Goal: Information Seeking & Learning: Learn about a topic

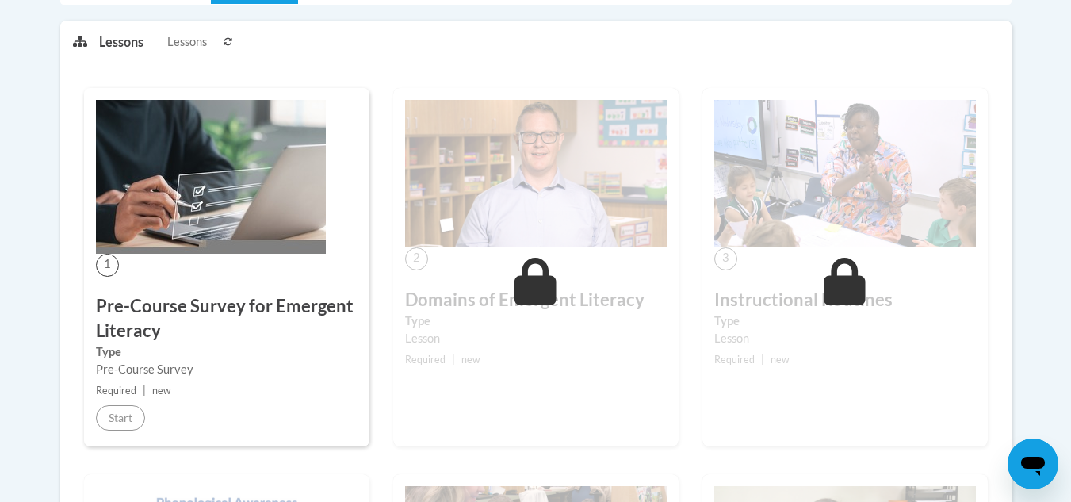
scroll to position [395, 0]
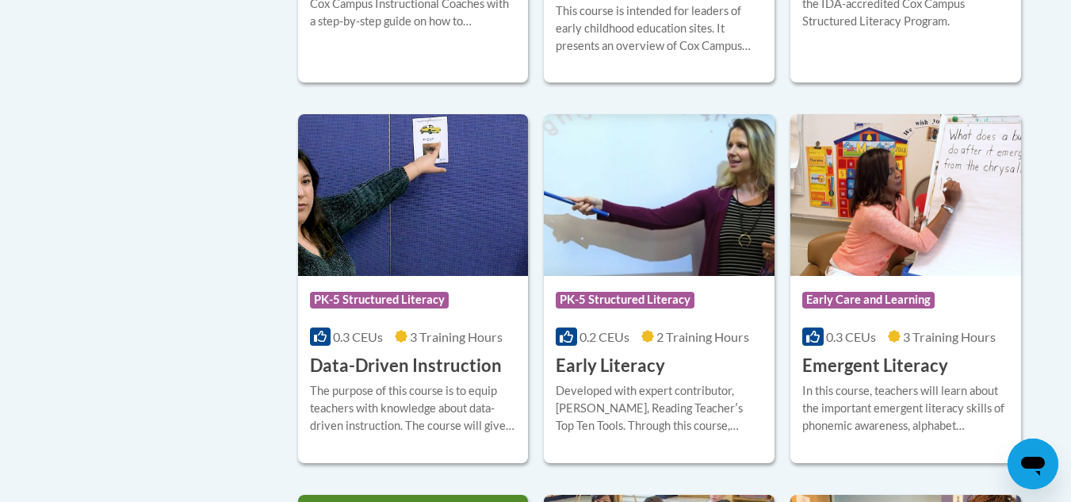
scroll to position [1614, 0]
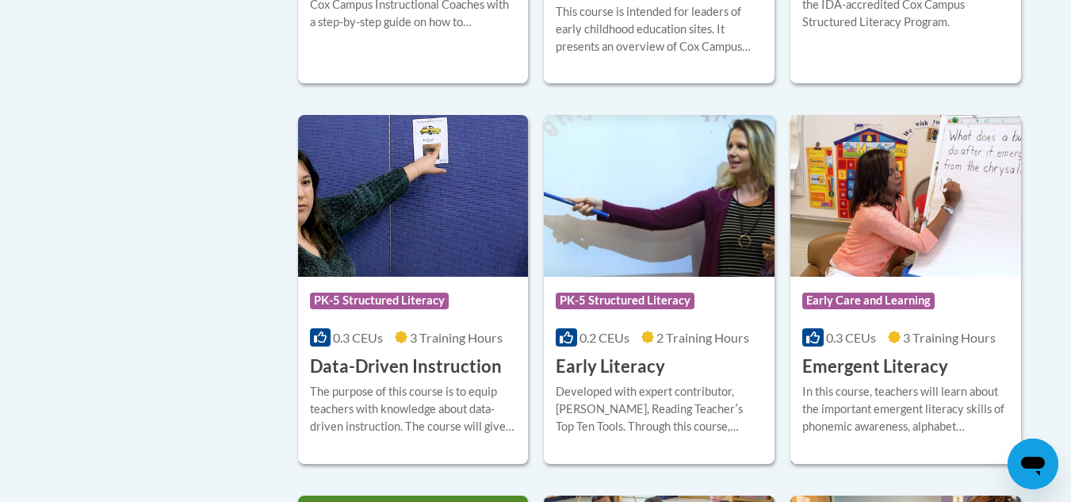
click at [911, 253] on img at bounding box center [906, 196] width 231 height 162
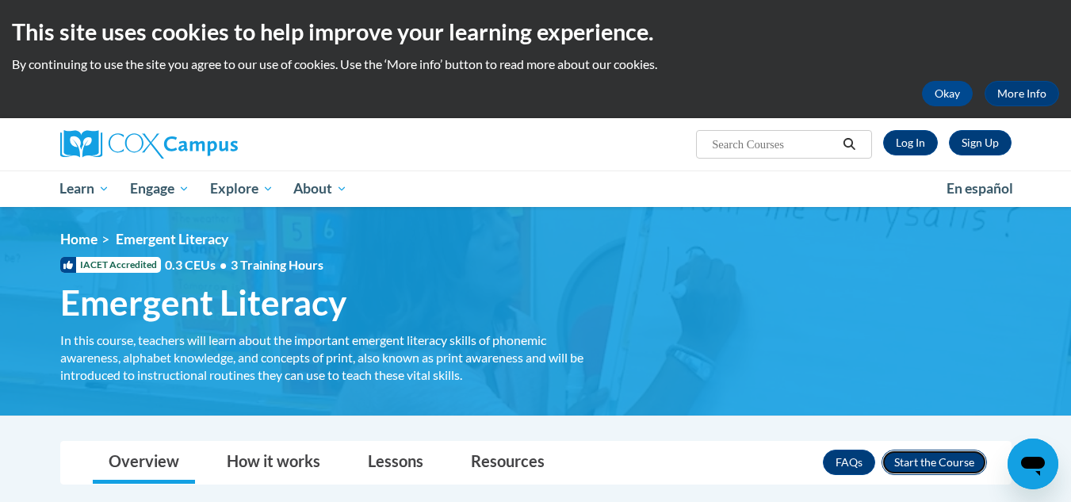
click at [936, 460] on button "Enroll" at bounding box center [934, 462] width 105 height 25
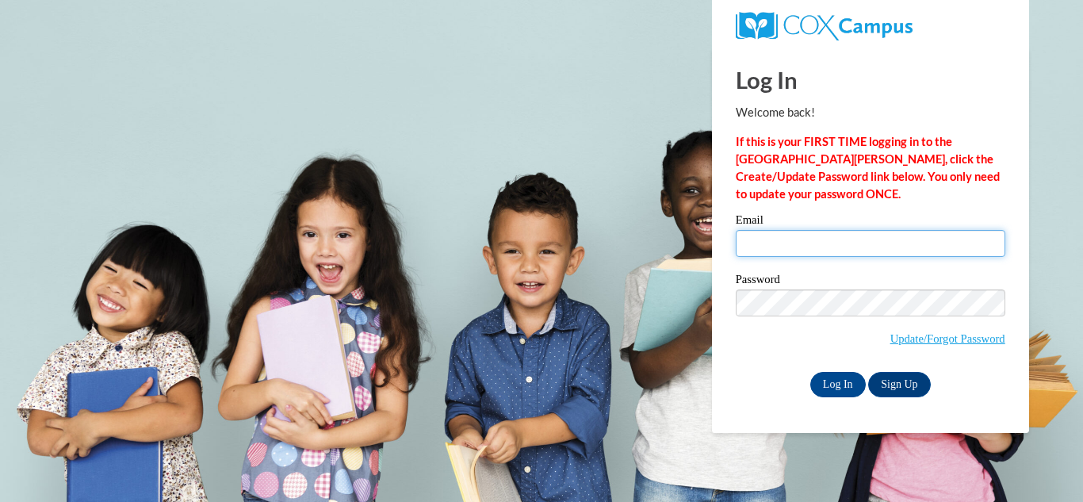
click at [917, 243] on input "Email" at bounding box center [871, 243] width 270 height 27
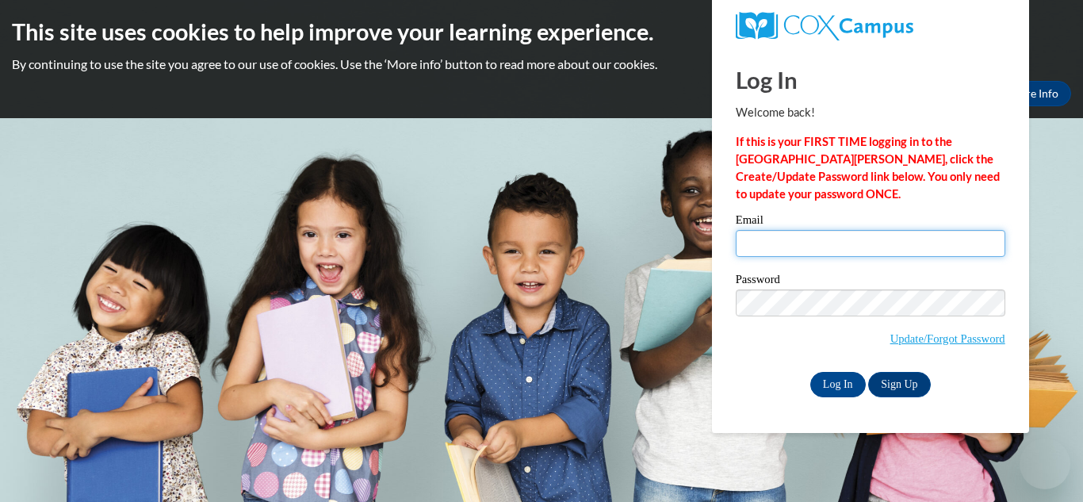
type input "[PERSON_NAME][EMAIL_ADDRESS][DOMAIN_NAME]"
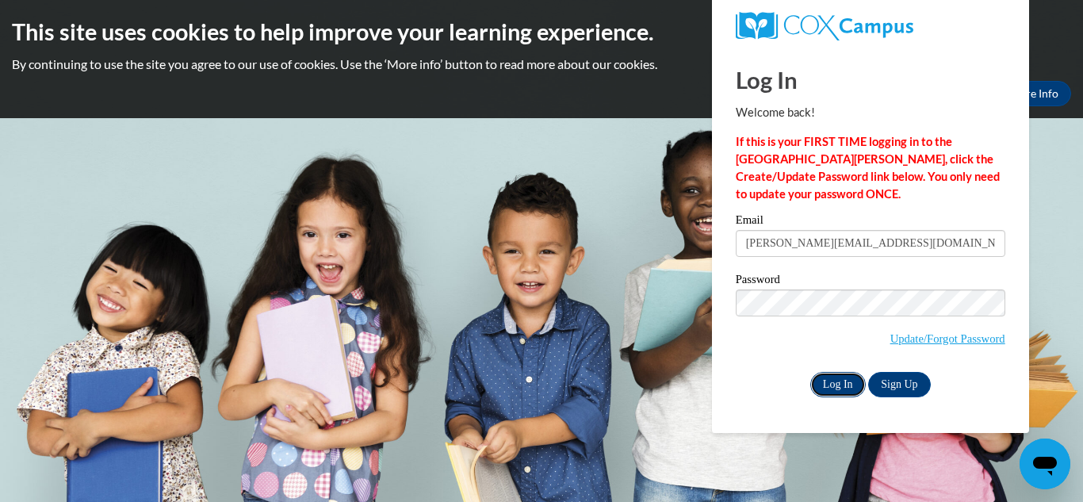
click at [830, 387] on input "Log In" at bounding box center [838, 384] width 56 height 25
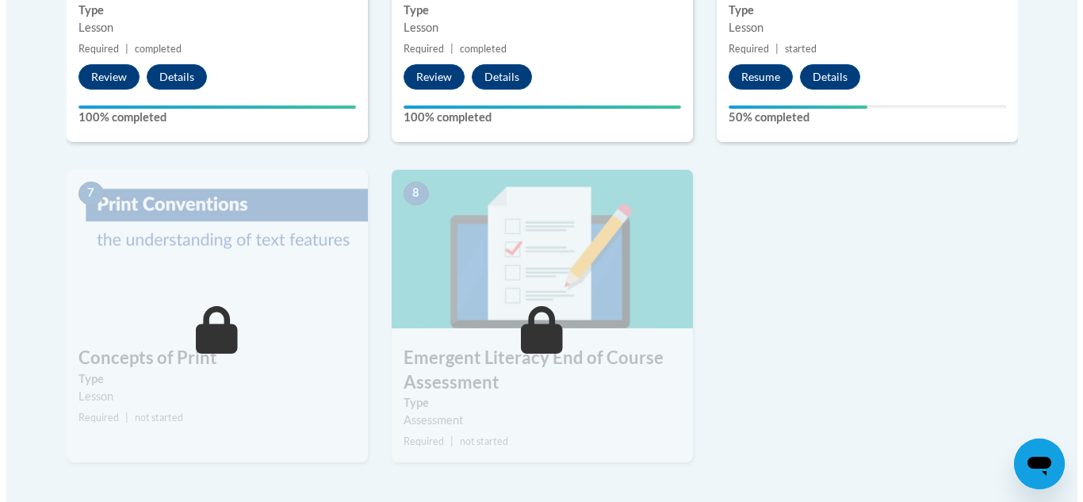
scroll to position [1059, 0]
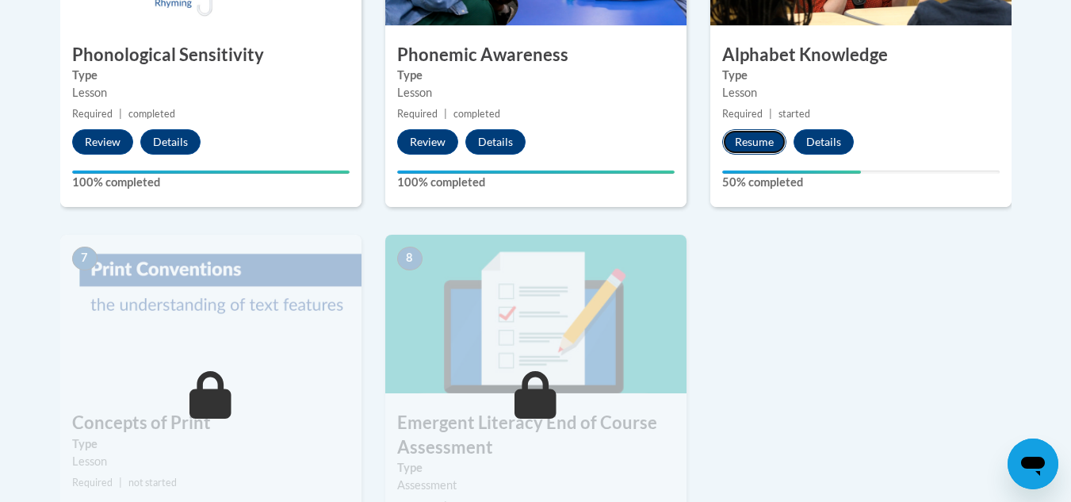
click at [750, 144] on button "Resume" at bounding box center [754, 141] width 64 height 25
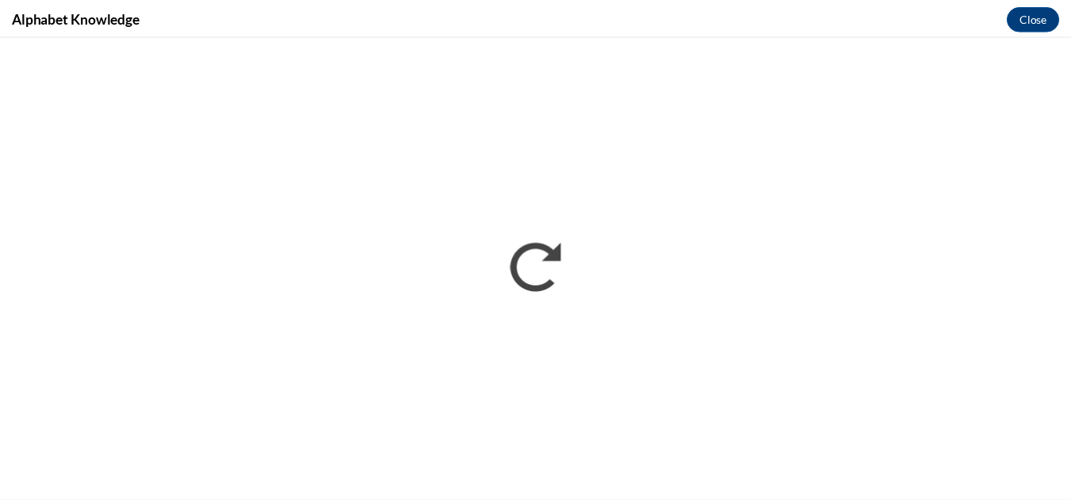
scroll to position [0, 0]
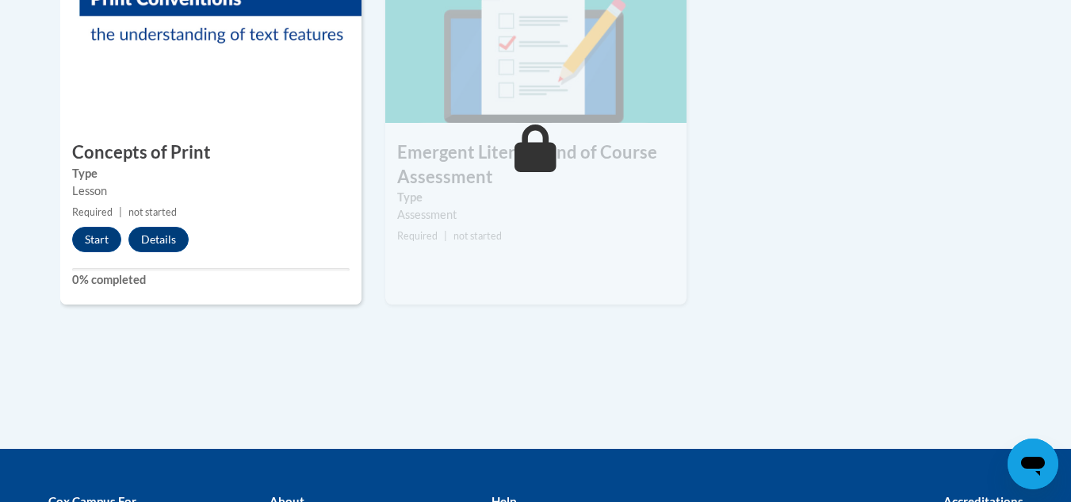
click at [70, 248] on div "Start Details Feedback" at bounding box center [134, 239] width 148 height 25
click at [94, 236] on button "Start" at bounding box center [96, 239] width 49 height 25
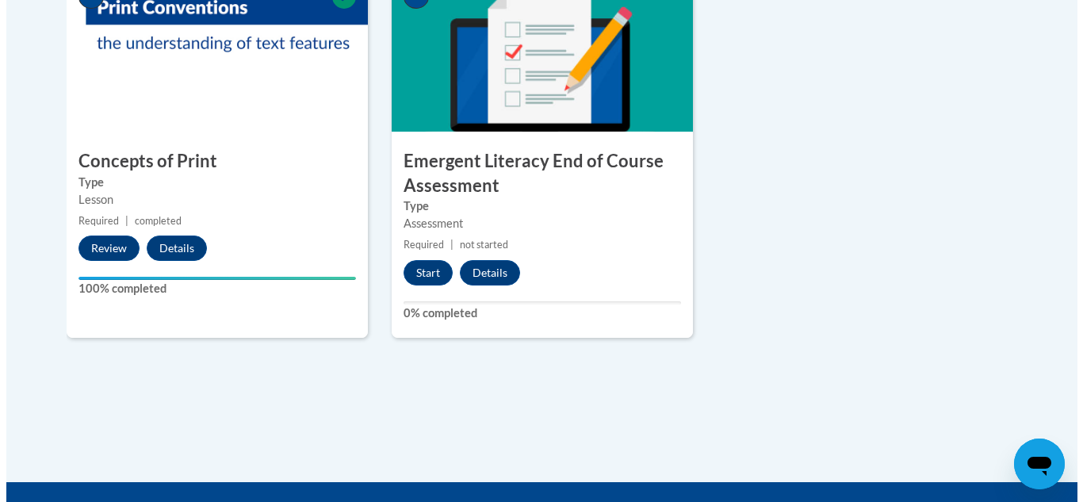
scroll to position [1320, 0]
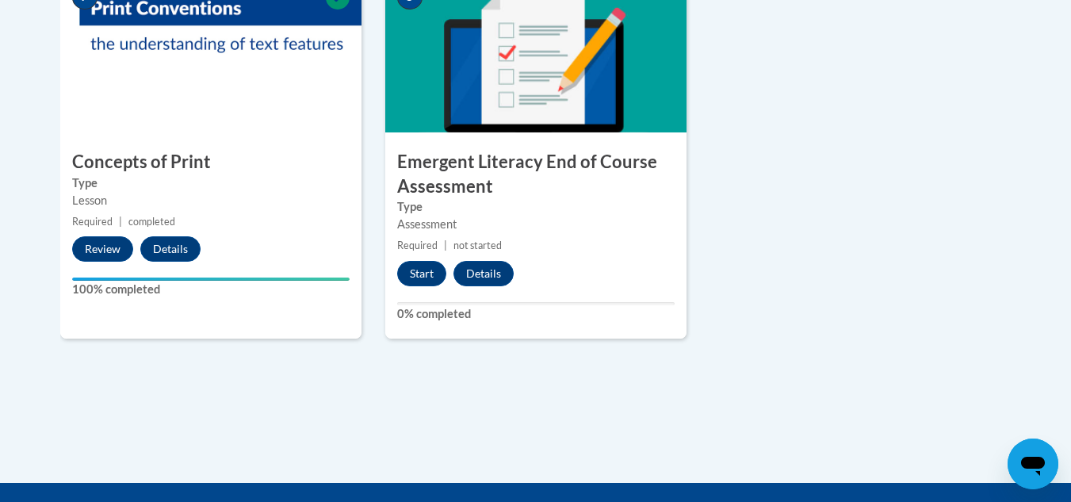
click at [416, 290] on div "8 Emergent Literacy End of Course Assessment Type Assessment Required | not sta…" at bounding box center [535, 156] width 301 height 365
click at [416, 285] on button "Start" at bounding box center [421, 273] width 49 height 25
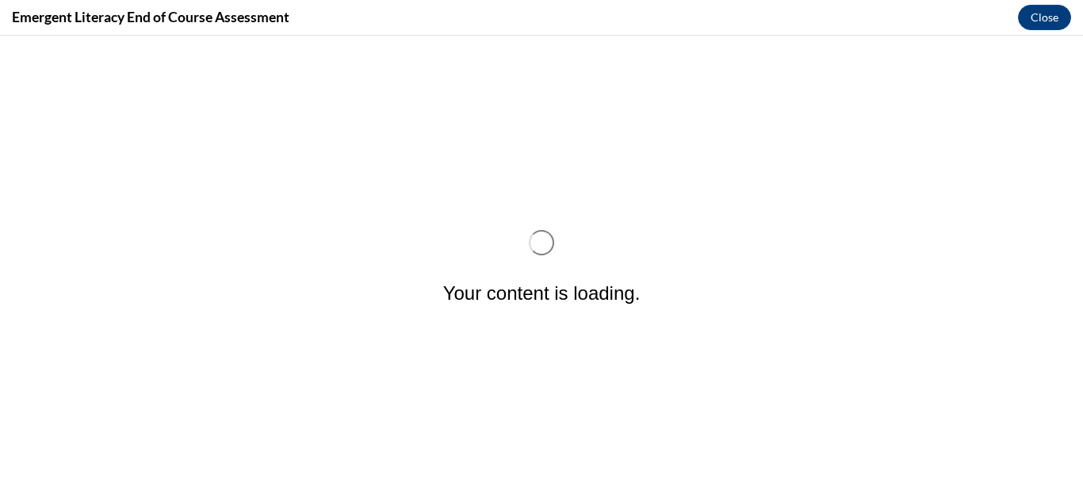
scroll to position [0, 0]
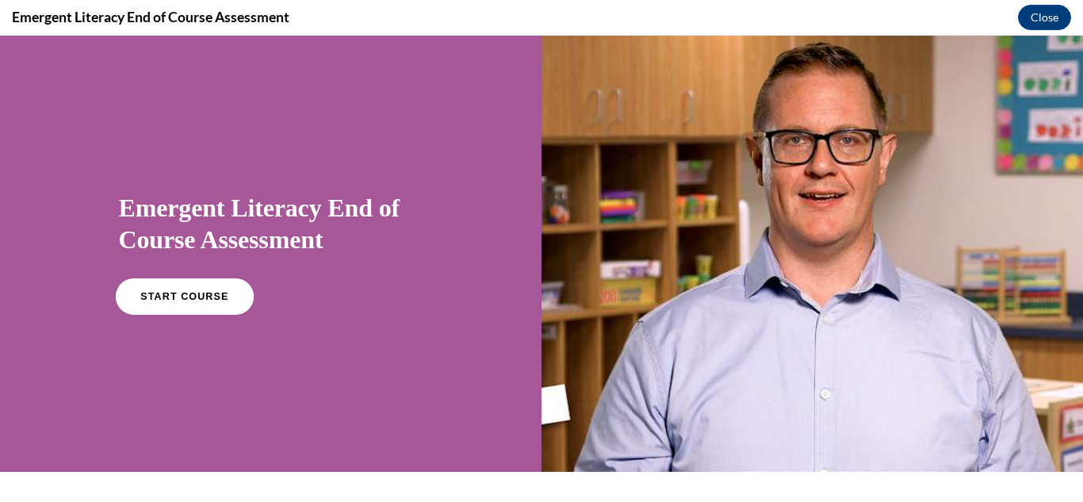
click at [186, 284] on link "START COURSE" at bounding box center [184, 296] width 138 height 36
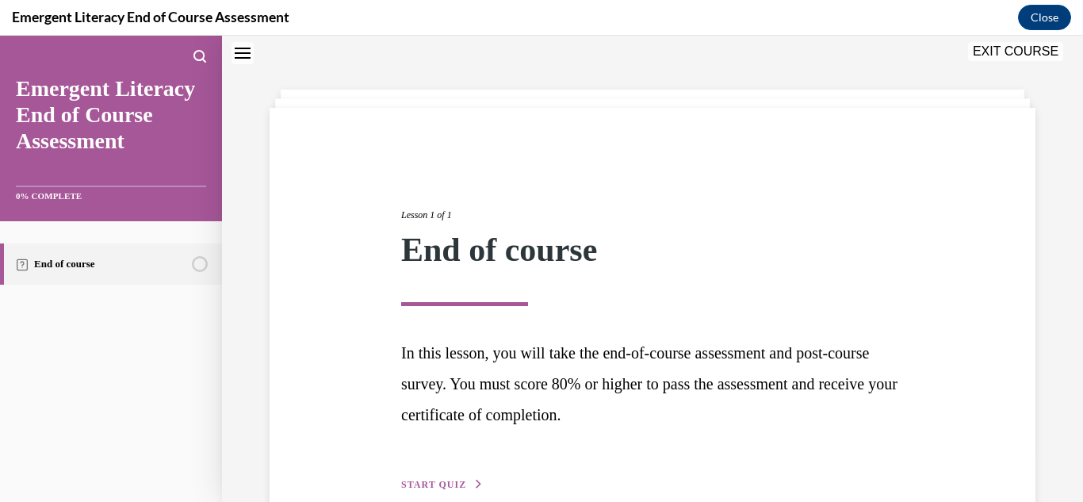
scroll to position [136, 0]
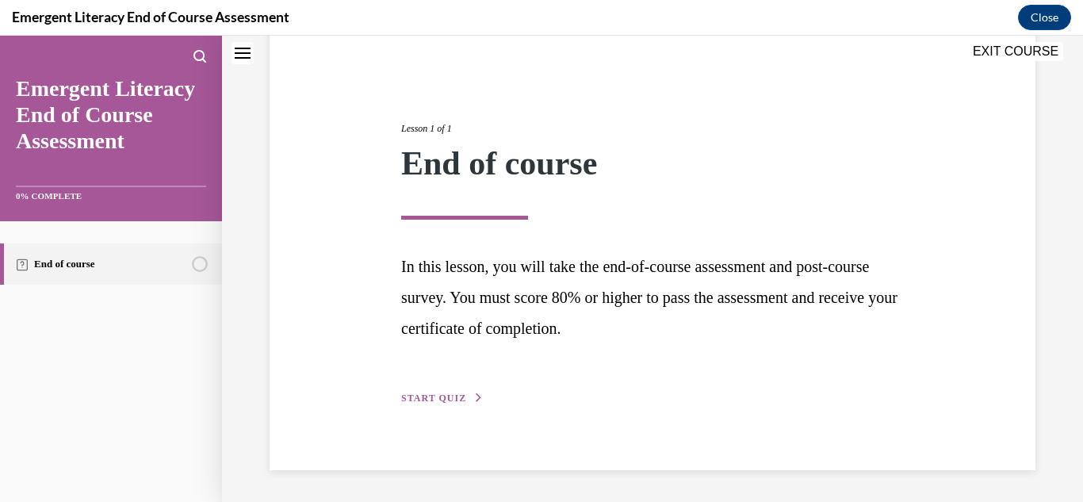
click at [1013, 51] on button "EXIT COURSE" at bounding box center [1015, 51] width 95 height 19
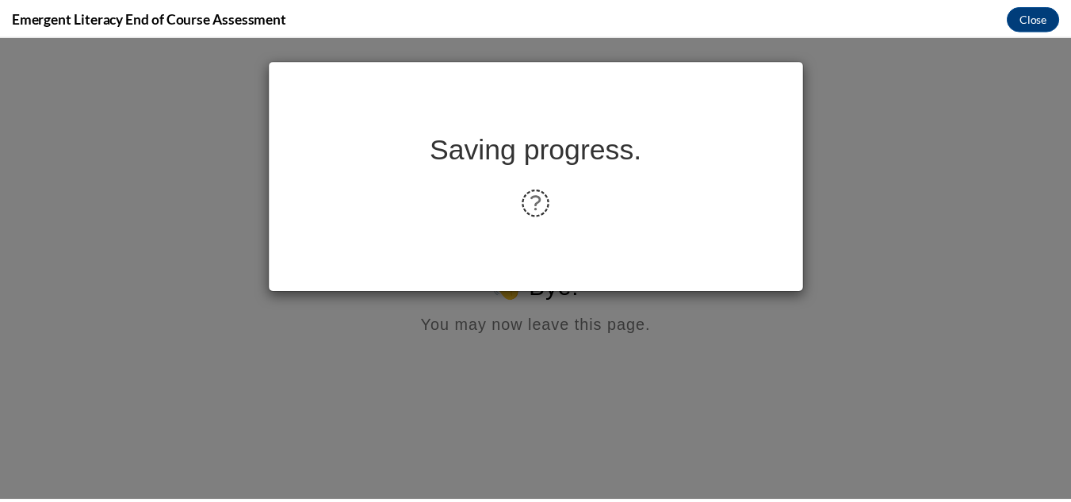
scroll to position [0, 0]
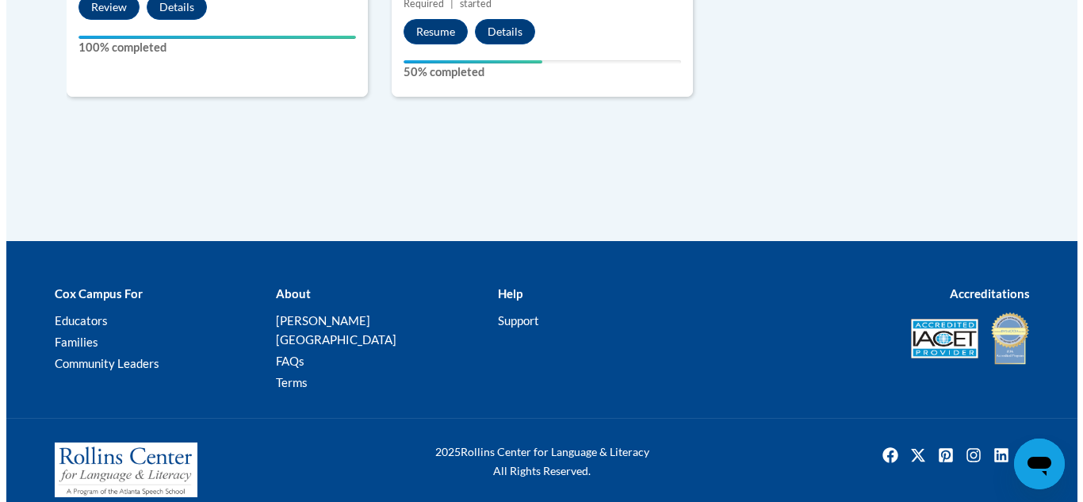
scroll to position [1399, 0]
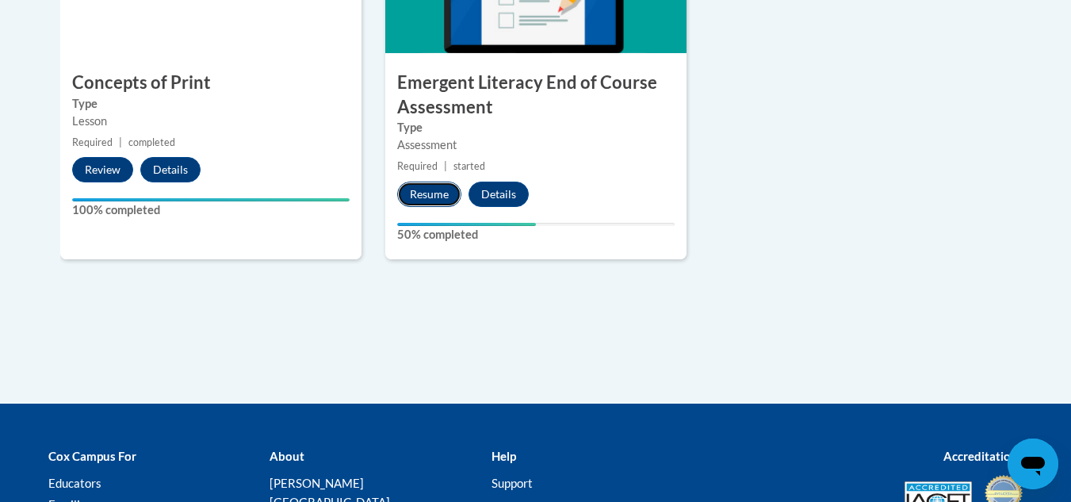
click at [424, 198] on button "Resume" at bounding box center [429, 194] width 64 height 25
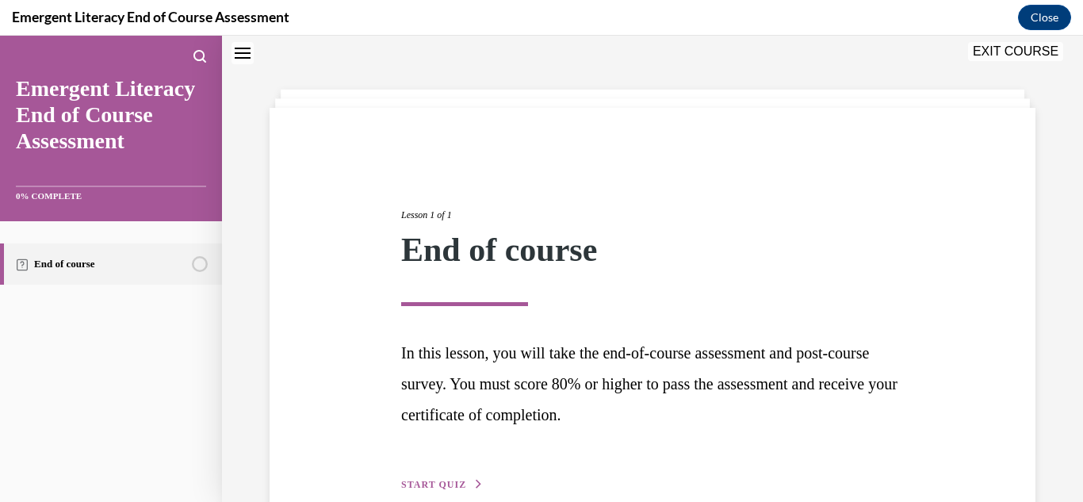
scroll to position [136, 0]
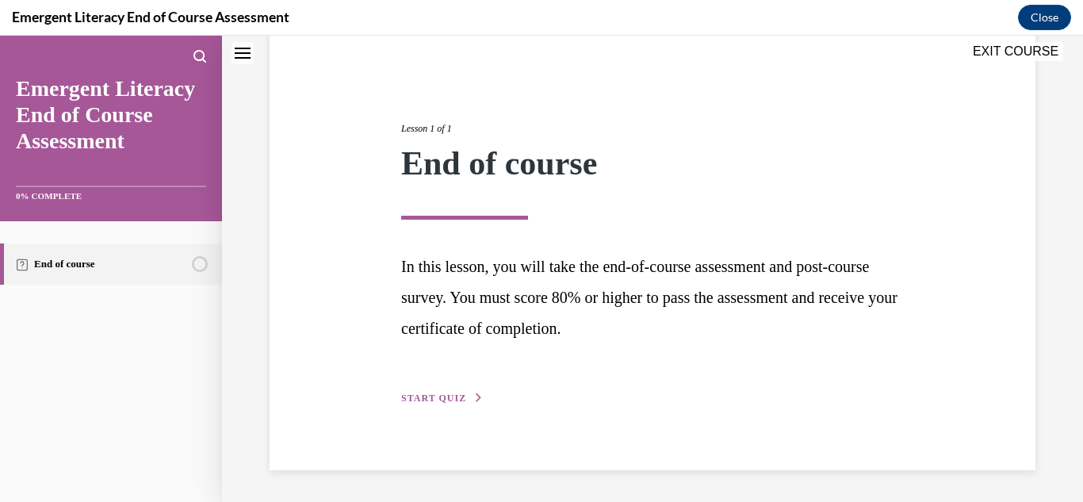
click at [412, 394] on span "START QUIZ" at bounding box center [433, 398] width 65 height 11
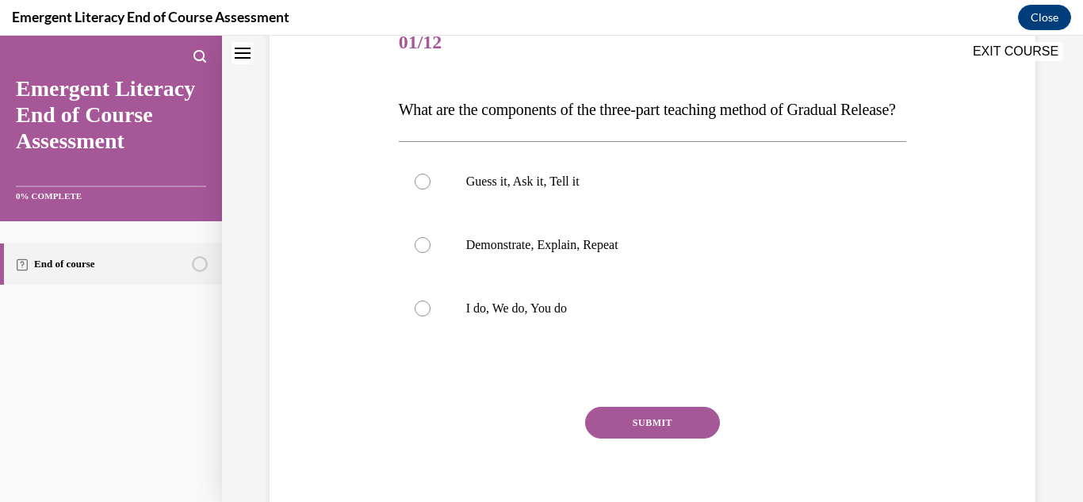
scroll to position [209, 0]
click at [541, 316] on p "I do, We do, You do" at bounding box center [666, 308] width 401 height 16
click at [431, 316] on input "I do, We do, You do" at bounding box center [423, 308] width 16 height 16
radio input "true"
click at [639, 438] on button "SUBMIT" at bounding box center [652, 422] width 135 height 32
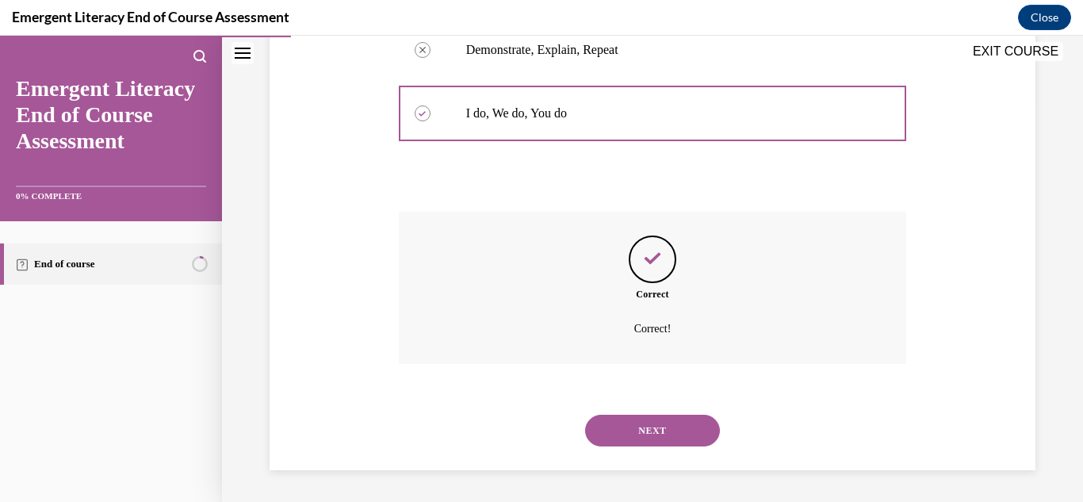
scroll to position [435, 0]
click at [645, 435] on button "NEXT" at bounding box center [652, 431] width 135 height 32
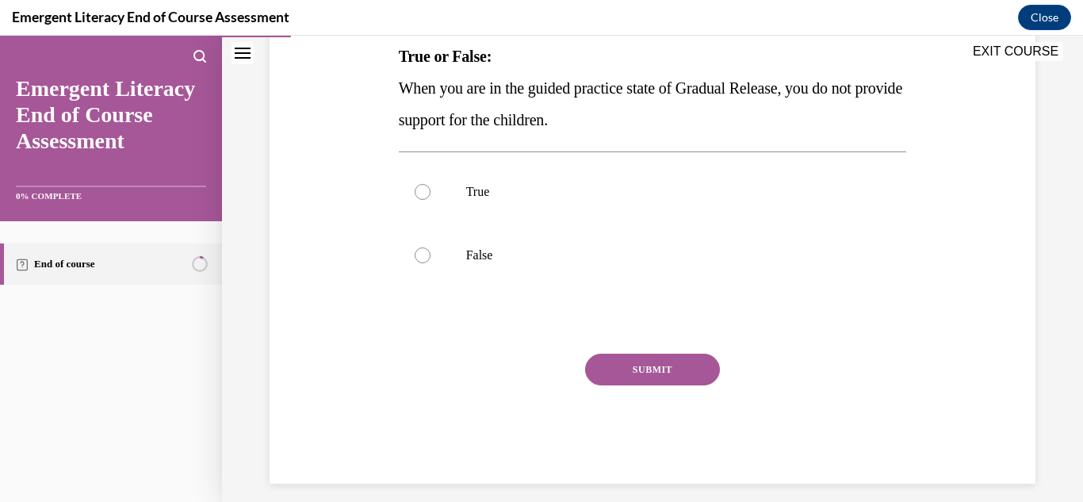
scroll to position [261, 0]
click at [466, 251] on p "False" at bounding box center [666, 256] width 401 height 16
click at [431, 251] on input "False" at bounding box center [423, 256] width 16 height 16
radio input "true"
click at [638, 375] on button "SUBMIT" at bounding box center [652, 370] width 135 height 32
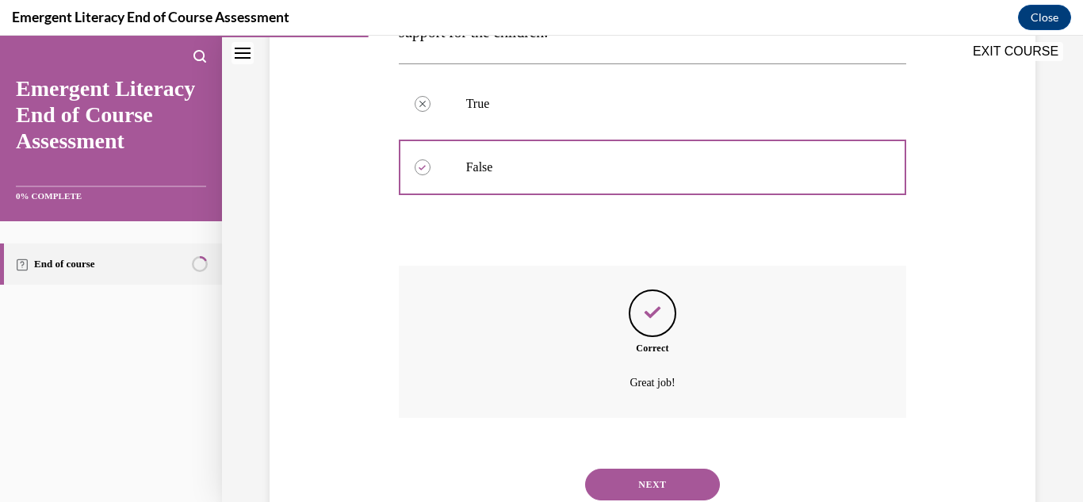
scroll to position [404, 0]
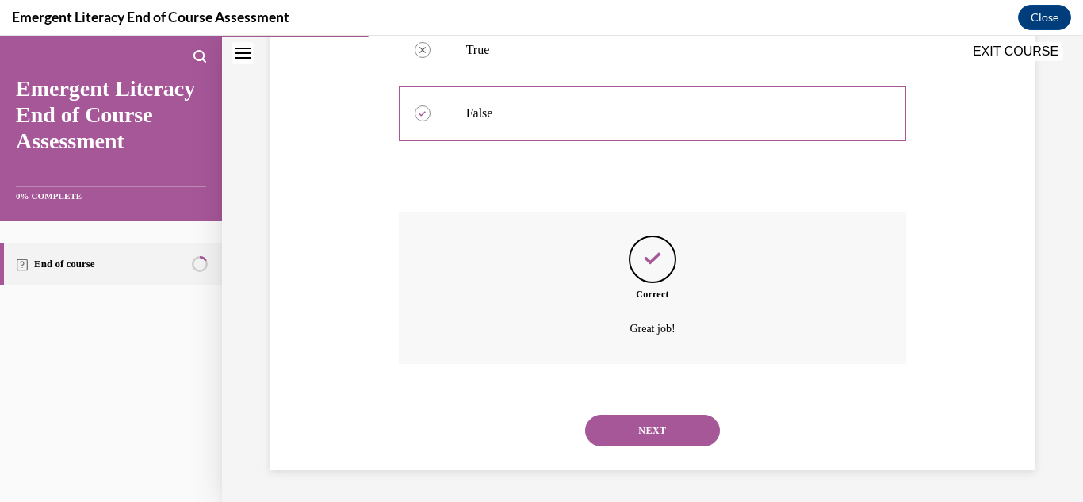
click at [657, 439] on button "NEXT" at bounding box center [652, 431] width 135 height 32
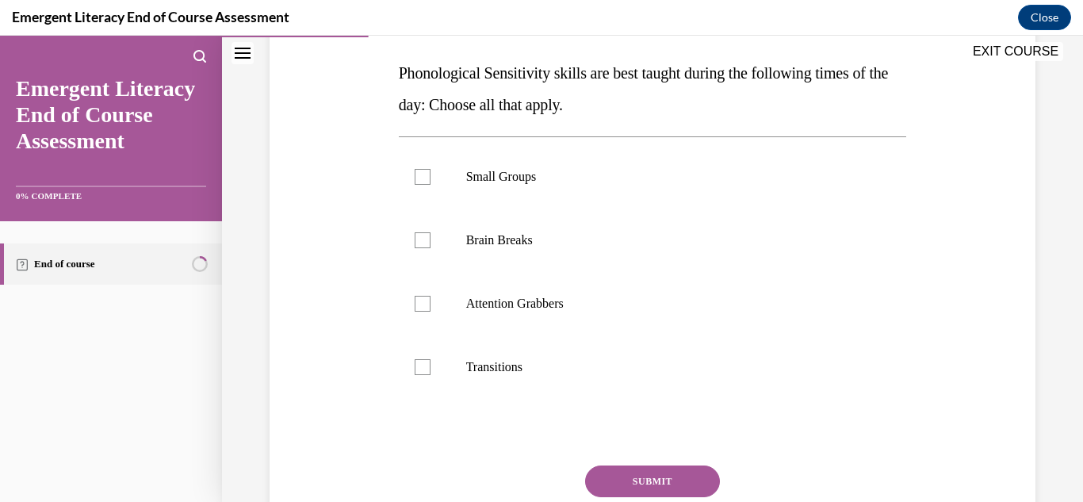
scroll to position [243, 0]
click at [543, 190] on label "Small Groups" at bounding box center [653, 178] width 508 height 63
click at [431, 186] on input "Small Groups" at bounding box center [423, 178] width 16 height 16
checkbox input "true"
click at [550, 243] on p "Brain Breaks" at bounding box center [666, 242] width 401 height 16
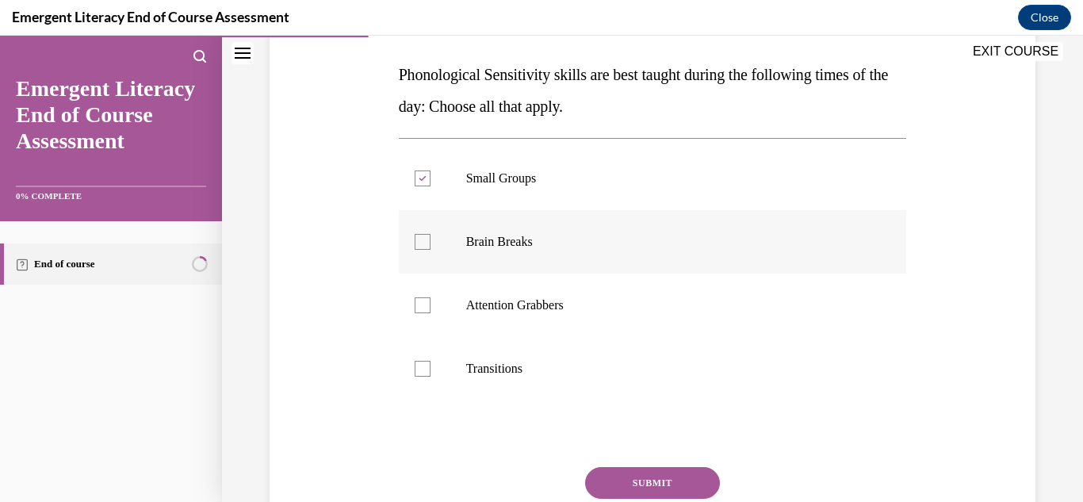
click at [431, 243] on input "Brain Breaks" at bounding box center [423, 242] width 16 height 16
checkbox input "true"
click at [556, 311] on p "Attention Grabbers" at bounding box center [666, 305] width 401 height 16
click at [431, 311] on input "Attention Grabbers" at bounding box center [423, 305] width 16 height 16
checkbox input "true"
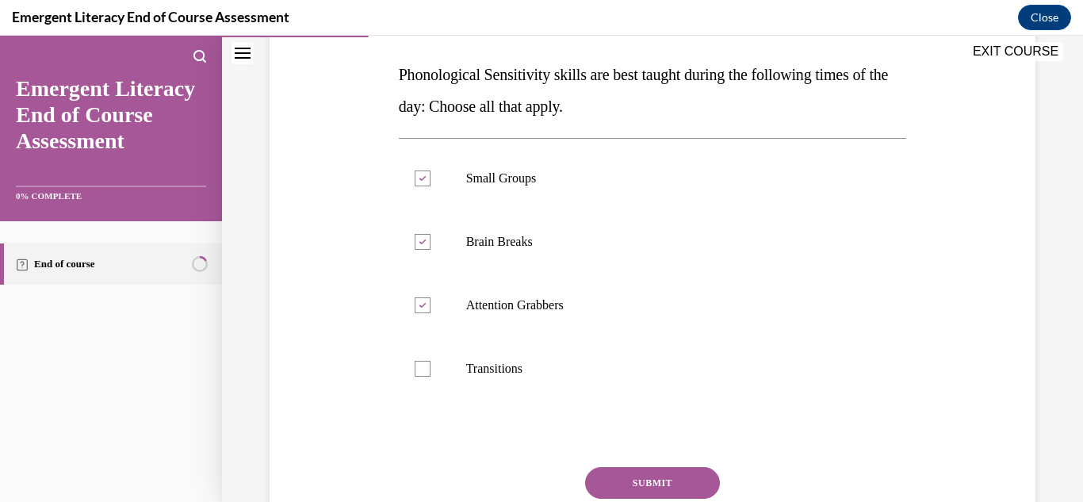
click at [636, 474] on button "SUBMIT" at bounding box center [652, 483] width 135 height 32
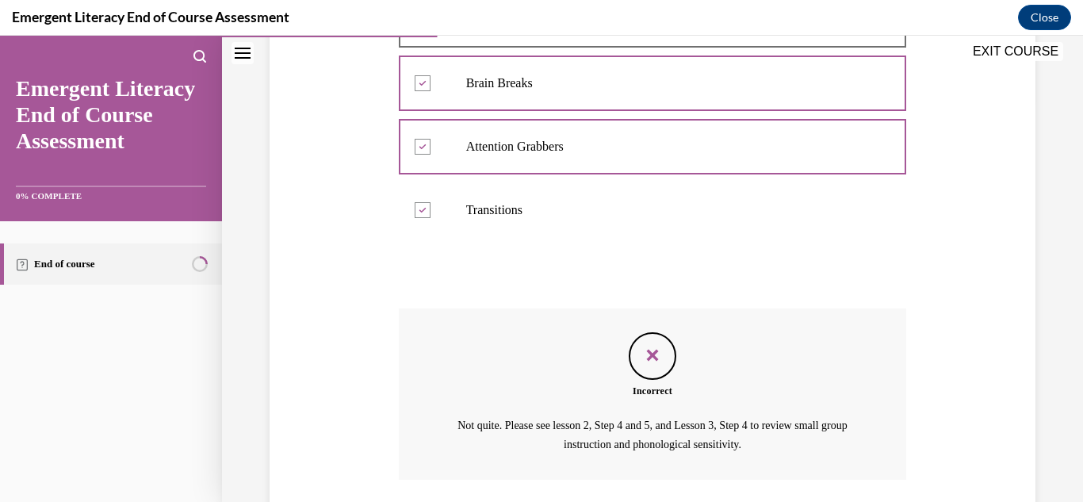
scroll to position [518, 0]
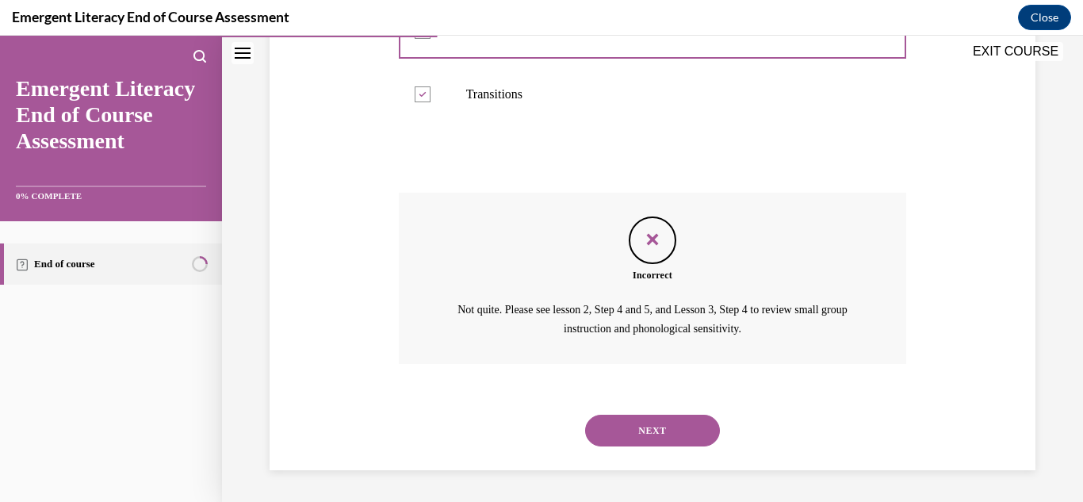
click at [648, 429] on button "NEXT" at bounding box center [652, 431] width 135 height 32
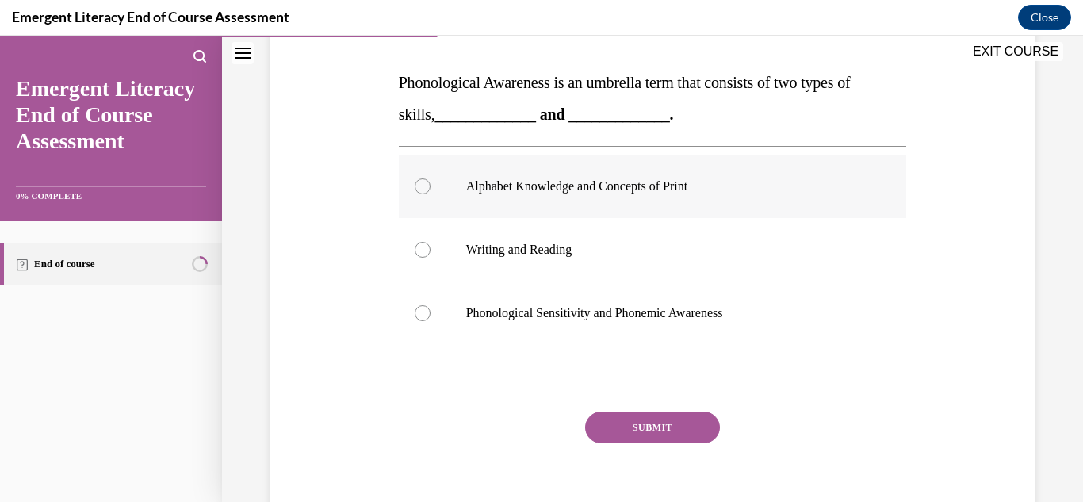
scroll to position [236, 0]
click at [527, 317] on p "Phonological Sensitivity and Phonemic Awareness" at bounding box center [666, 313] width 401 height 16
click at [431, 317] on input "Phonological Sensitivity and Phonemic Awareness" at bounding box center [423, 313] width 16 height 16
radio input "true"
click at [688, 433] on button "SUBMIT" at bounding box center [652, 427] width 135 height 32
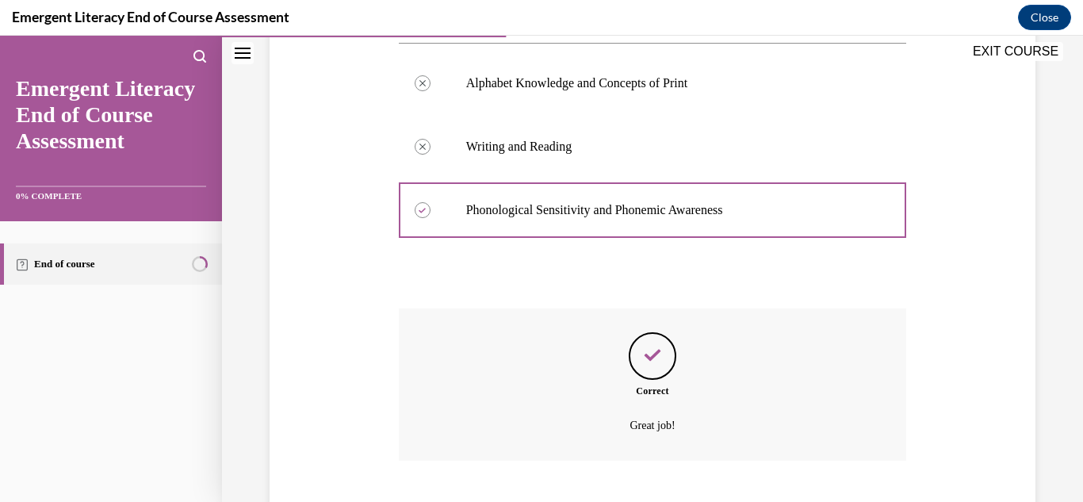
scroll to position [435, 0]
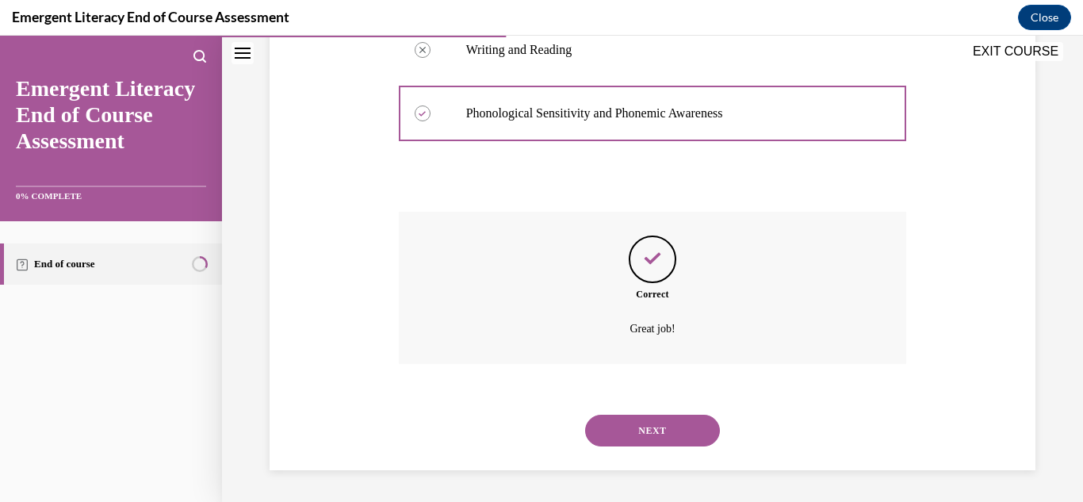
click at [672, 431] on button "NEXT" at bounding box center [652, 431] width 135 height 32
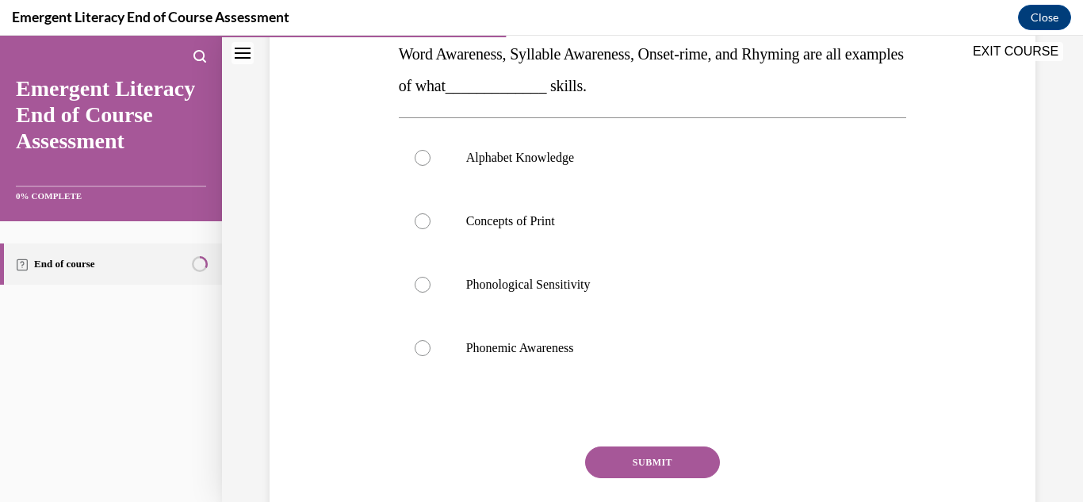
scroll to position [250, 0]
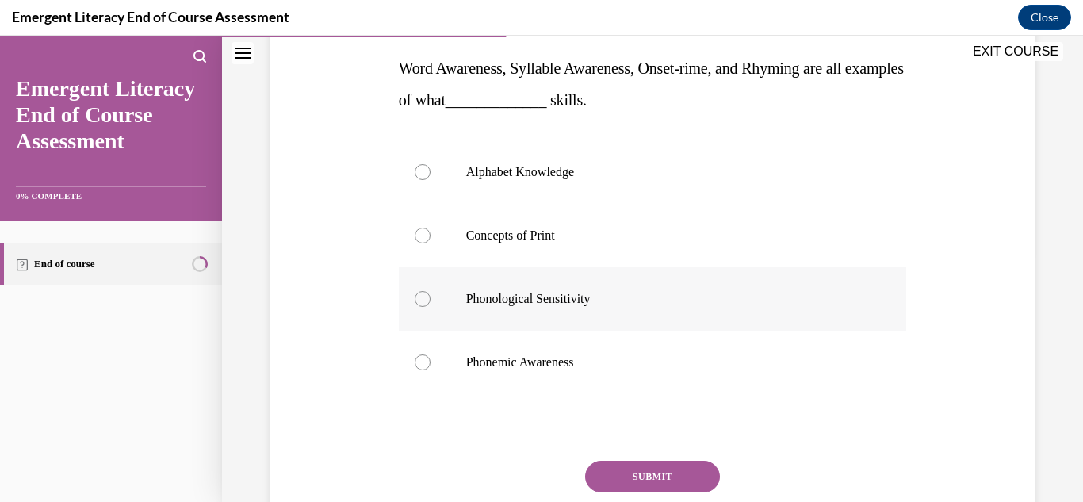
click at [559, 302] on p "Phonological Sensitivity" at bounding box center [666, 299] width 401 height 16
click at [431, 302] on input "Phonological Sensitivity" at bounding box center [423, 299] width 16 height 16
radio input "true"
click at [504, 368] on p "Phonemic Awareness" at bounding box center [666, 362] width 401 height 16
click at [431, 368] on input "Phonemic Awareness" at bounding box center [423, 362] width 16 height 16
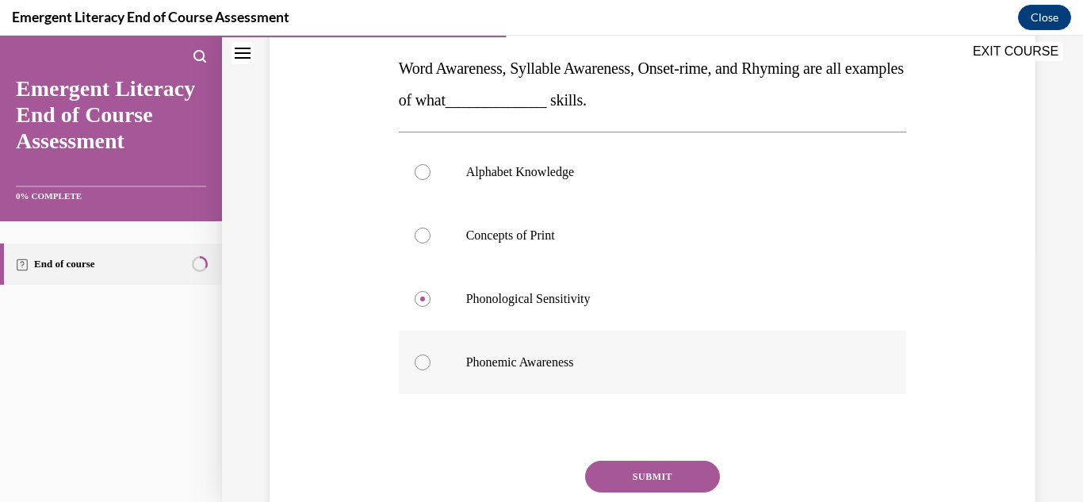
radio input "true"
click at [630, 486] on button "SUBMIT" at bounding box center [652, 477] width 135 height 32
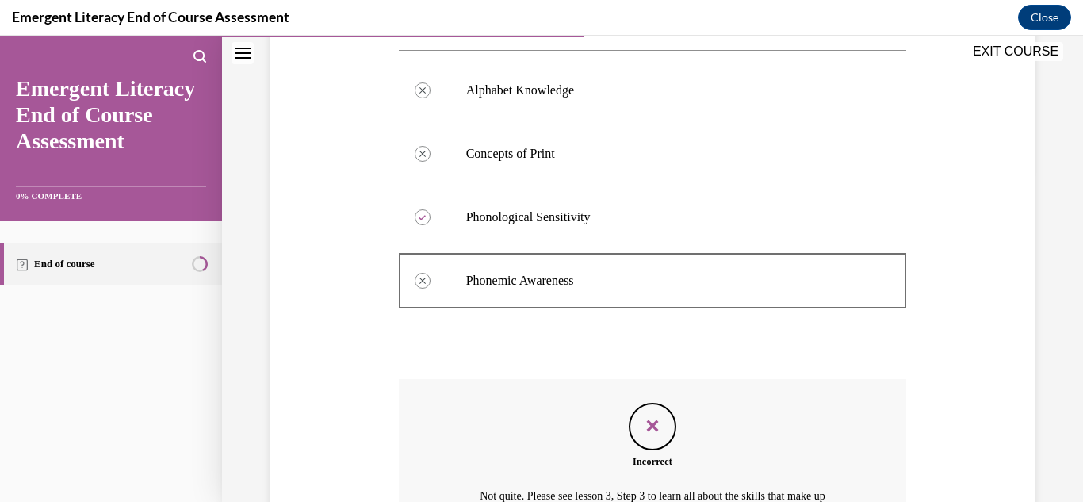
scroll to position [518, 0]
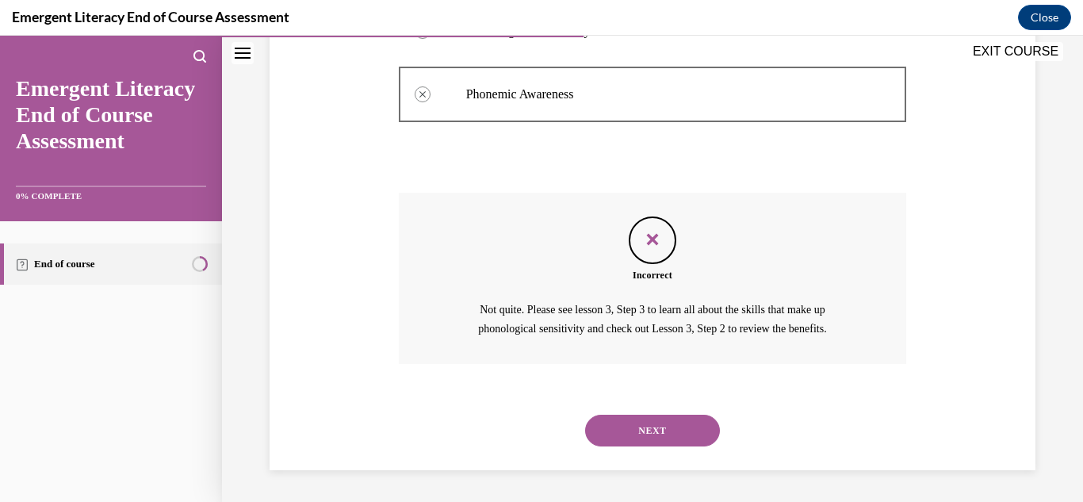
click at [671, 433] on button "NEXT" at bounding box center [652, 431] width 135 height 32
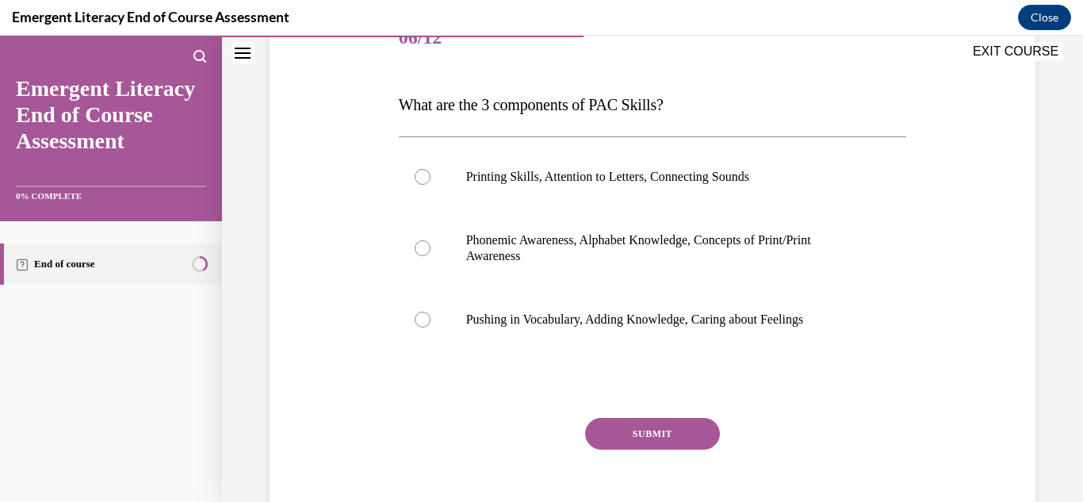
scroll to position [214, 0]
click at [584, 227] on label "Phonemic Awareness, Alphabet Knowledge, Concepts of Print/Print Awareness" at bounding box center [653, 247] width 508 height 79
click at [431, 239] on input "Phonemic Awareness, Alphabet Knowledge, Concepts of Print/Print Awareness" at bounding box center [423, 247] width 16 height 16
radio input "true"
click at [671, 427] on button "SUBMIT" at bounding box center [652, 433] width 135 height 32
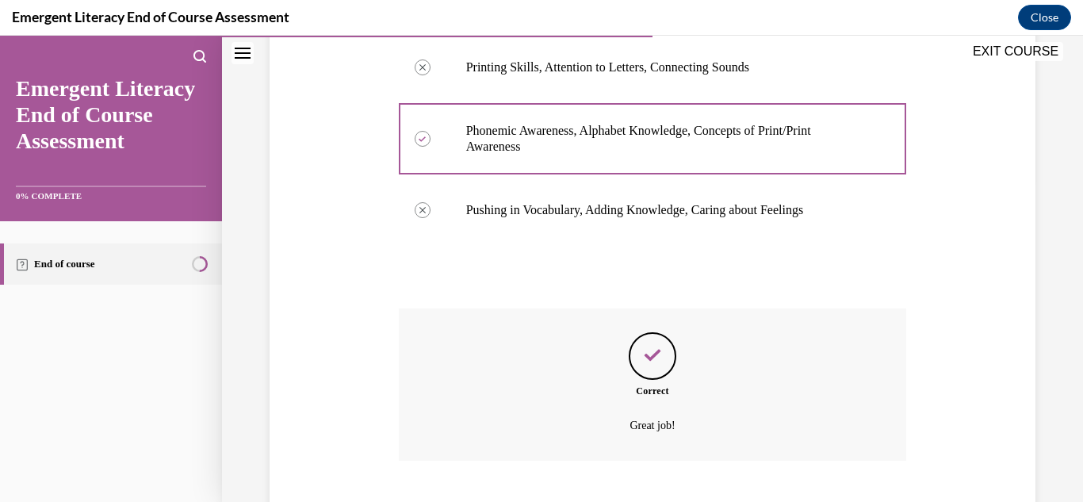
scroll to position [419, 0]
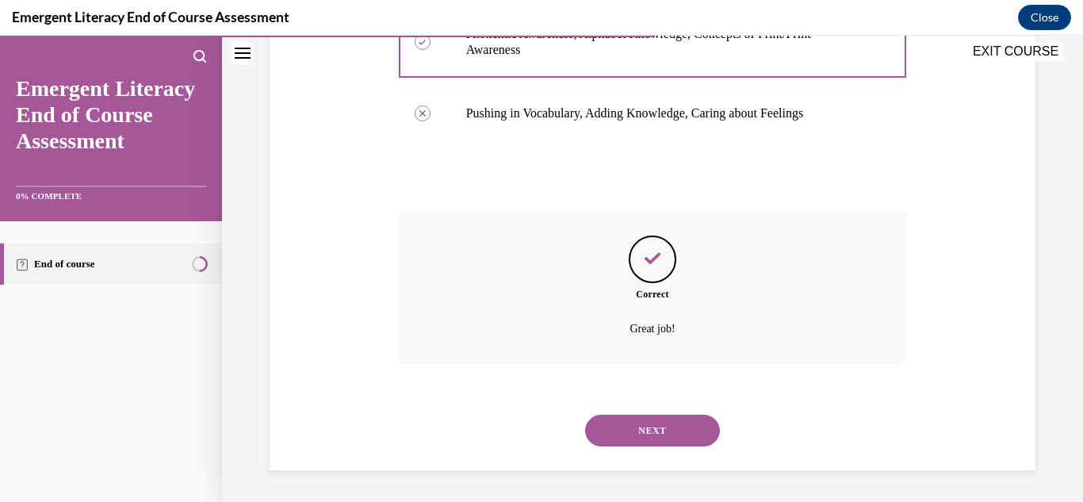
click at [652, 433] on button "NEXT" at bounding box center [652, 431] width 135 height 32
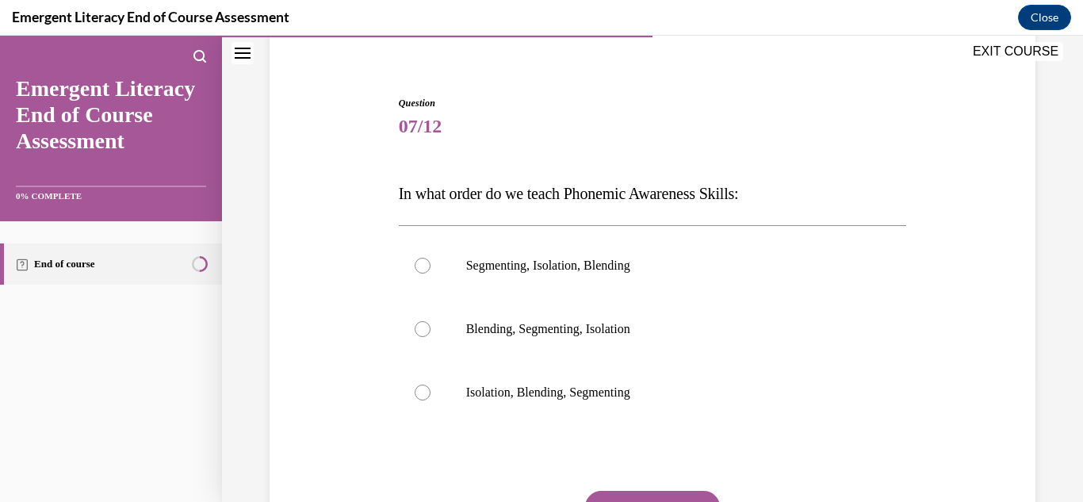
scroll to position [126, 0]
click at [528, 275] on label "Segmenting, Isolation, Blending" at bounding box center [653, 263] width 508 height 63
click at [431, 272] on input "Segmenting, Isolation, Blending" at bounding box center [423, 264] width 16 height 16
radio input "true"
click at [619, 491] on button "SUBMIT" at bounding box center [652, 505] width 135 height 32
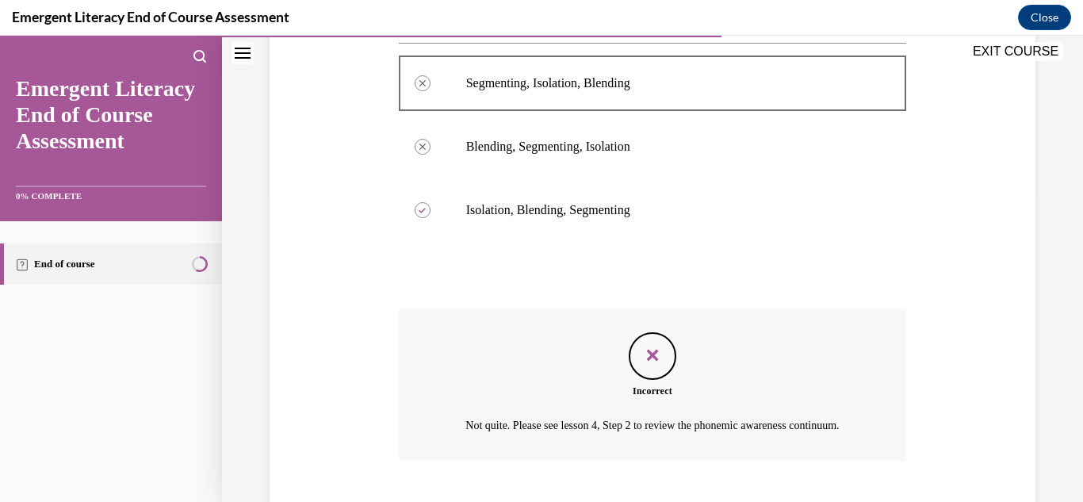
scroll to position [423, 0]
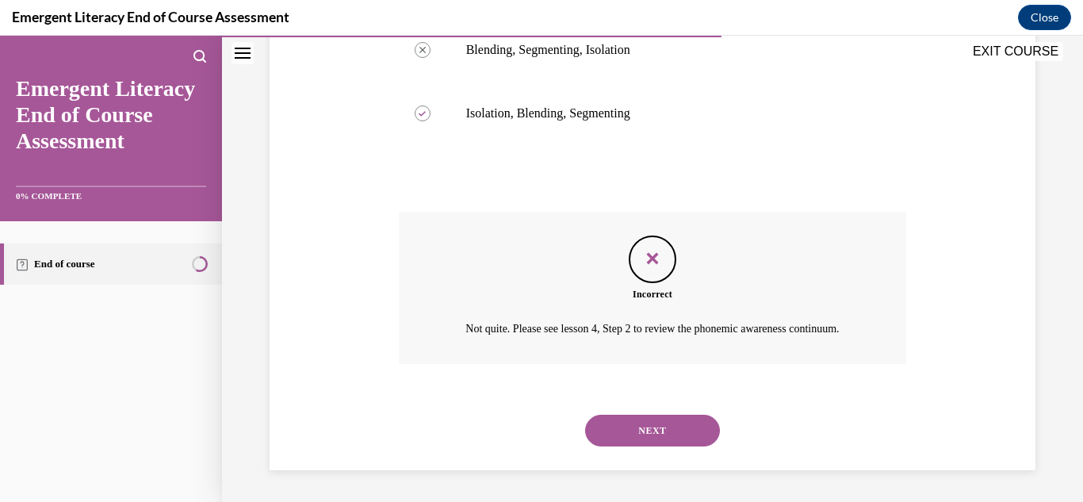
click at [652, 410] on div "NEXT" at bounding box center [653, 430] width 508 height 63
click at [654, 430] on button "NEXT" at bounding box center [652, 431] width 135 height 32
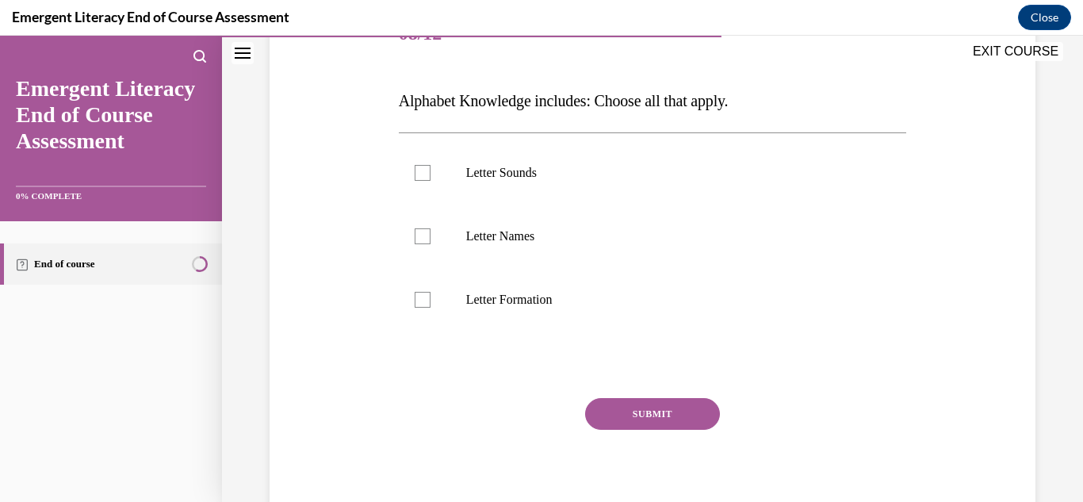
scroll to position [216, 0]
click at [439, 175] on label "Letter Sounds" at bounding box center [653, 173] width 508 height 63
click at [431, 175] on input "Letter Sounds" at bounding box center [423, 174] width 16 height 16
checkbox input "true"
click at [431, 232] on label "Letter Names" at bounding box center [653, 236] width 508 height 63
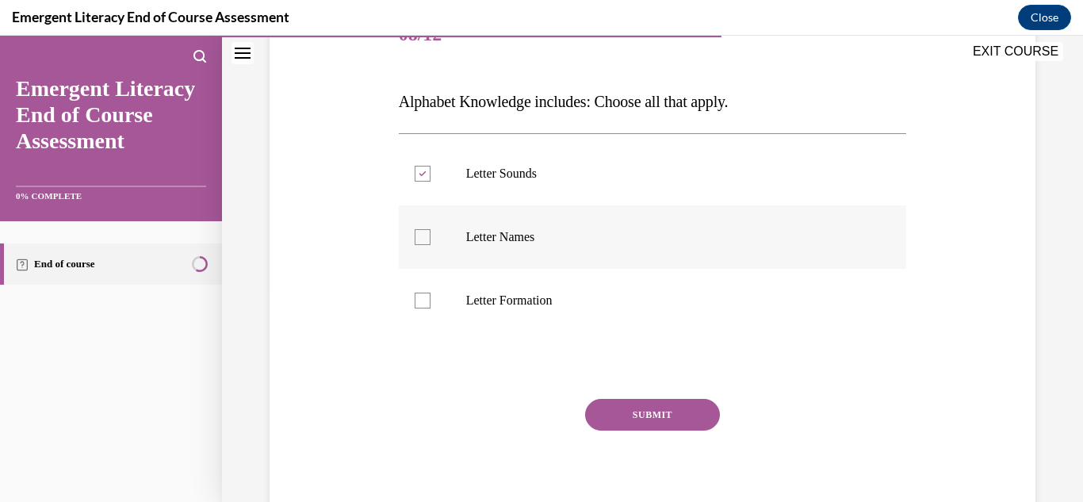
click at [431, 232] on input "Letter Names" at bounding box center [423, 237] width 16 height 16
checkbox input "true"
click at [425, 296] on div at bounding box center [423, 301] width 16 height 16
click at [425, 296] on input "Letter Formation" at bounding box center [423, 301] width 16 height 16
checkbox input "true"
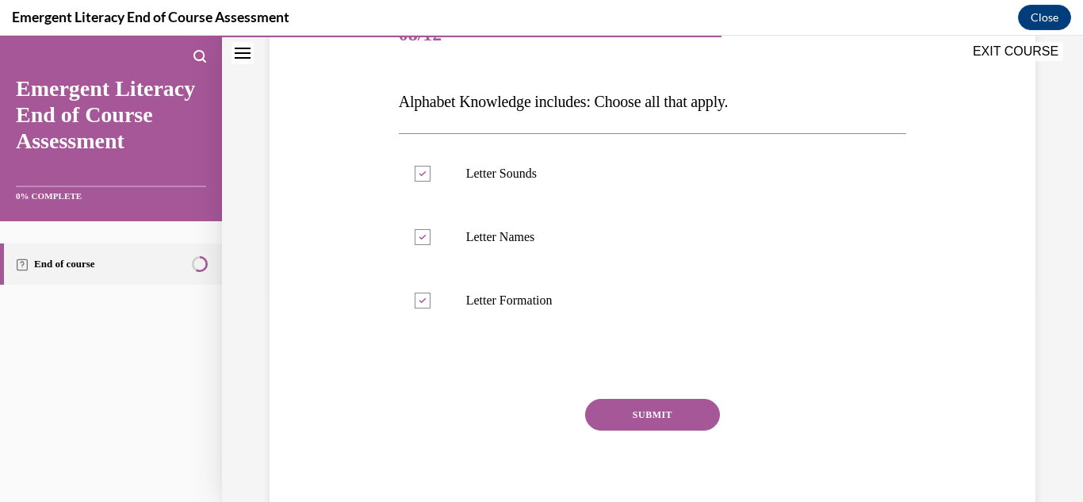
click at [637, 421] on button "SUBMIT" at bounding box center [652, 415] width 135 height 32
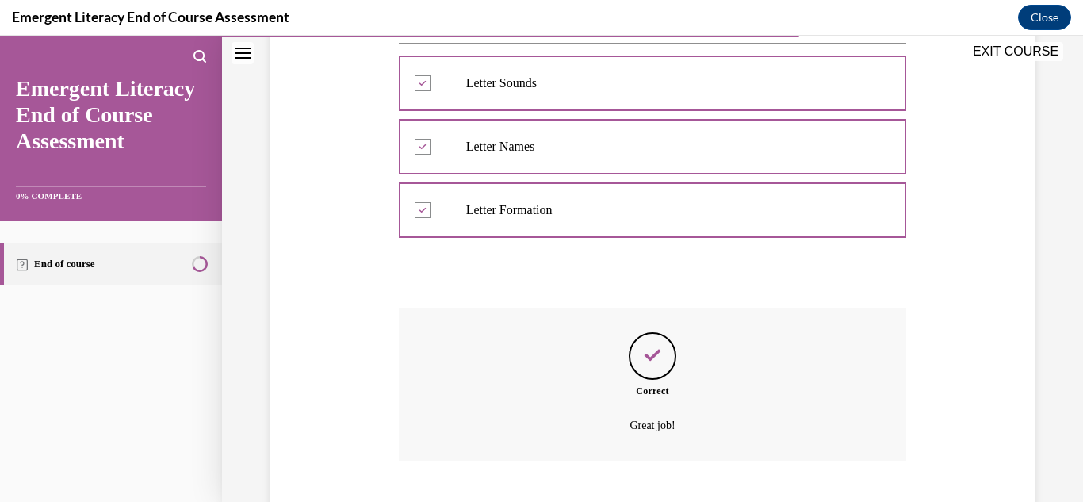
scroll to position [404, 0]
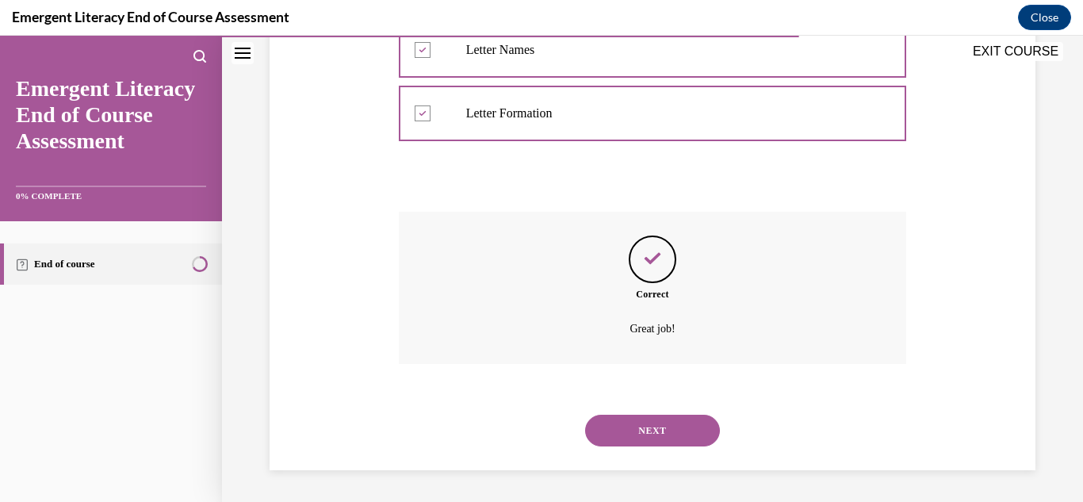
click at [632, 435] on button "NEXT" at bounding box center [652, 431] width 135 height 32
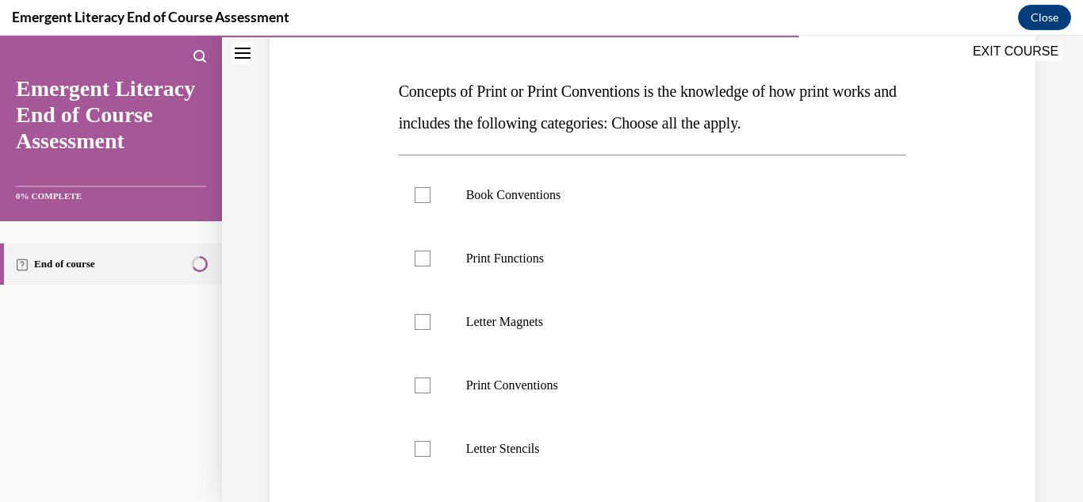
scroll to position [228, 0]
click at [550, 197] on p "Book Conventions" at bounding box center [666, 194] width 401 height 16
click at [431, 197] on input "Book Conventions" at bounding box center [423, 194] width 16 height 16
checkbox input "true"
click at [575, 256] on p "Print Functions" at bounding box center [666, 258] width 401 height 16
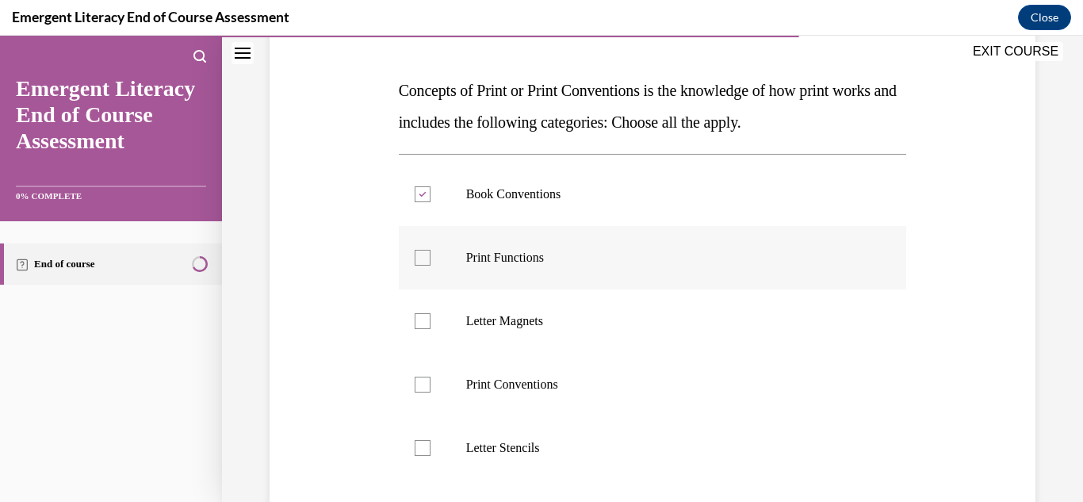
click at [431, 256] on input "Print Functions" at bounding box center [423, 258] width 16 height 16
checkbox input "true"
click at [570, 381] on p "Print Conventions" at bounding box center [666, 385] width 401 height 16
click at [431, 381] on input "Print Conventions" at bounding box center [423, 385] width 16 height 16
checkbox input "true"
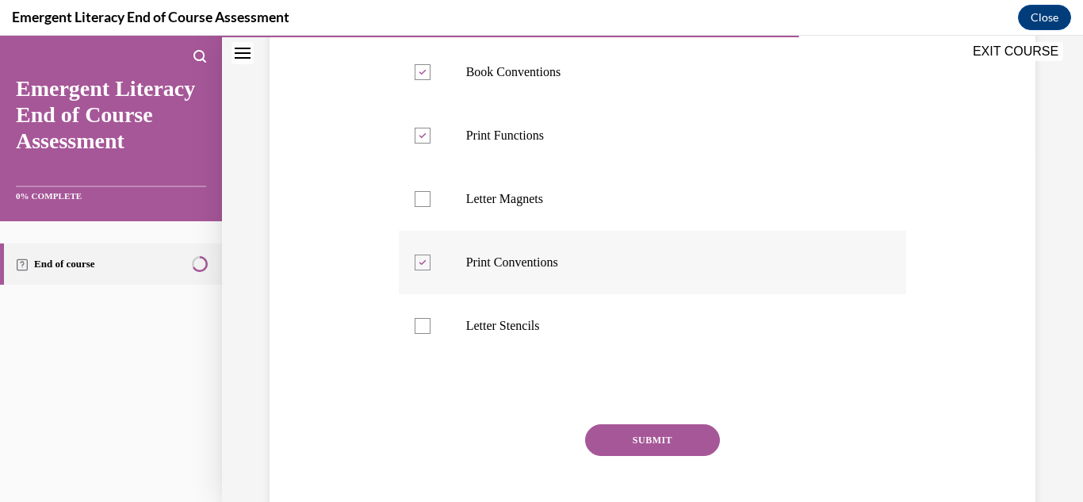
scroll to position [369, 0]
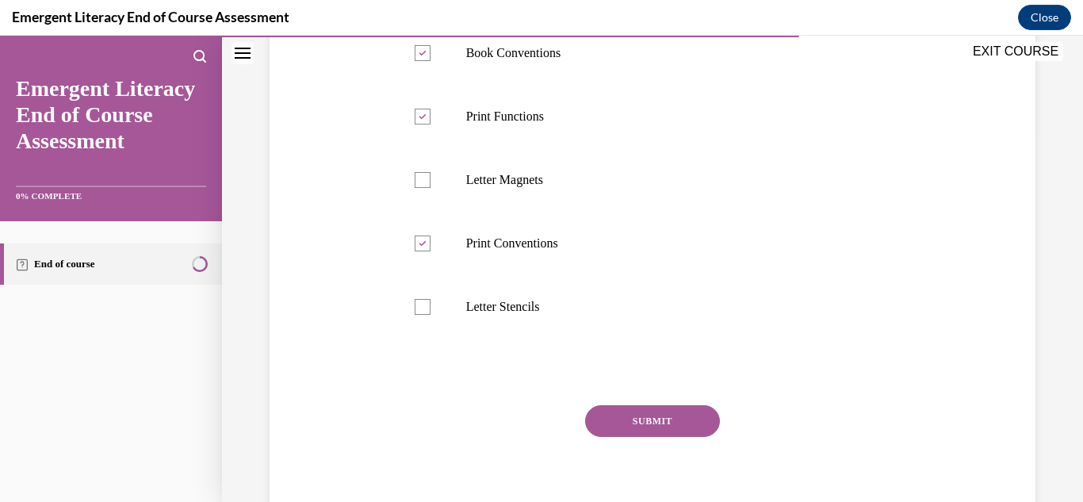
click at [612, 413] on button "SUBMIT" at bounding box center [652, 421] width 135 height 32
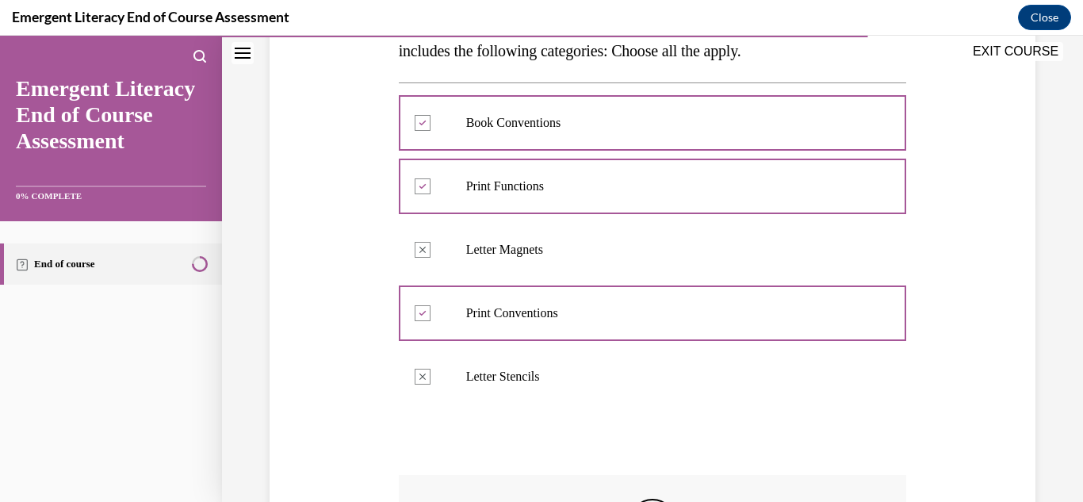
scroll to position [562, 0]
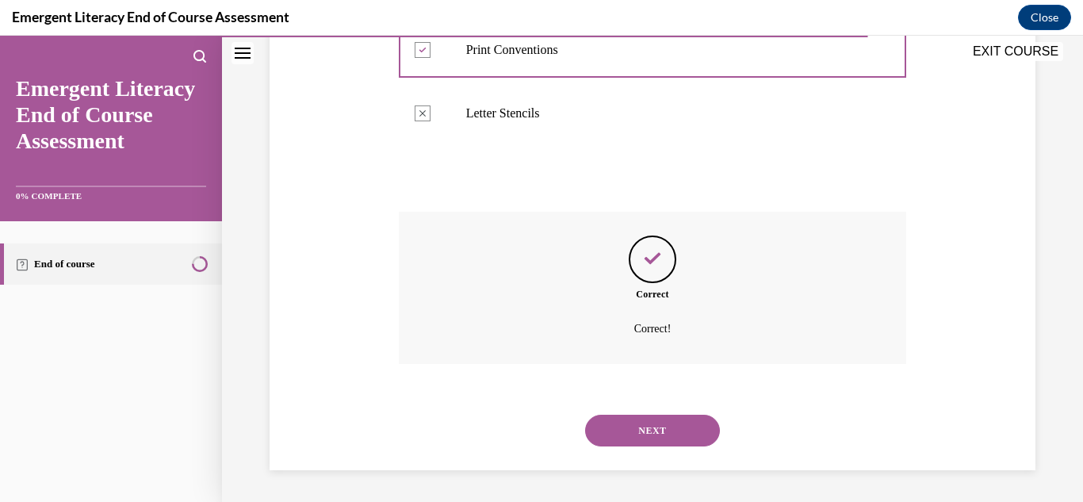
click at [642, 433] on button "NEXT" at bounding box center [652, 431] width 135 height 32
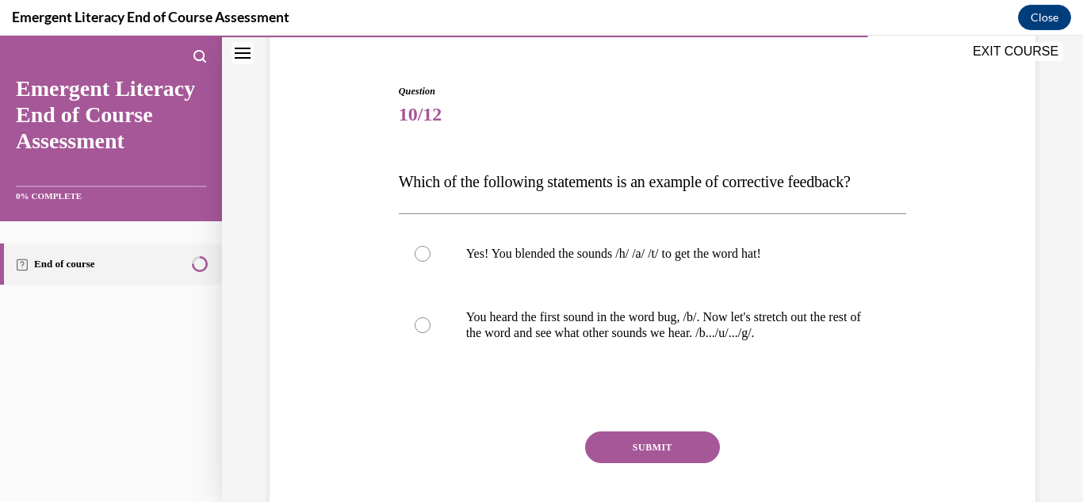
scroll to position [137, 0]
click at [569, 327] on p "You heard the first sound in the word bug, /b/. Now let's stretch out the rest …" at bounding box center [666, 324] width 401 height 32
click at [431, 327] on input "You heard the first sound in the word bug, /b/. Now let's stretch out the rest …" at bounding box center [423, 324] width 16 height 16
radio input "true"
click at [635, 458] on button "SUBMIT" at bounding box center [652, 447] width 135 height 32
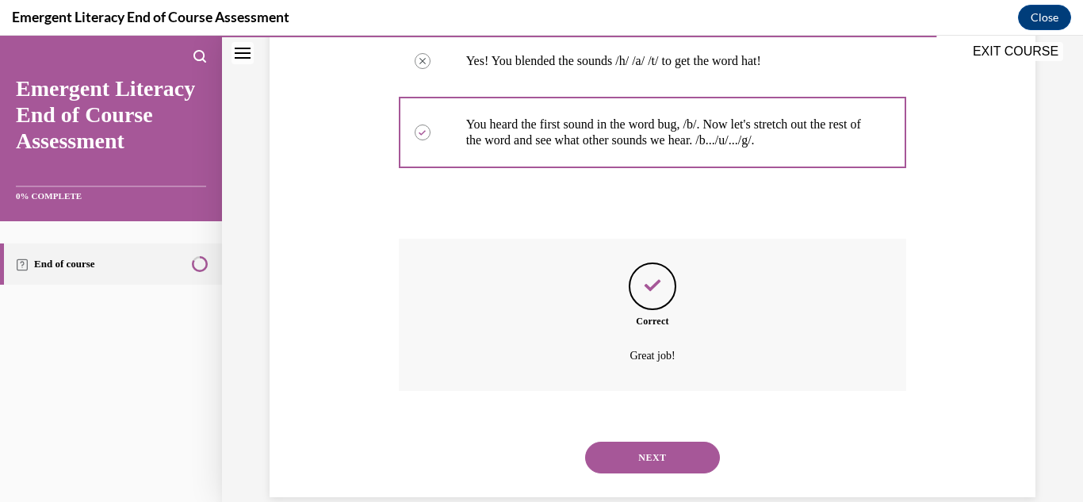
scroll to position [356, 0]
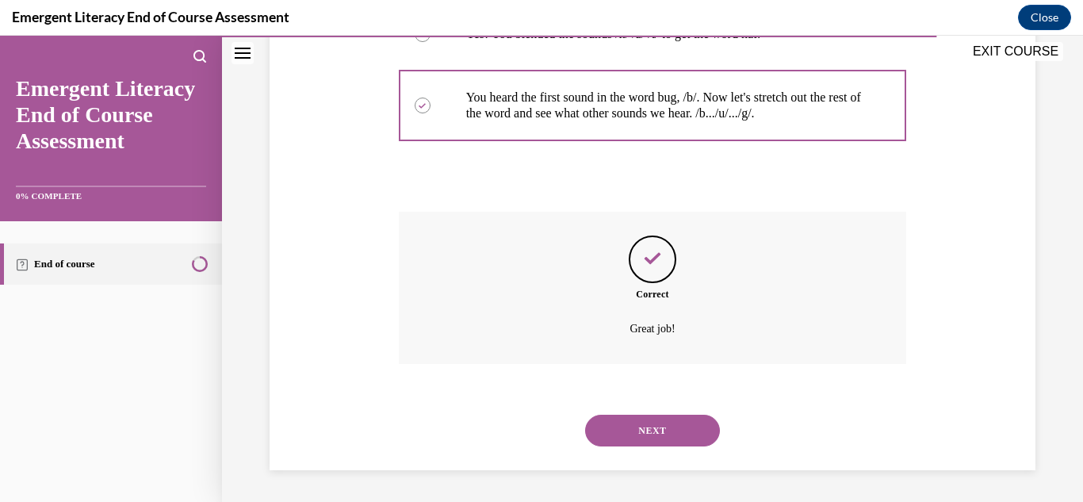
click at [656, 430] on button "NEXT" at bounding box center [652, 431] width 135 height 32
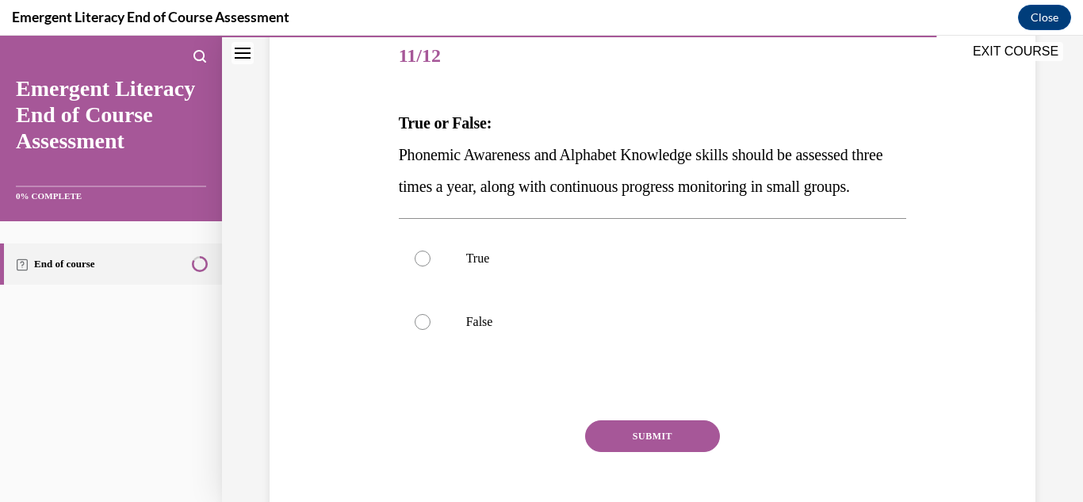
scroll to position [244, 0]
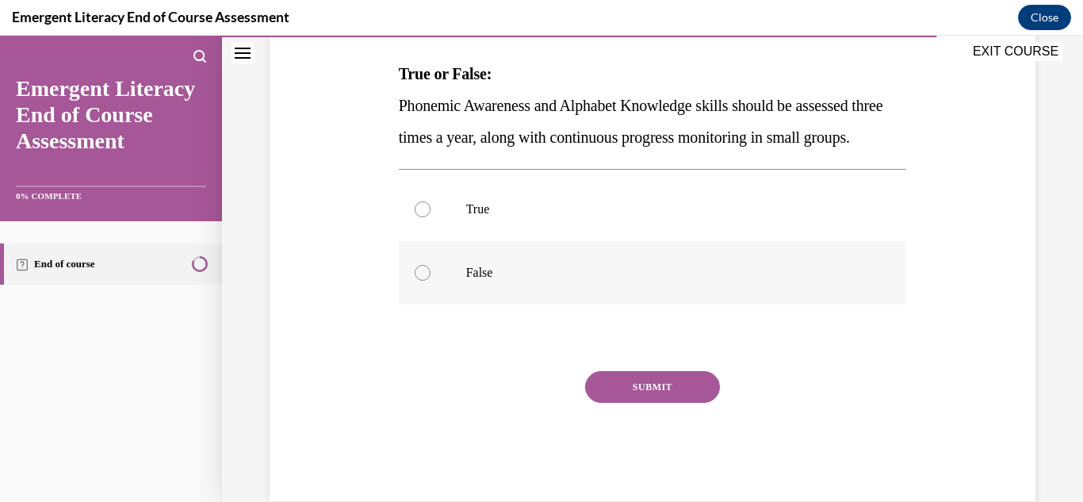
click at [493, 281] on p "False" at bounding box center [666, 273] width 401 height 16
click at [431, 281] on input "False" at bounding box center [423, 273] width 16 height 16
radio input "true"
click at [653, 403] on button "SUBMIT" at bounding box center [652, 387] width 135 height 32
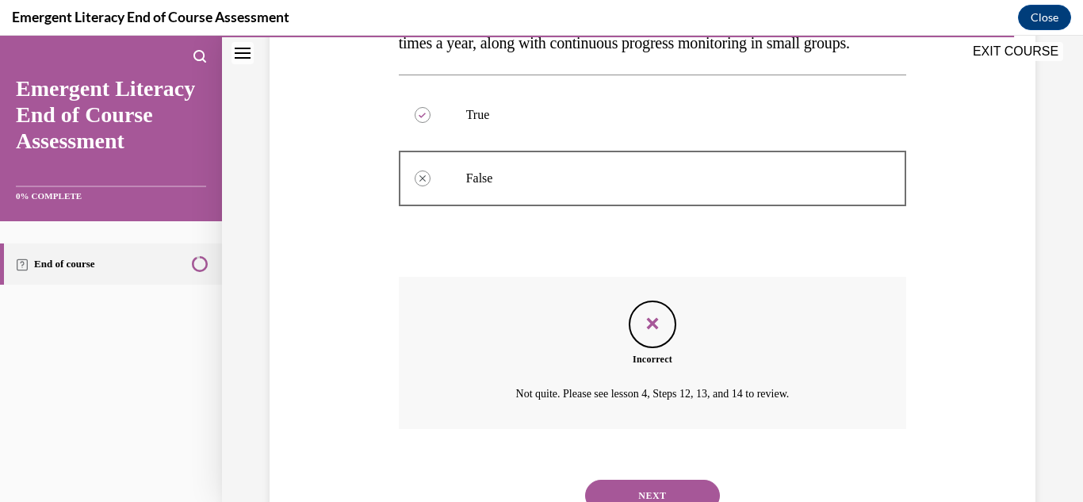
scroll to position [435, 0]
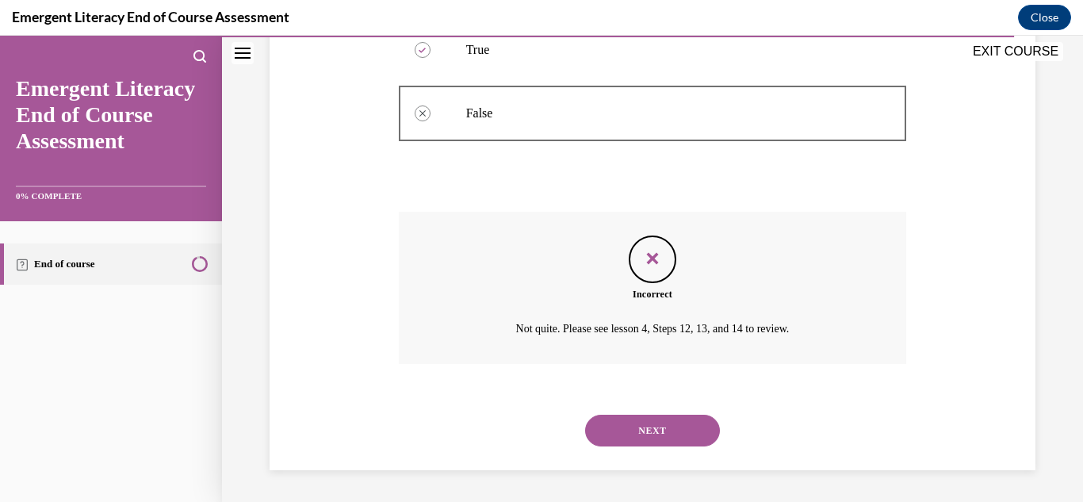
click at [643, 420] on button "NEXT" at bounding box center [652, 431] width 135 height 32
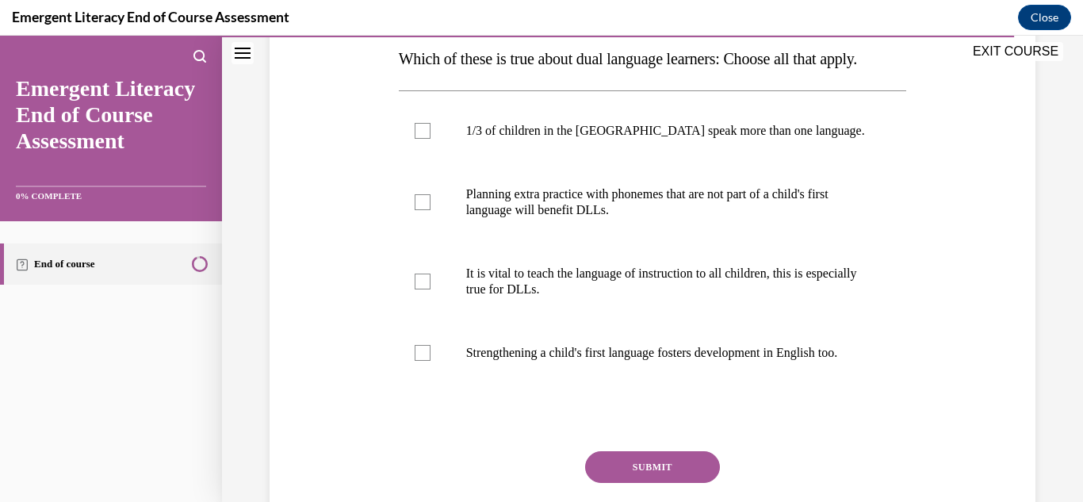
scroll to position [262, 0]
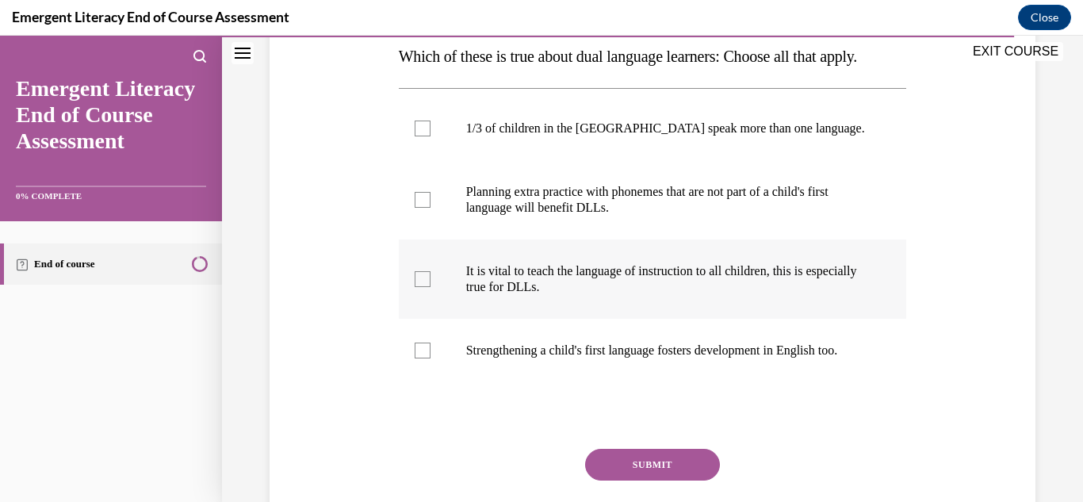
click at [664, 295] on p "It is vital to teach the language of instruction to all children, this is espec…" at bounding box center [666, 279] width 401 height 32
click at [431, 287] on input "It is vital to teach the language of instruction to all children, this is espec…" at bounding box center [423, 279] width 16 height 16
checkbox input "true"
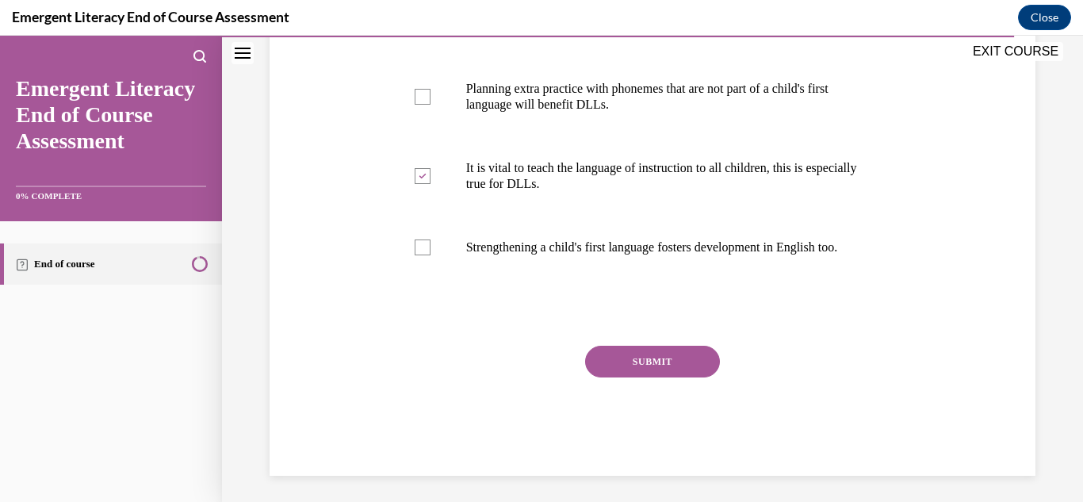
click at [672, 377] on button "SUBMIT" at bounding box center [652, 362] width 135 height 32
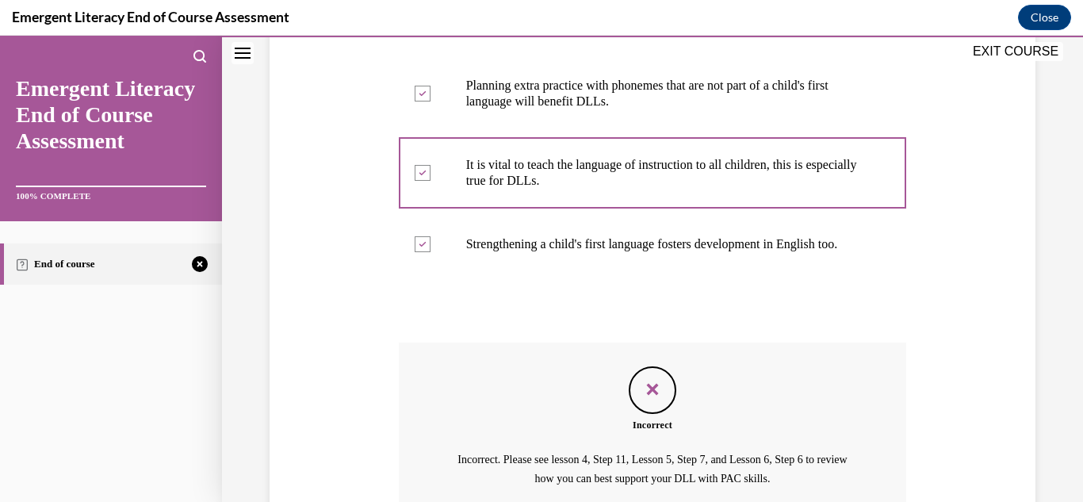
scroll to position [565, 0]
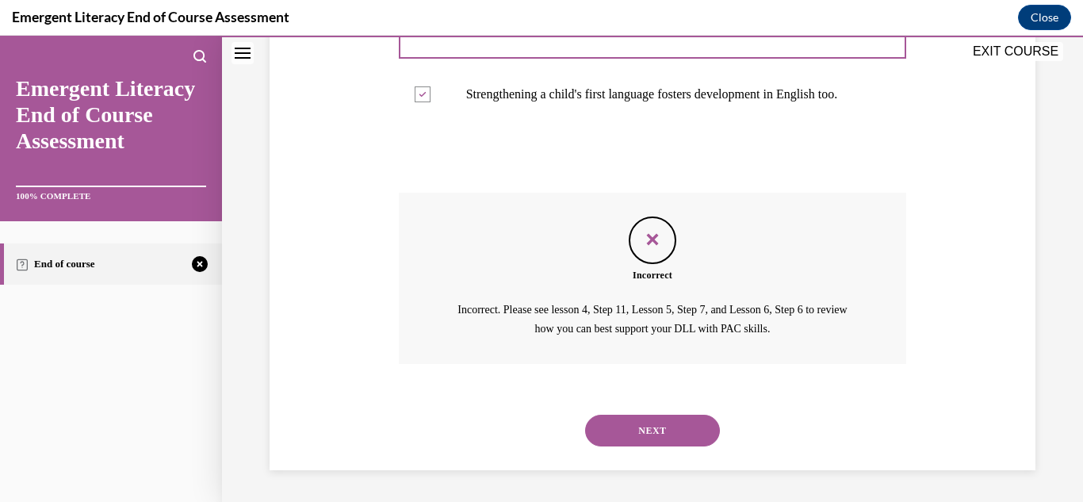
click at [644, 435] on button "NEXT" at bounding box center [652, 431] width 135 height 32
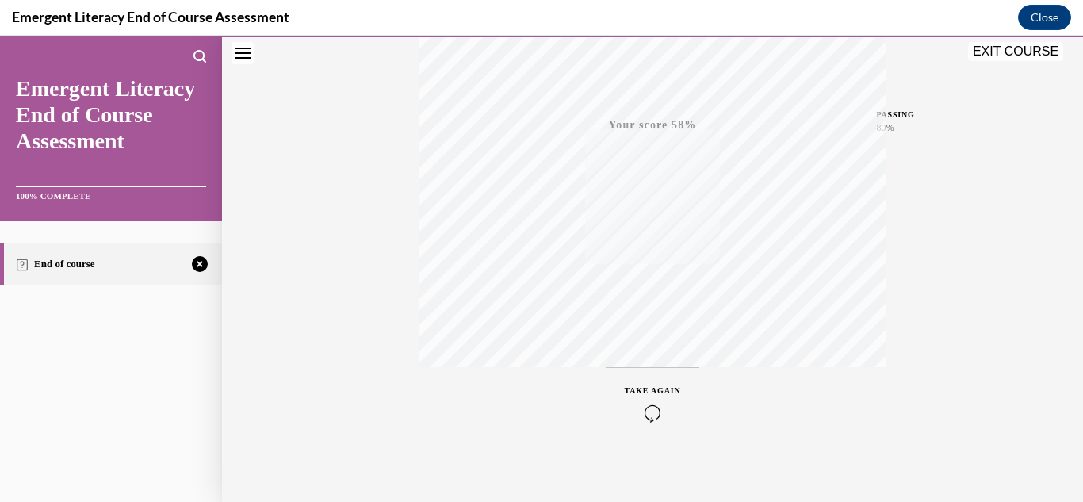
scroll to position [347, 0]
click at [645, 397] on icon "button" at bounding box center [653, 405] width 56 height 17
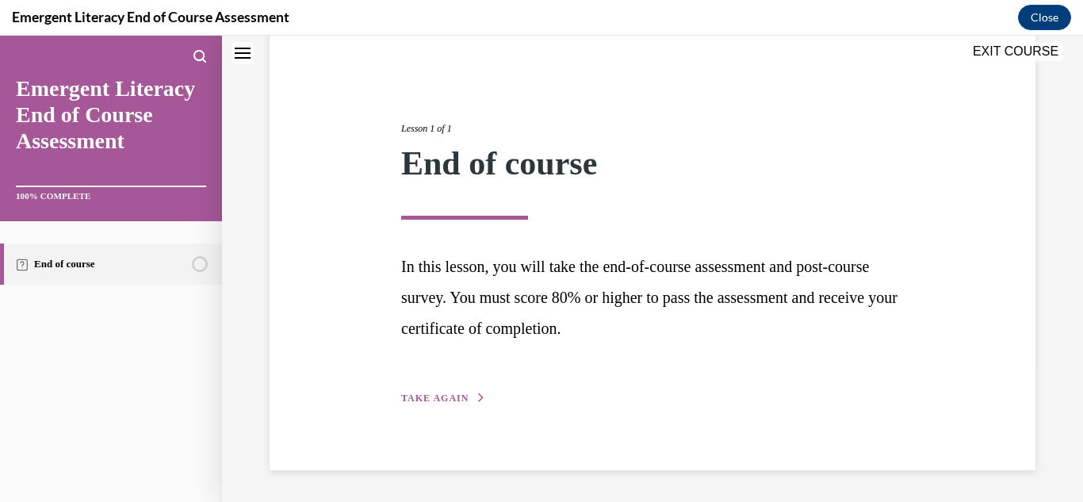
scroll to position [136, 0]
click at [438, 393] on button "TAKE AGAIN" at bounding box center [443, 398] width 85 height 14
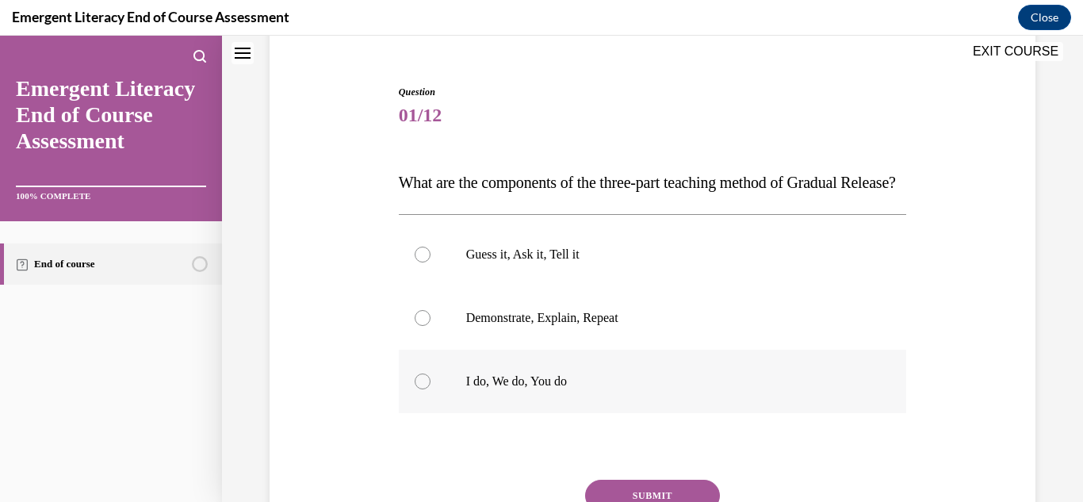
click at [552, 389] on p "I do, We do, You do" at bounding box center [666, 382] width 401 height 16
click at [431, 389] on input "I do, We do, You do" at bounding box center [423, 382] width 16 height 16
radio input "true"
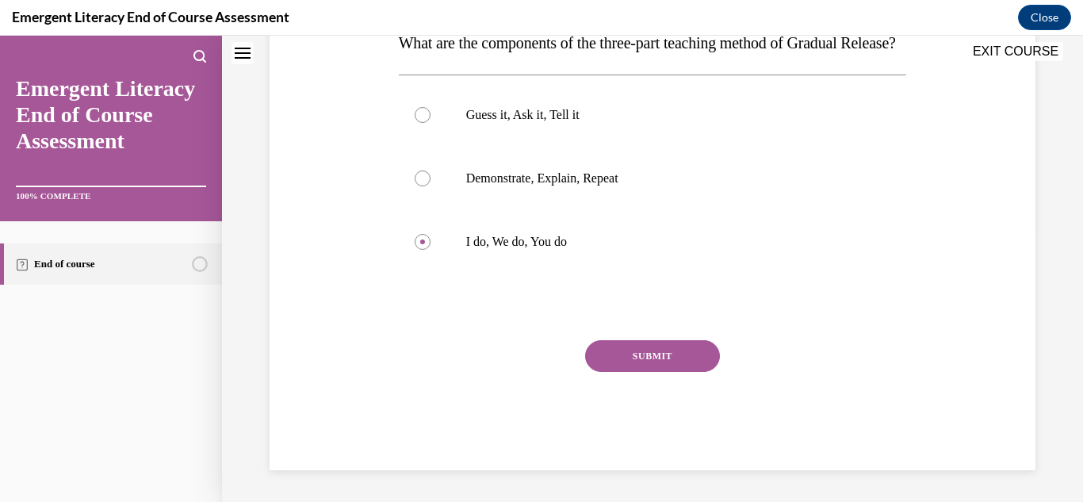
click at [632, 358] on button "SUBMIT" at bounding box center [652, 356] width 135 height 32
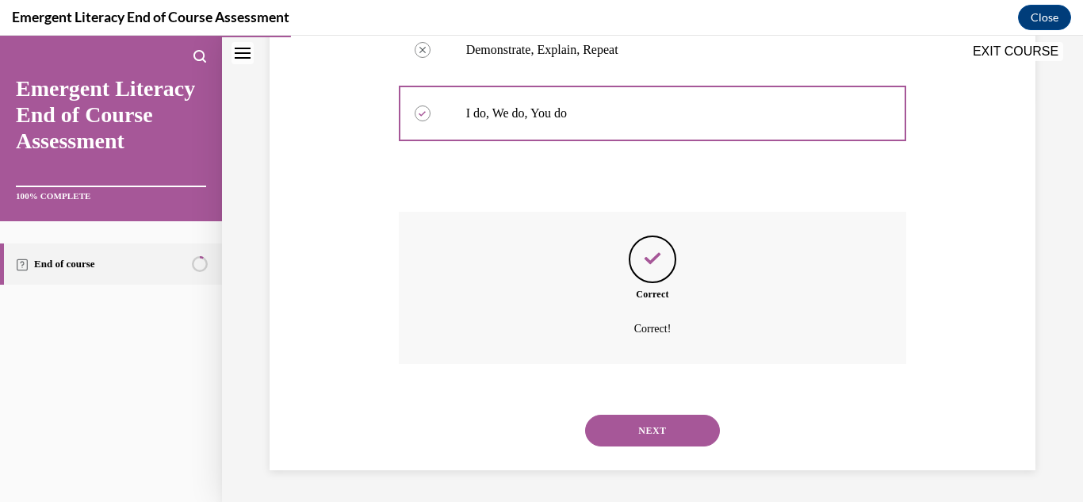
scroll to position [435, 0]
click at [640, 423] on button "NEXT" at bounding box center [652, 431] width 135 height 32
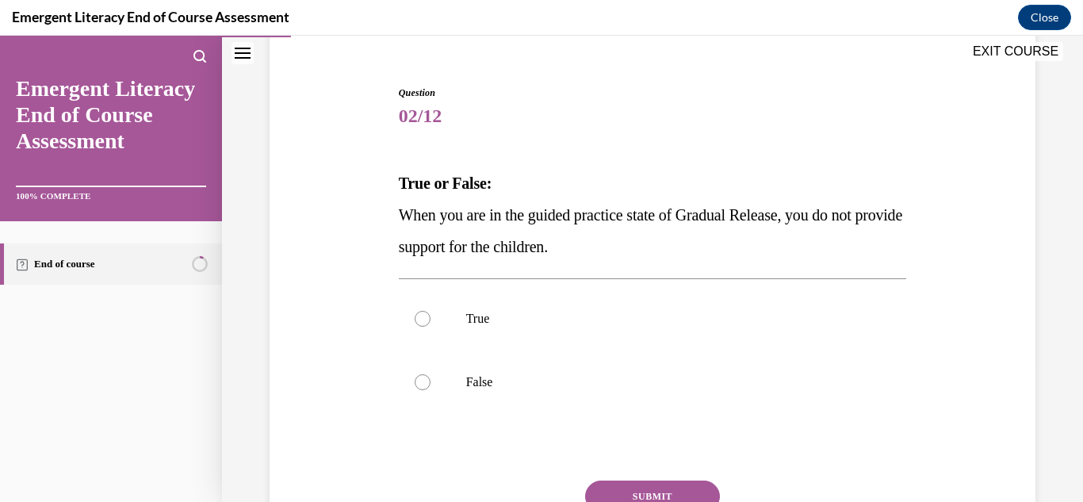
scroll to position [149, 0]
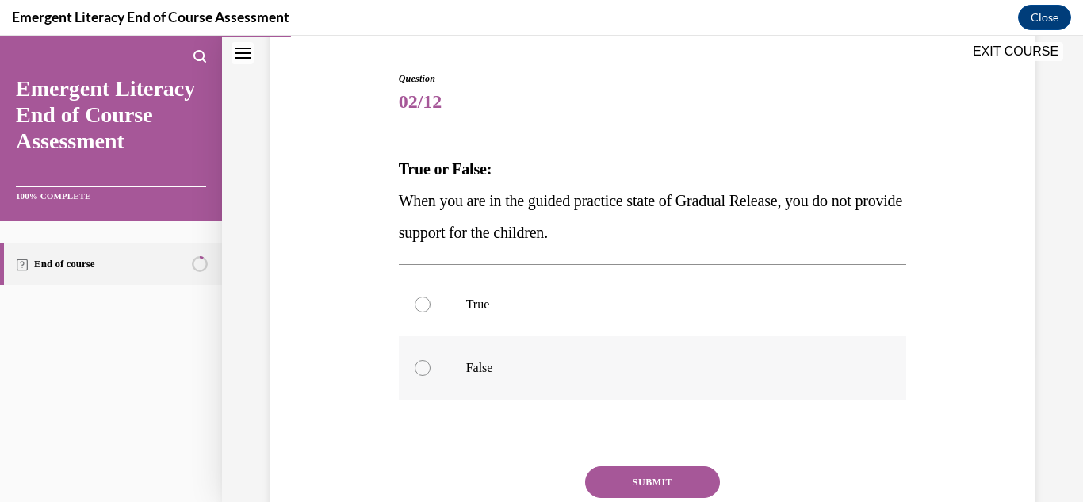
click at [500, 347] on label "False" at bounding box center [653, 367] width 508 height 63
click at [431, 360] on input "False" at bounding box center [423, 368] width 16 height 16
radio input "true"
click at [500, 347] on label "False" at bounding box center [653, 367] width 508 height 63
click at [431, 360] on input "False" at bounding box center [423, 368] width 16 height 16
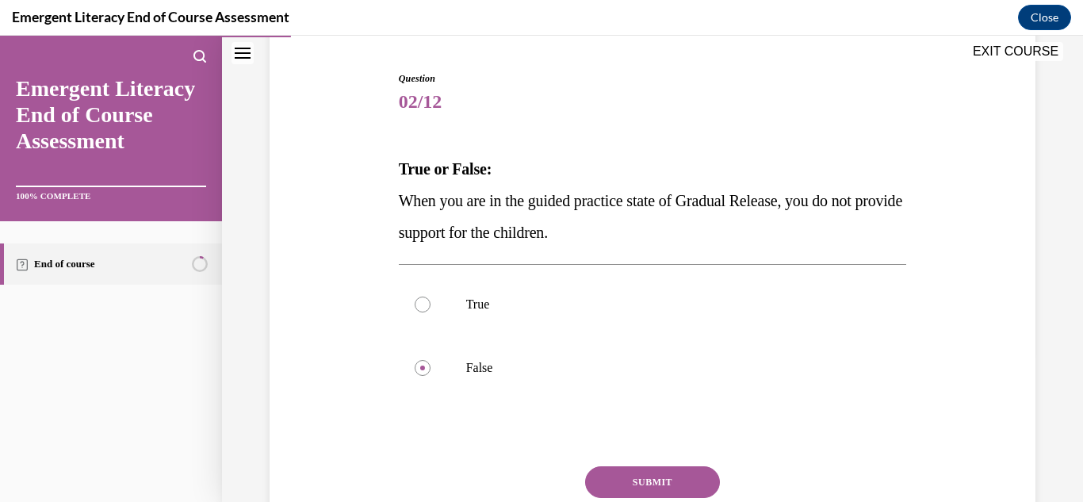
click at [660, 489] on button "SUBMIT" at bounding box center [652, 482] width 135 height 32
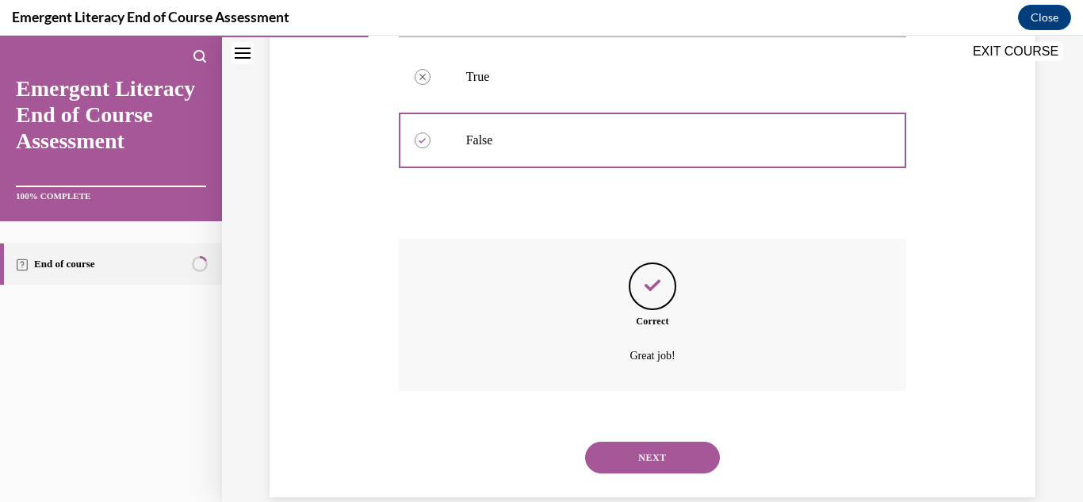
scroll to position [404, 0]
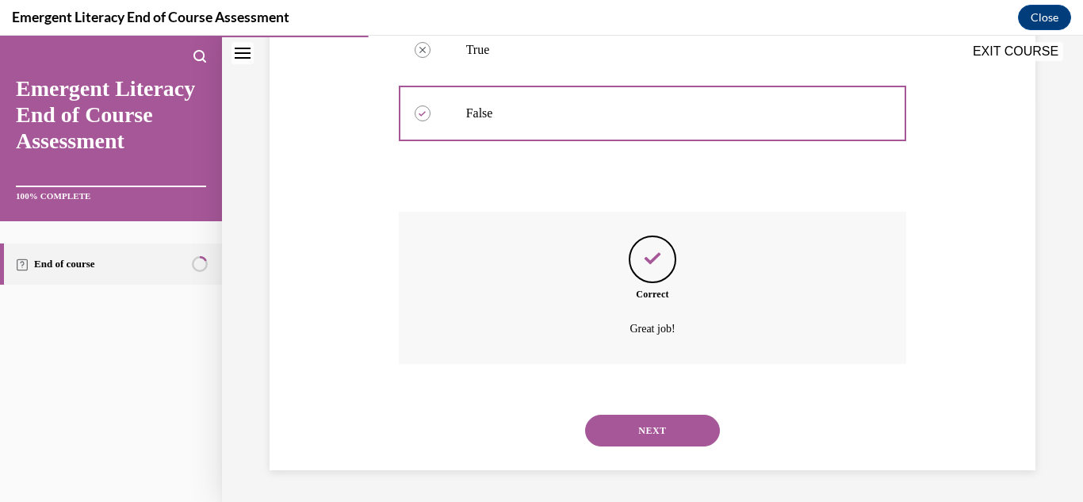
click at [660, 435] on button "NEXT" at bounding box center [652, 431] width 135 height 32
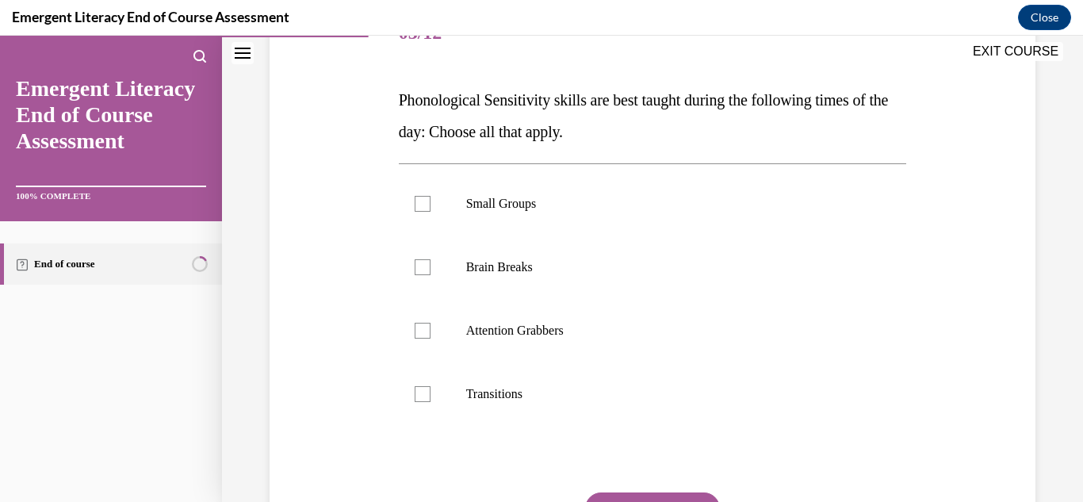
scroll to position [219, 0]
click at [508, 223] on label "Small Groups" at bounding box center [653, 202] width 508 height 63
click at [431, 211] on input "Small Groups" at bounding box center [423, 203] width 16 height 16
checkbox input "true"
click at [508, 272] on p "Brain Breaks" at bounding box center [666, 267] width 401 height 16
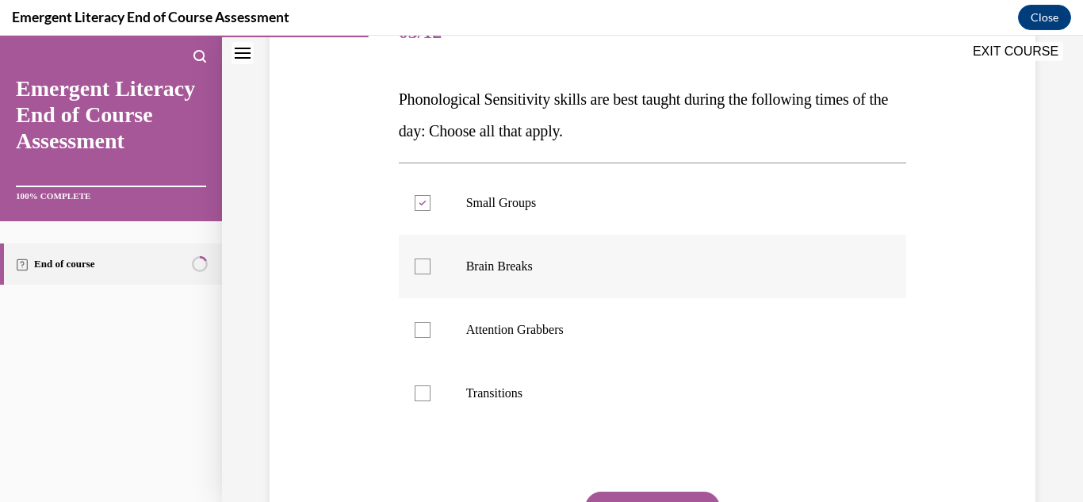
click at [431, 272] on input "Brain Breaks" at bounding box center [423, 267] width 16 height 16
checkbox input "true"
click at [527, 340] on label "Attention Grabbers" at bounding box center [653, 329] width 508 height 63
click at [431, 338] on input "Attention Grabbers" at bounding box center [423, 330] width 16 height 16
checkbox input "true"
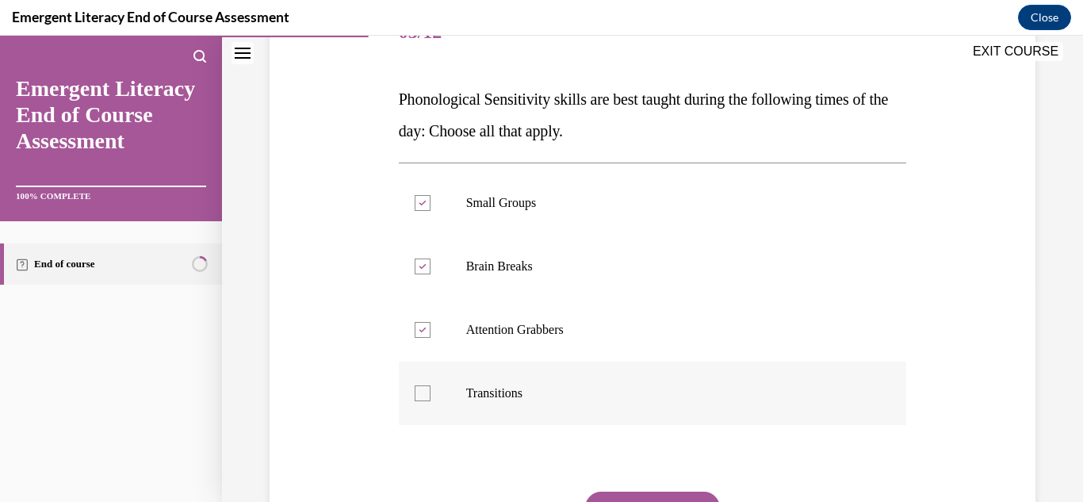
click at [550, 387] on p "Transitions" at bounding box center [666, 393] width 401 height 16
click at [431, 387] on input "Transitions" at bounding box center [423, 393] width 16 height 16
checkbox input "true"
click at [558, 335] on p "Attention Grabbers" at bounding box center [666, 330] width 401 height 16
click at [431, 335] on input "Attention Grabbers" at bounding box center [423, 330] width 16 height 16
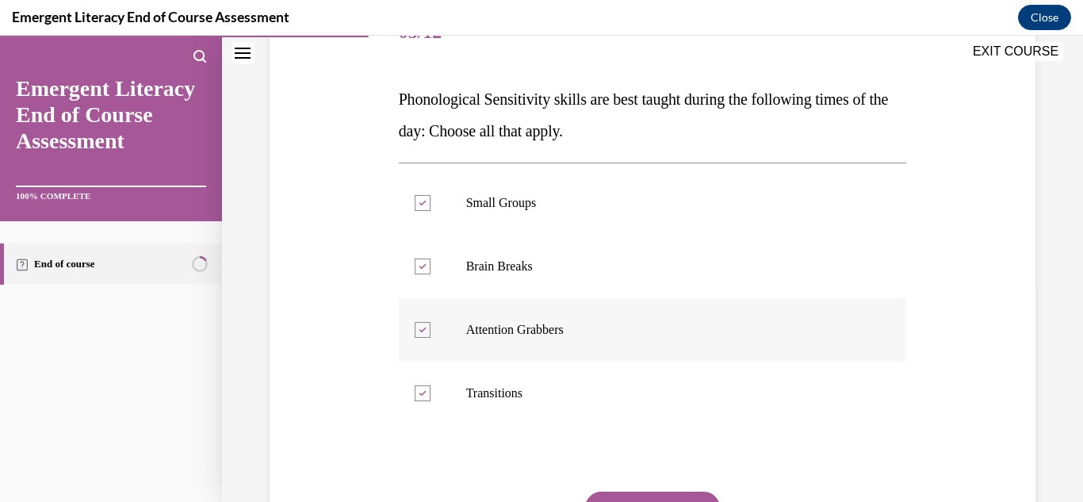
checkbox input "false"
click at [687, 491] on div "Question 03/12 Phonological Sensitivity skills are best taught during the follo…" at bounding box center [653, 312] width 508 height 620
click at [682, 499] on button "SUBMIT" at bounding box center [652, 508] width 135 height 32
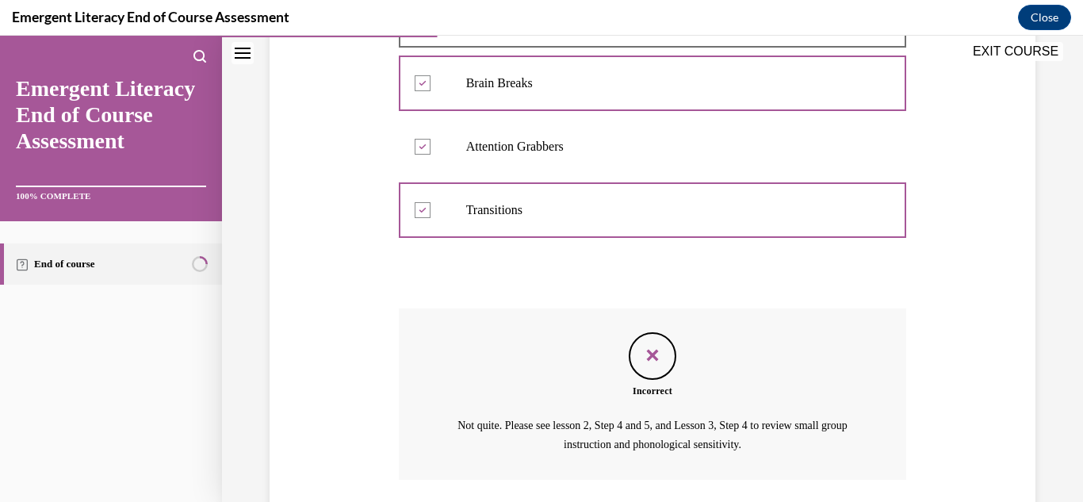
scroll to position [518, 0]
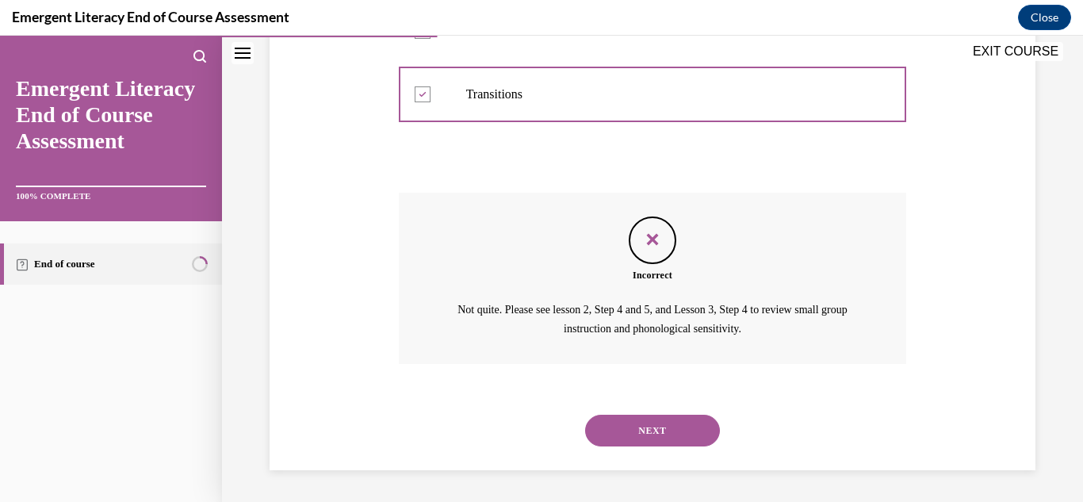
click at [677, 431] on button "NEXT" at bounding box center [652, 431] width 135 height 32
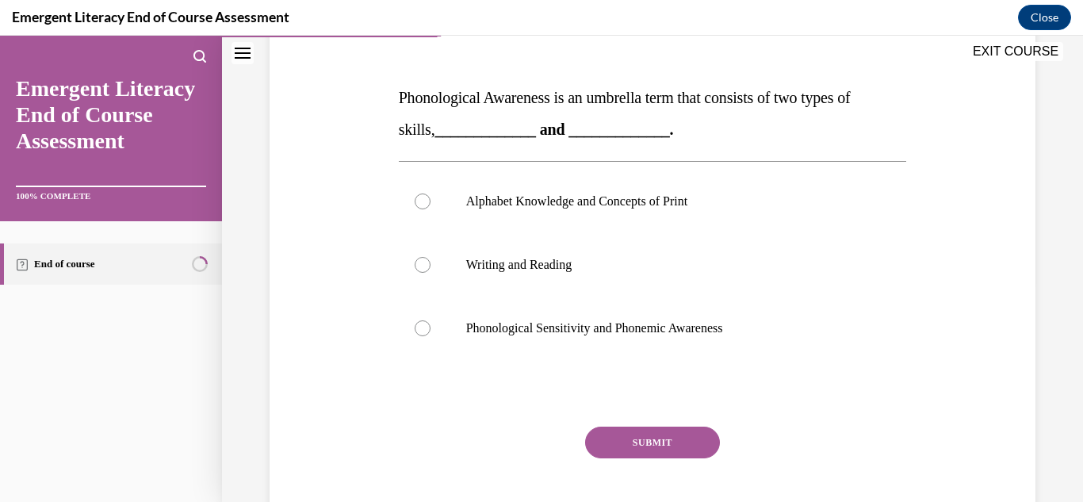
scroll to position [221, 0]
click at [609, 335] on p "Phonological Sensitivity and Phonemic Awareness" at bounding box center [666, 328] width 401 height 16
click at [431, 335] on input "Phonological Sensitivity and Phonemic Awareness" at bounding box center [423, 328] width 16 height 16
radio input "true"
click at [668, 448] on button "SUBMIT" at bounding box center [652, 442] width 135 height 32
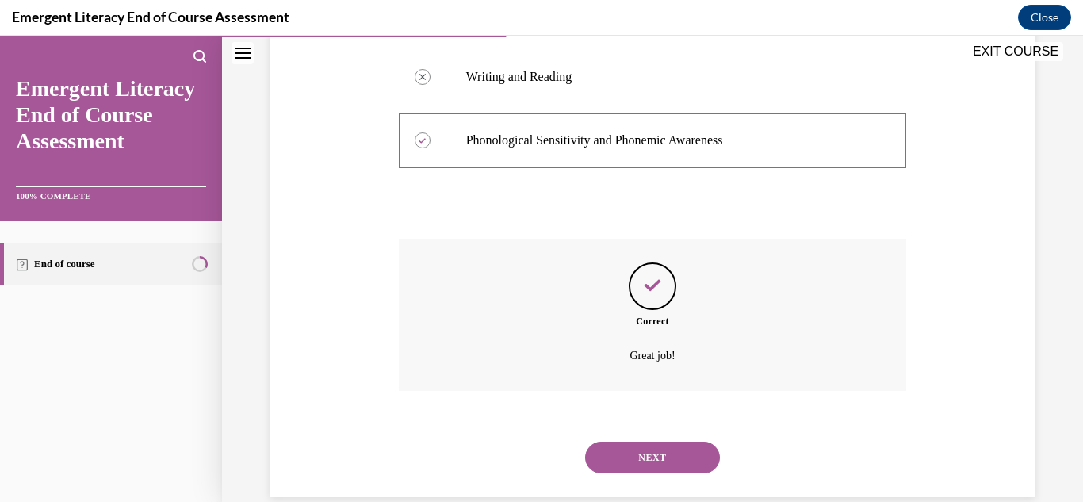
scroll to position [435, 0]
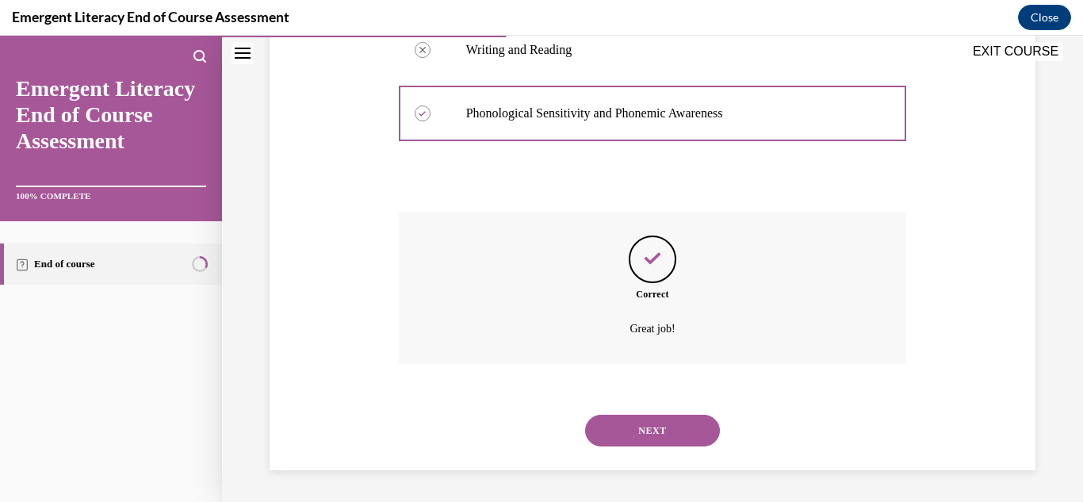
click at [667, 433] on button "NEXT" at bounding box center [652, 431] width 135 height 32
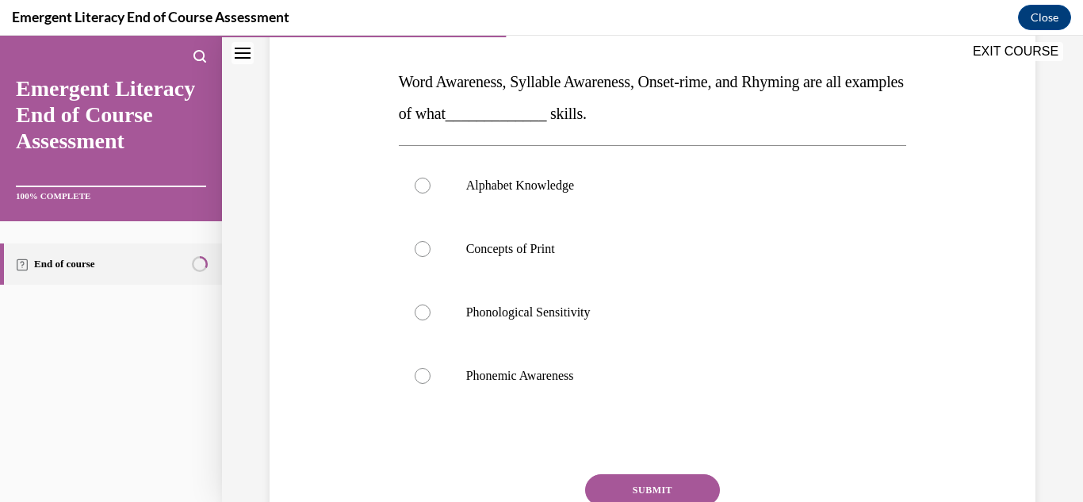
scroll to position [237, 0]
click at [580, 318] on p "Phonological Sensitivity" at bounding box center [666, 312] width 401 height 16
click at [431, 318] on input "Phonological Sensitivity" at bounding box center [423, 312] width 16 height 16
radio input "true"
click at [662, 493] on button "SUBMIT" at bounding box center [652, 489] width 135 height 32
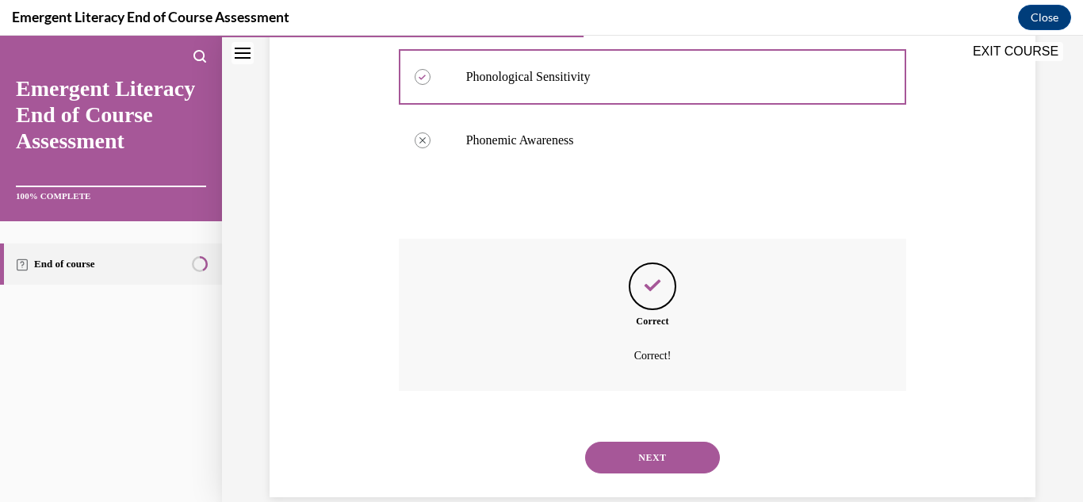
scroll to position [499, 0]
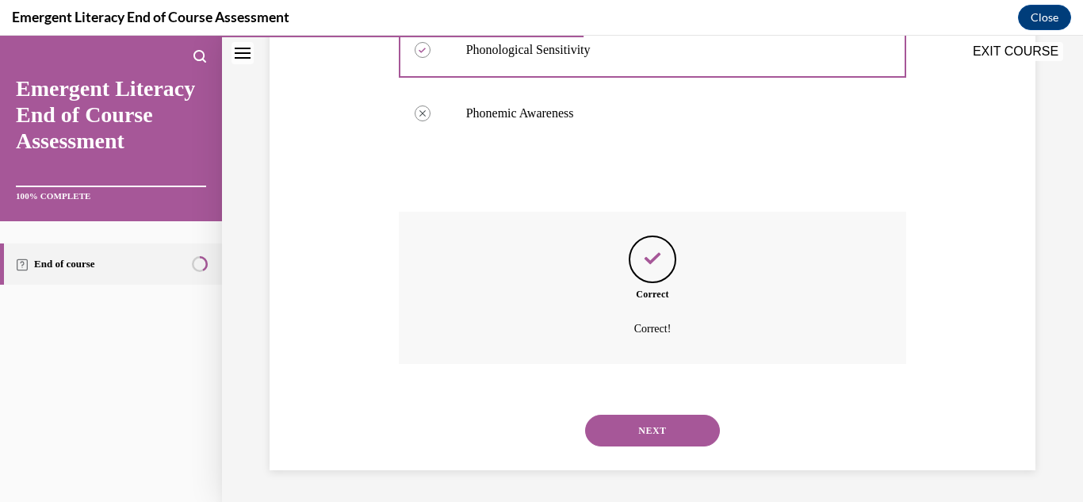
click at [658, 429] on button "NEXT" at bounding box center [652, 431] width 135 height 32
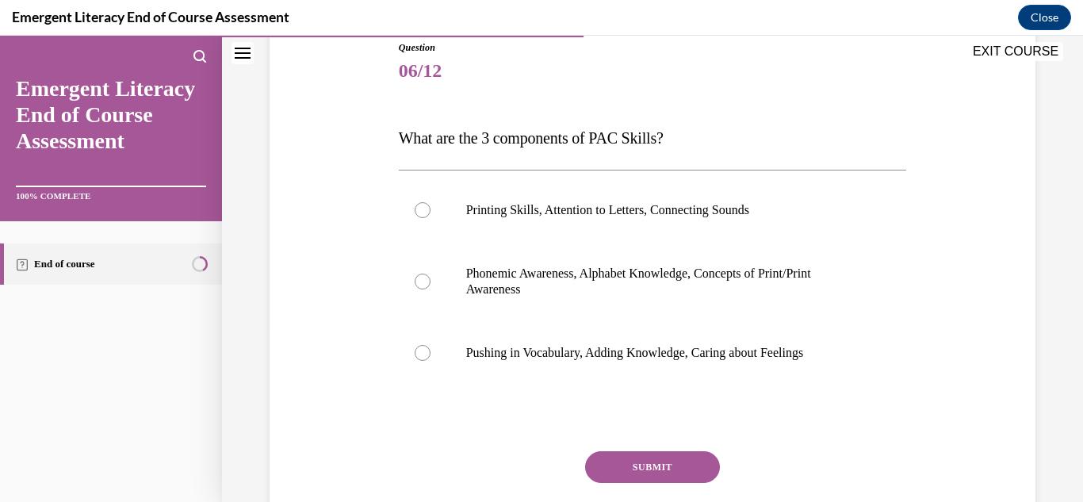
scroll to position [181, 0]
click at [596, 281] on p "Phonemic Awareness, Alphabet Knowledge, Concepts of Print/Print Awareness" at bounding box center [666, 281] width 401 height 32
click at [431, 281] on input "Phonemic Awareness, Alphabet Knowledge, Concepts of Print/Print Awareness" at bounding box center [423, 281] width 16 height 16
radio input "true"
click at [661, 457] on button "SUBMIT" at bounding box center [652, 466] width 135 height 32
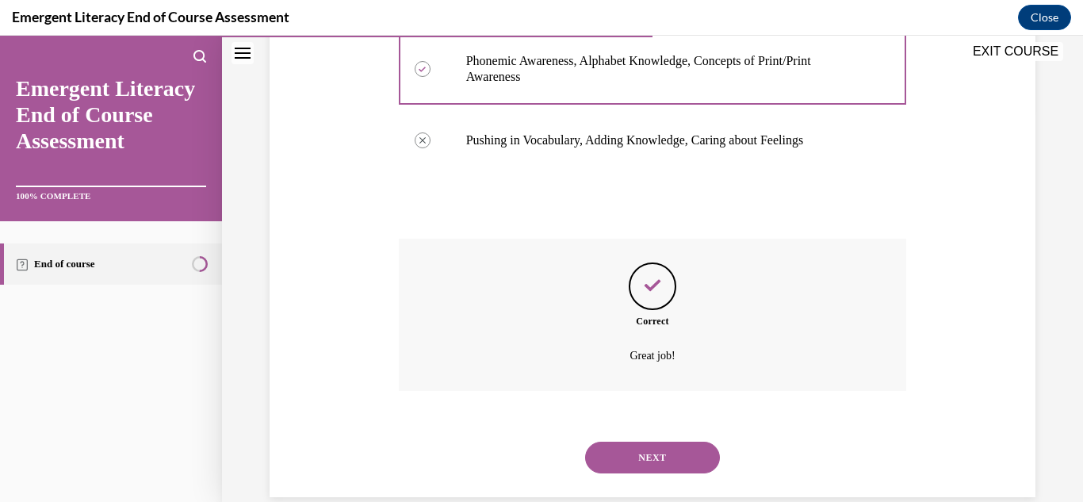
scroll to position [419, 0]
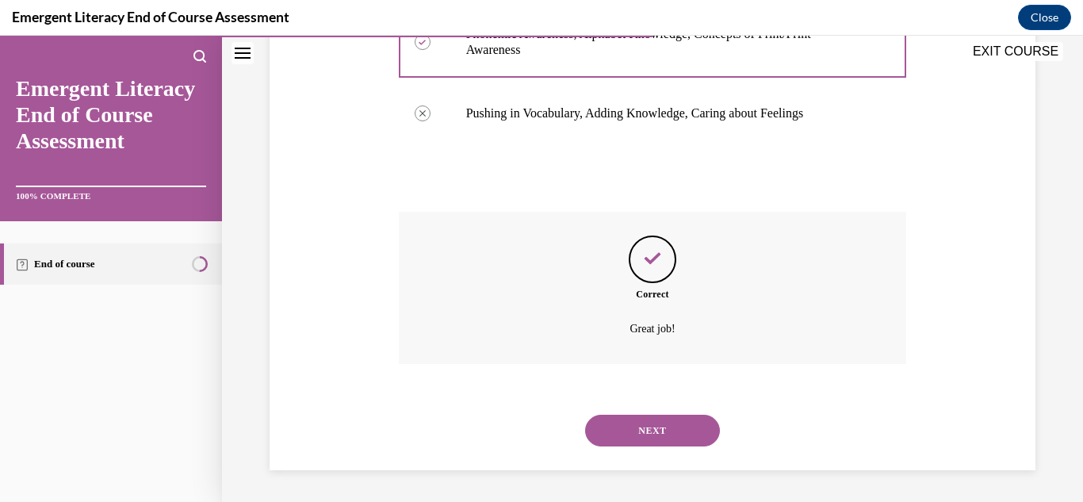
click at [665, 437] on button "NEXT" at bounding box center [652, 431] width 135 height 32
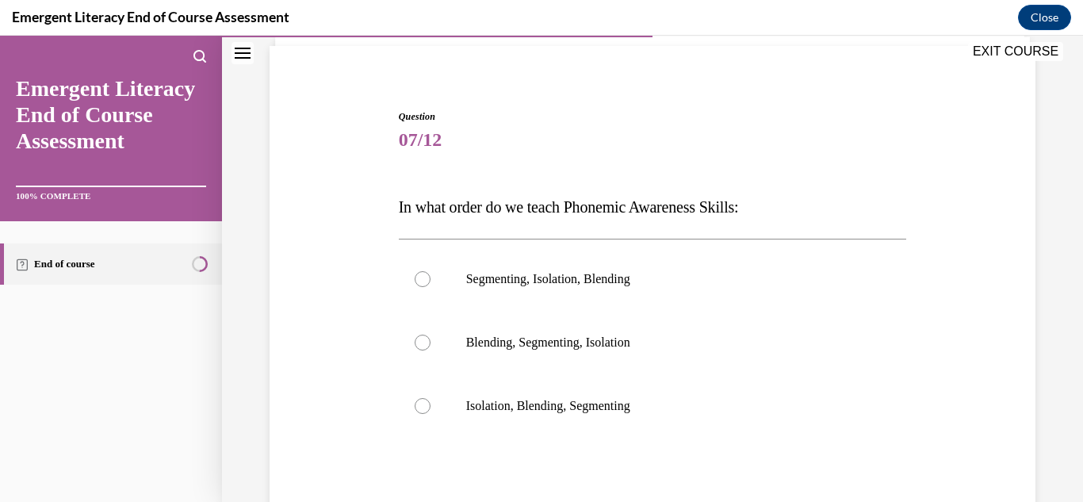
scroll to position [113, 0]
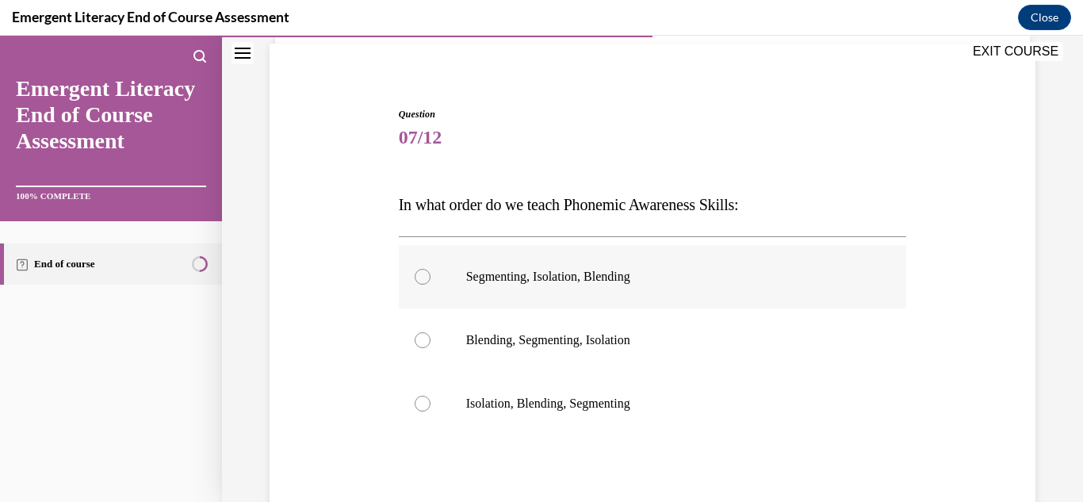
click at [625, 280] on p "Segmenting, Isolation, Blending" at bounding box center [666, 277] width 401 height 16
click at [431, 280] on input "Segmenting, Isolation, Blending" at bounding box center [423, 277] width 16 height 16
radio input "true"
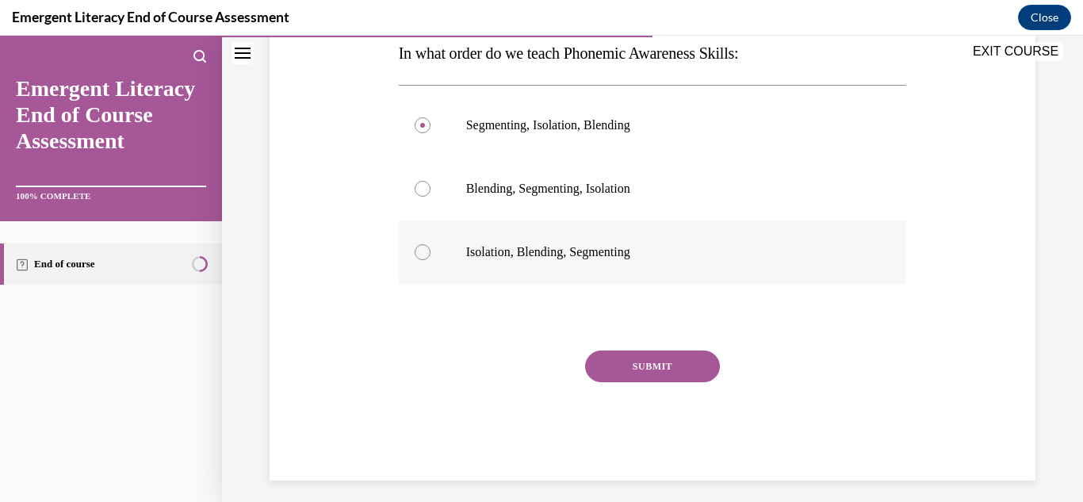
scroll to position [266, 0]
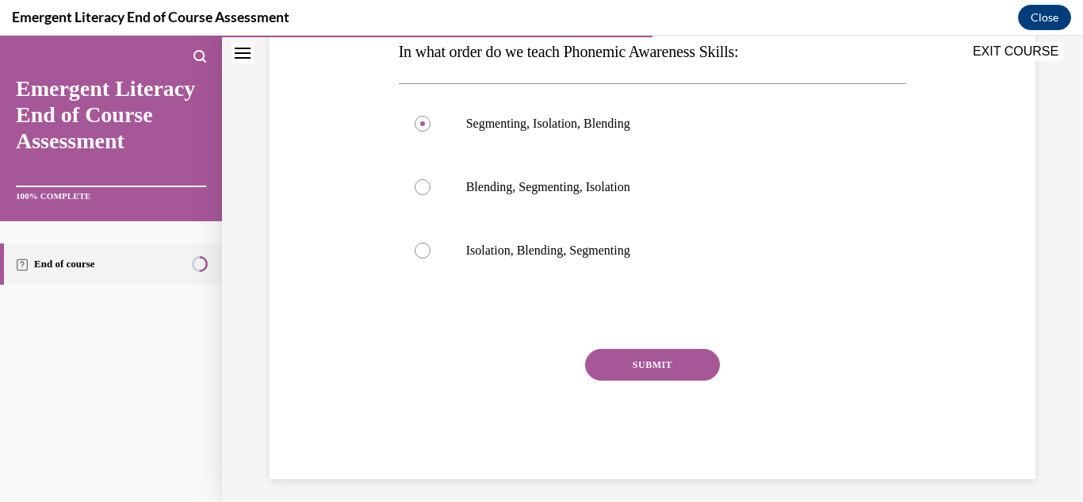
click at [646, 364] on button "SUBMIT" at bounding box center [652, 365] width 135 height 32
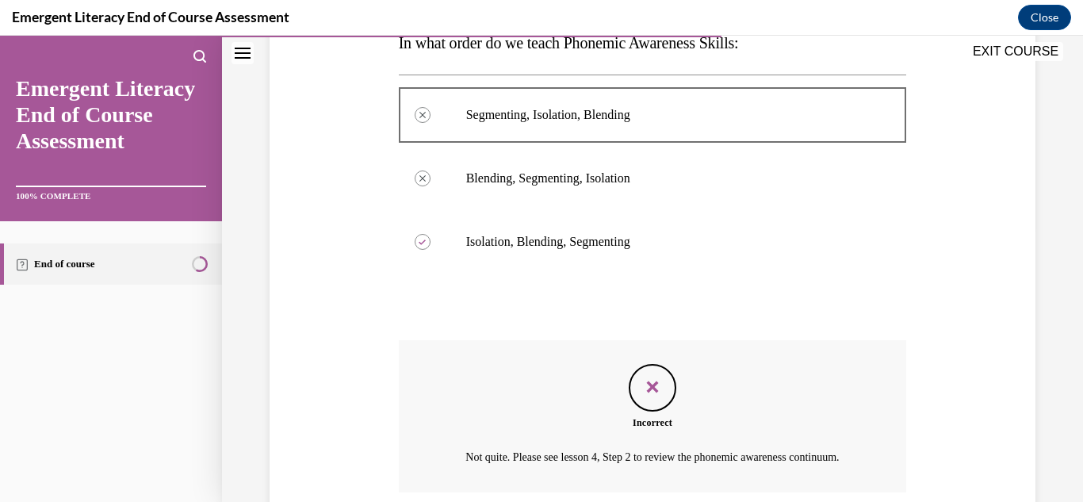
scroll to position [423, 0]
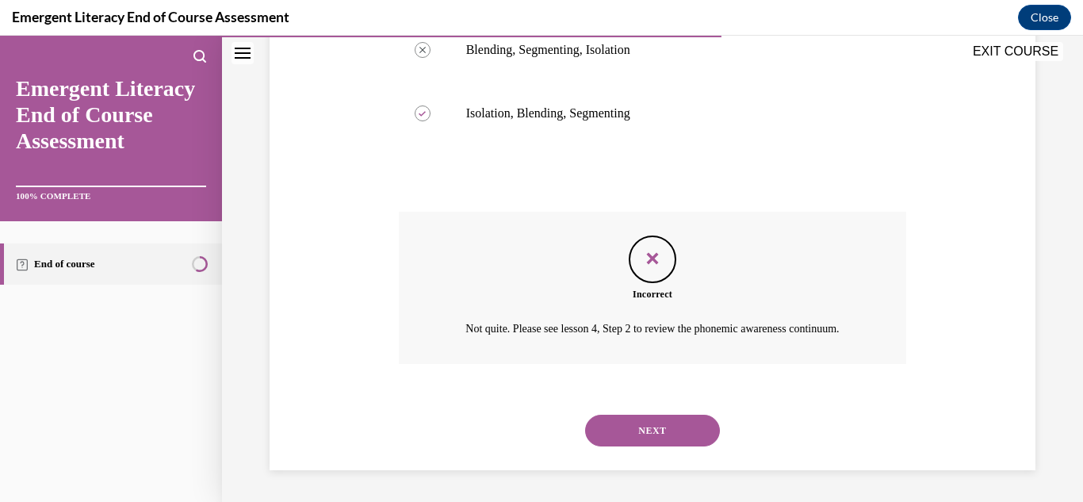
click at [659, 429] on button "NEXT" at bounding box center [652, 431] width 135 height 32
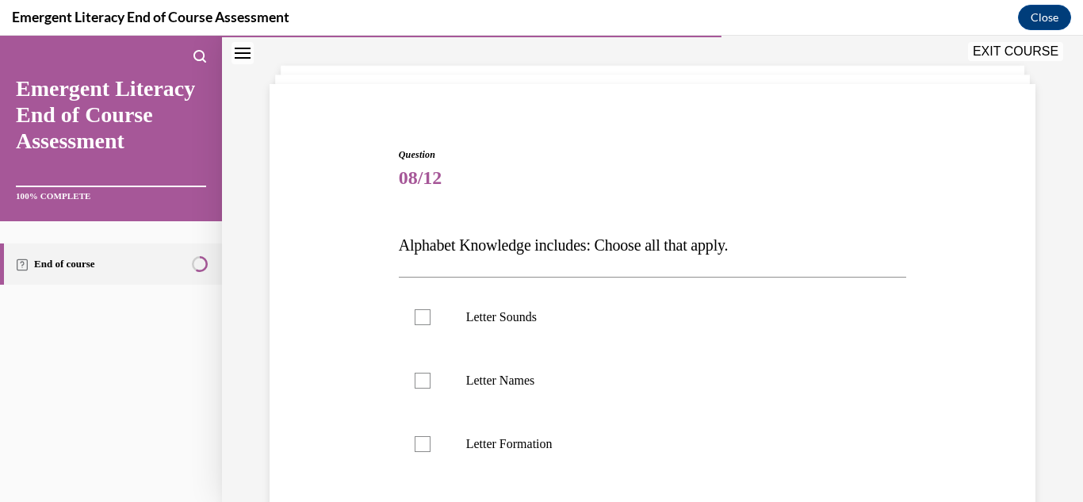
scroll to position [75, 0]
click at [519, 316] on p "Letter Sounds" at bounding box center [666, 315] width 401 height 16
click at [431, 316] on input "Letter Sounds" at bounding box center [423, 315] width 16 height 16
checkbox input "true"
click at [514, 377] on p "Letter Names" at bounding box center [666, 378] width 401 height 16
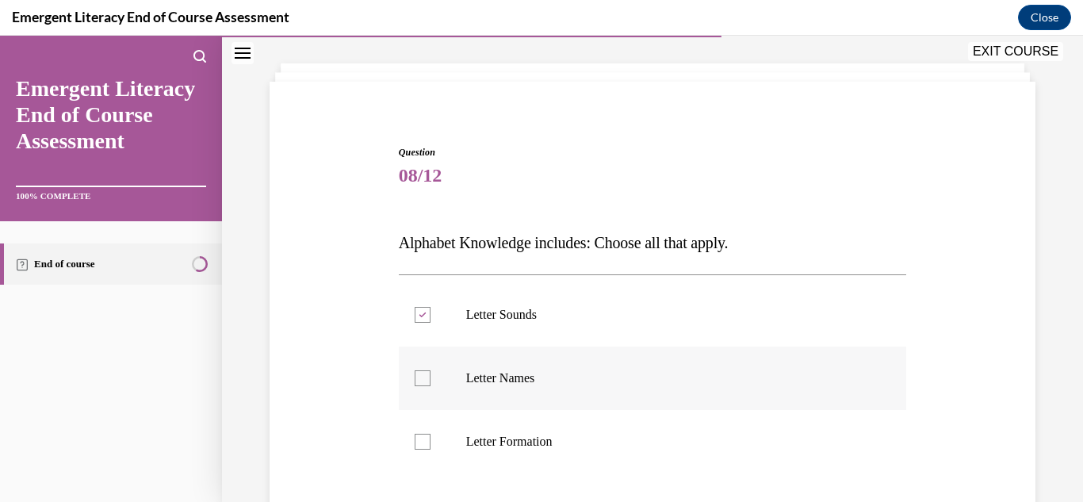
click at [431, 377] on input "Letter Names" at bounding box center [423, 378] width 16 height 16
checkbox input "true"
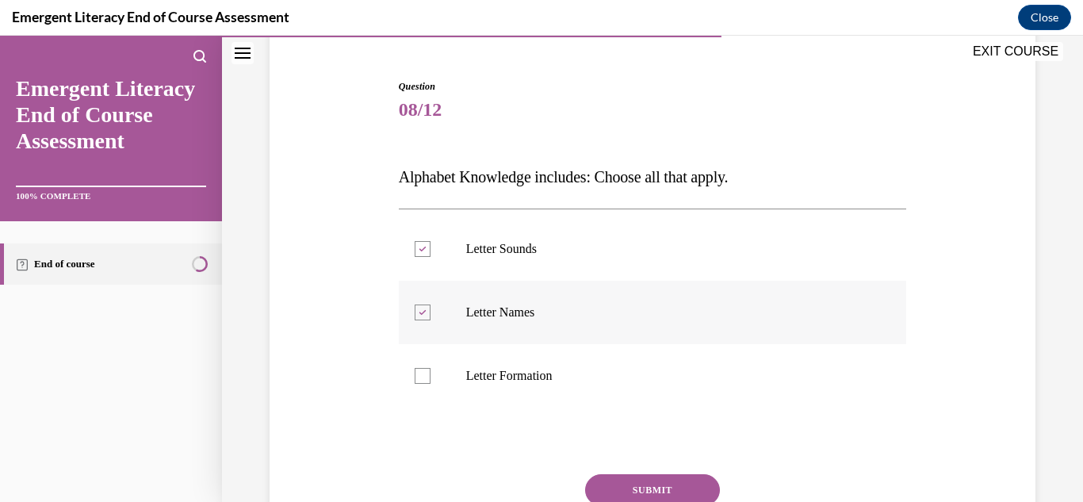
scroll to position [144, 0]
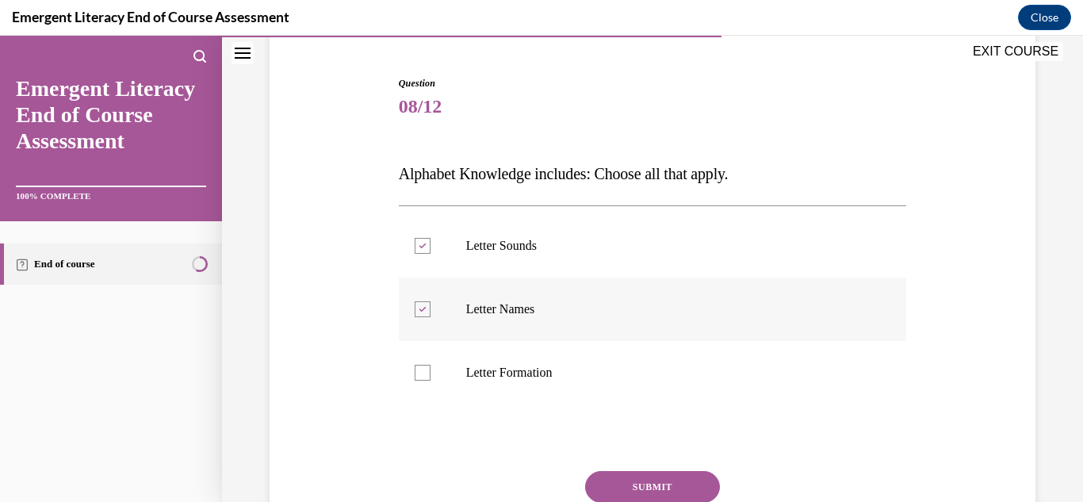
click at [514, 377] on p "Letter Formation" at bounding box center [666, 373] width 401 height 16
click at [431, 377] on input "Letter Formation" at bounding box center [423, 373] width 16 height 16
checkbox input "true"
click at [642, 477] on button "SUBMIT" at bounding box center [652, 487] width 135 height 32
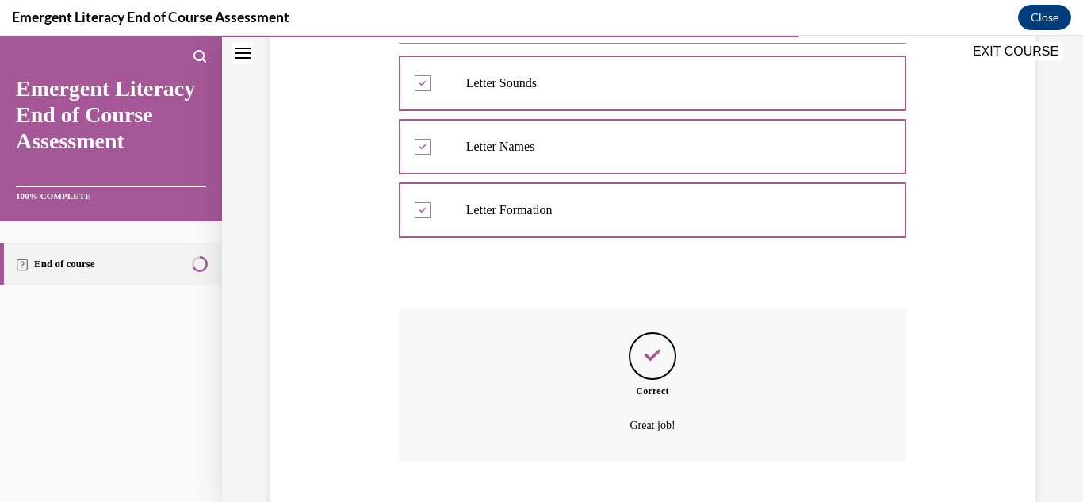
scroll to position [404, 0]
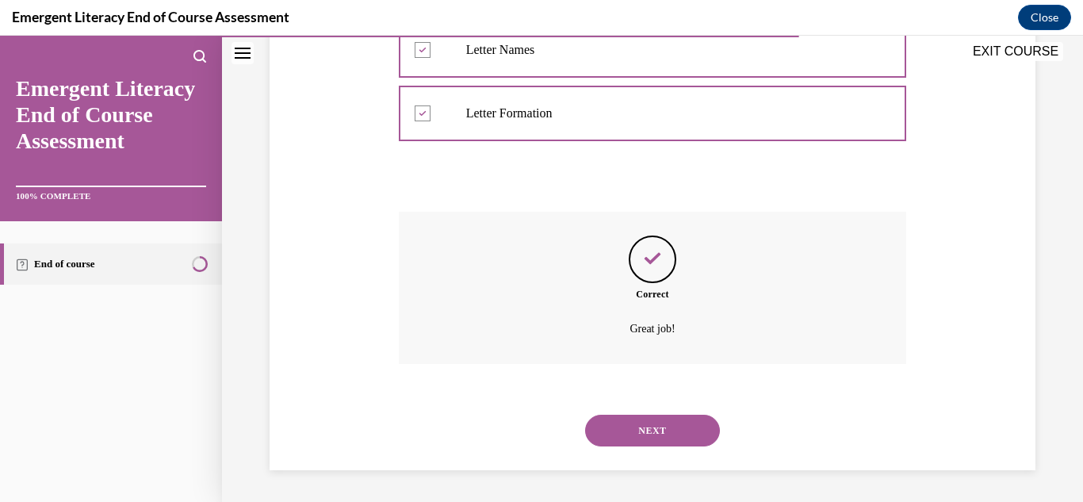
click at [662, 427] on button "NEXT" at bounding box center [652, 431] width 135 height 32
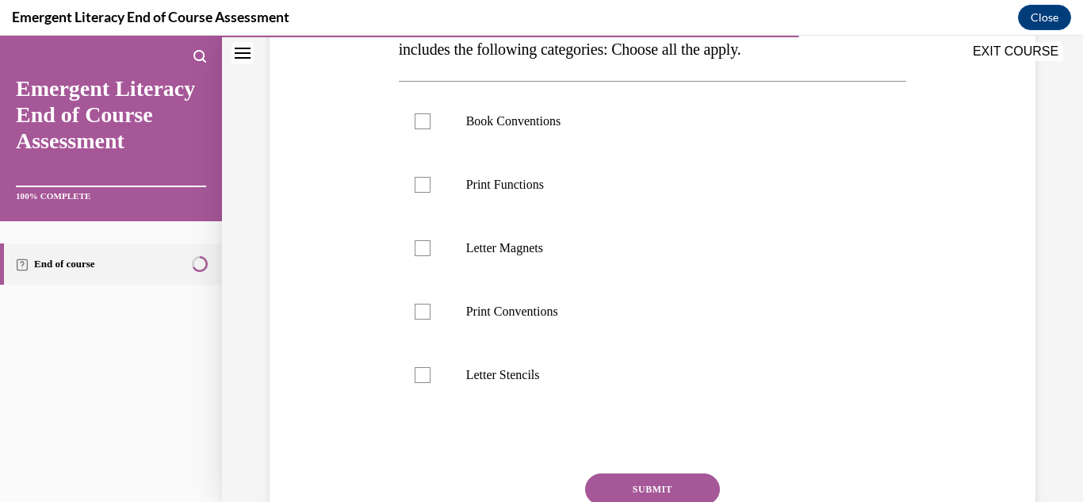
scroll to position [287, 0]
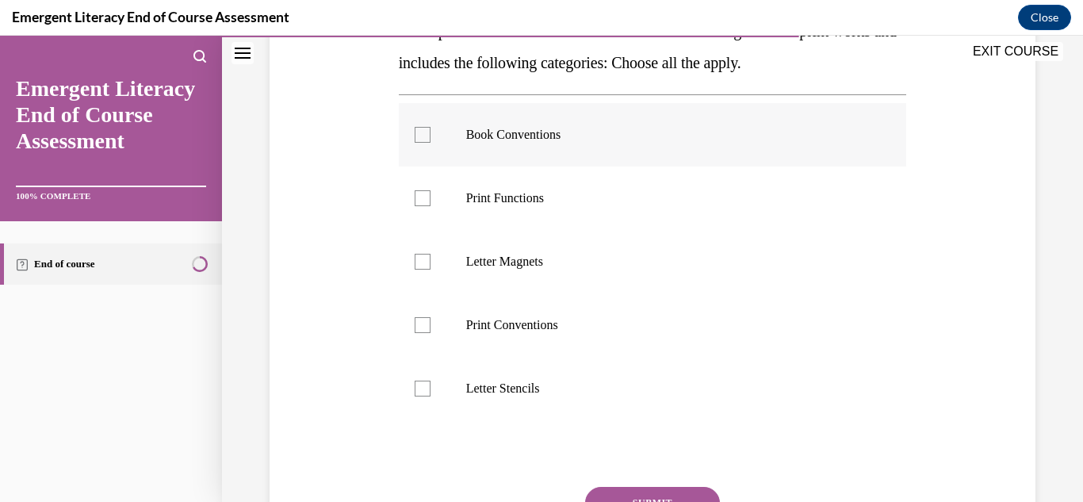
click at [517, 132] on p "Book Conventions" at bounding box center [666, 135] width 401 height 16
click at [431, 132] on input "Book Conventions" at bounding box center [423, 135] width 16 height 16
checkbox input "true"
click at [519, 198] on p "Print Functions" at bounding box center [666, 198] width 401 height 16
click at [431, 198] on input "Print Functions" at bounding box center [423, 198] width 16 height 16
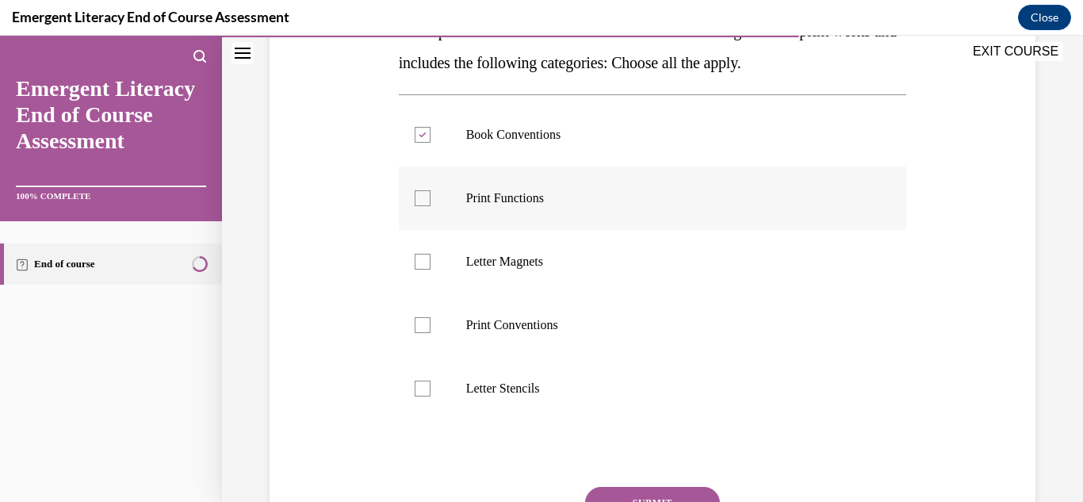
checkbox input "true"
click at [512, 320] on p "Print Conventions" at bounding box center [666, 325] width 401 height 16
click at [431, 320] on input "Print Conventions" at bounding box center [423, 325] width 16 height 16
checkbox input "true"
click at [630, 492] on button "SUBMIT" at bounding box center [652, 503] width 135 height 32
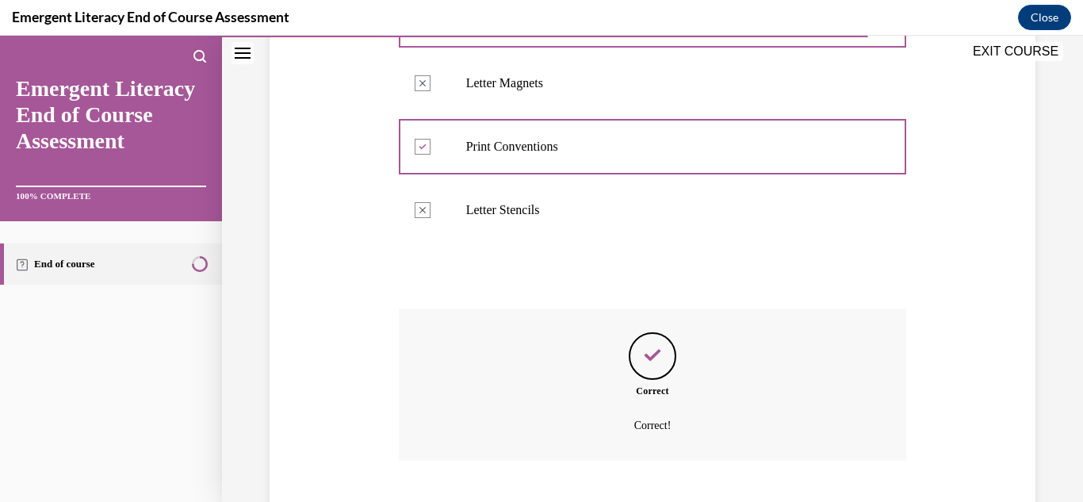
scroll to position [562, 0]
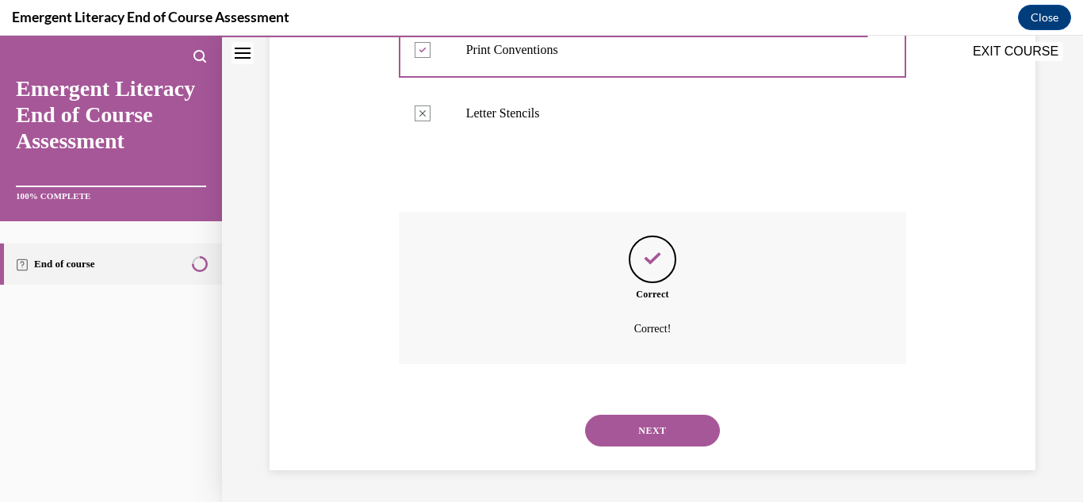
click at [657, 433] on button "NEXT" at bounding box center [652, 431] width 135 height 32
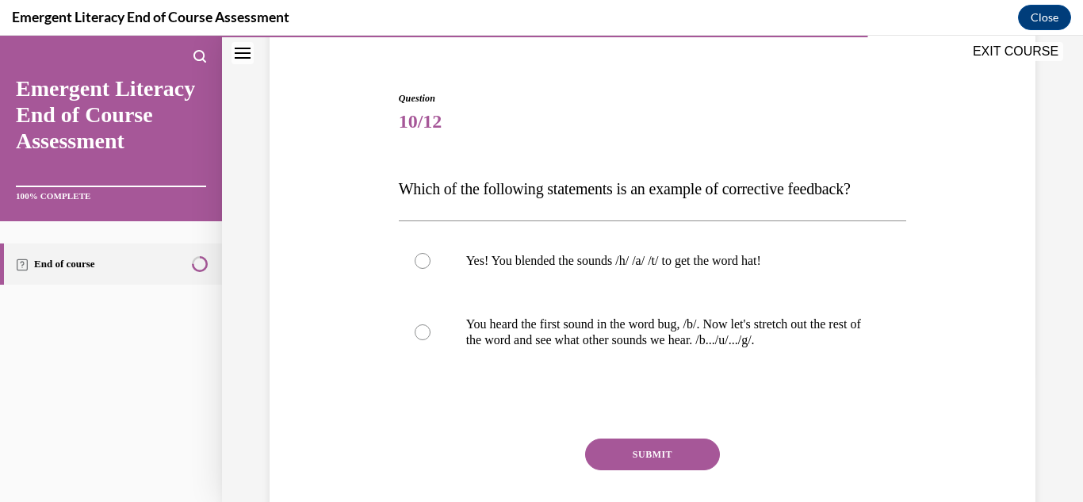
scroll to position [130, 0]
click at [614, 337] on p "You heard the first sound in the word bug, /b/. Now let's stretch out the rest …" at bounding box center [666, 332] width 401 height 32
click at [431, 337] on input "You heard the first sound in the word bug, /b/. Now let's stretch out the rest …" at bounding box center [423, 332] width 16 height 16
radio input "true"
click at [639, 452] on button "SUBMIT" at bounding box center [652, 454] width 135 height 32
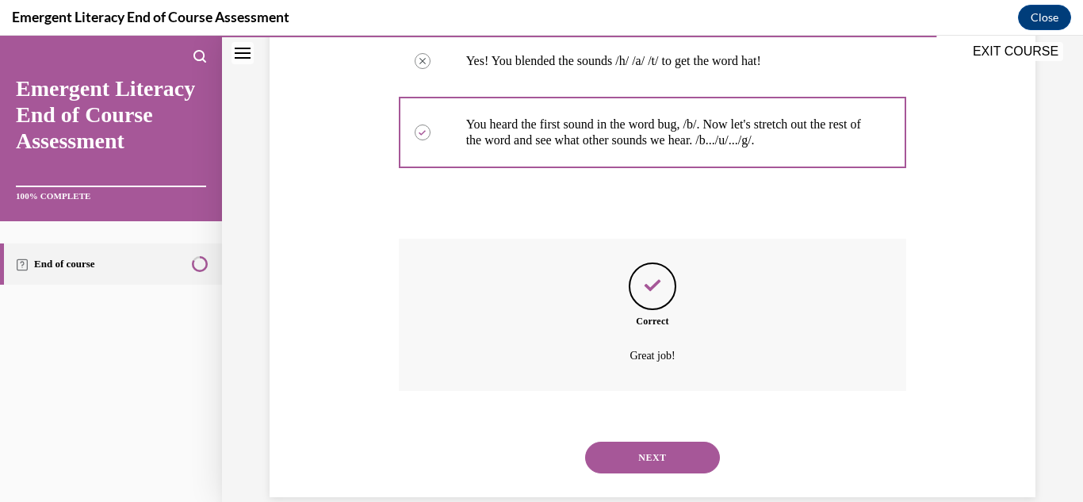
scroll to position [356, 0]
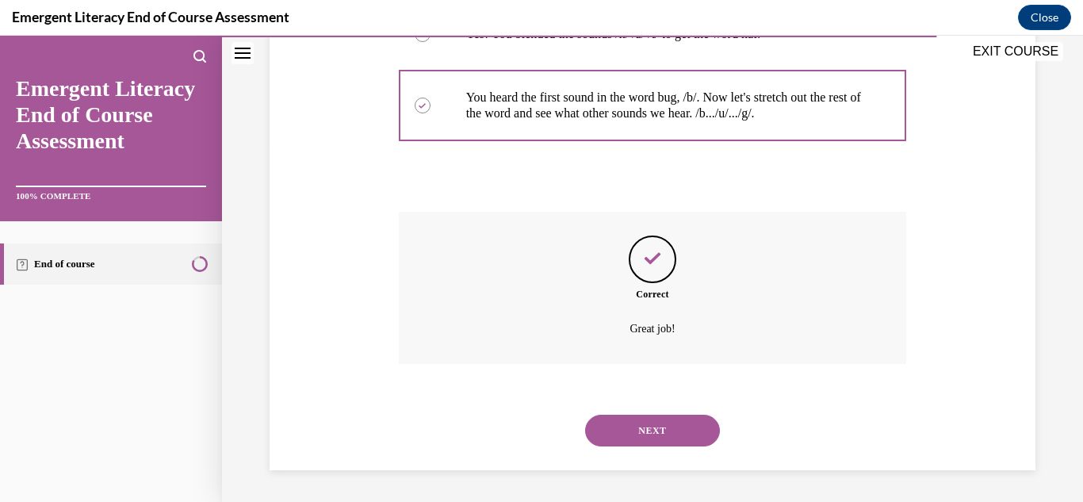
click at [649, 431] on button "NEXT" at bounding box center [652, 431] width 135 height 32
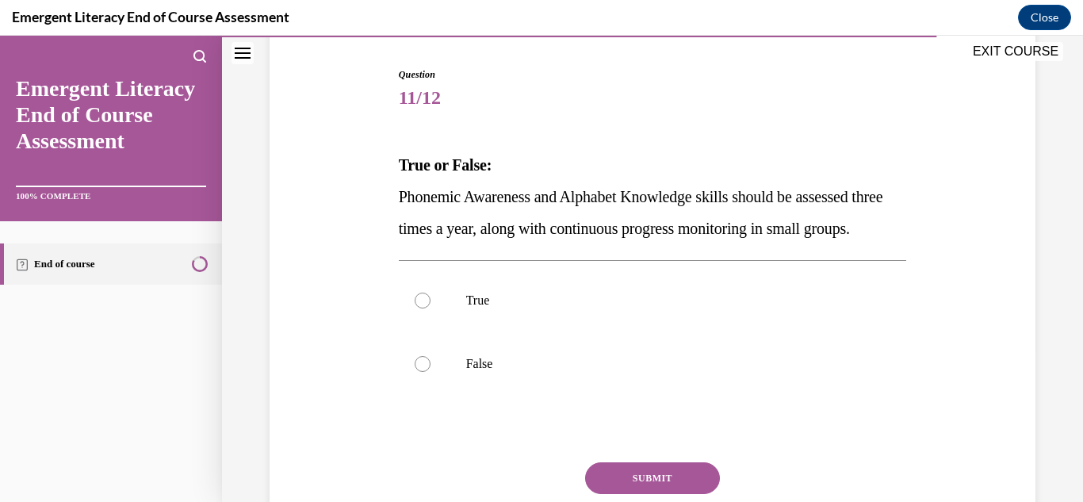
scroll to position [154, 0]
click at [586, 308] on p "True" at bounding box center [666, 300] width 401 height 16
click at [431, 308] on input "True" at bounding box center [423, 300] width 16 height 16
radio input "true"
click at [683, 493] on button "SUBMIT" at bounding box center [652, 478] width 135 height 32
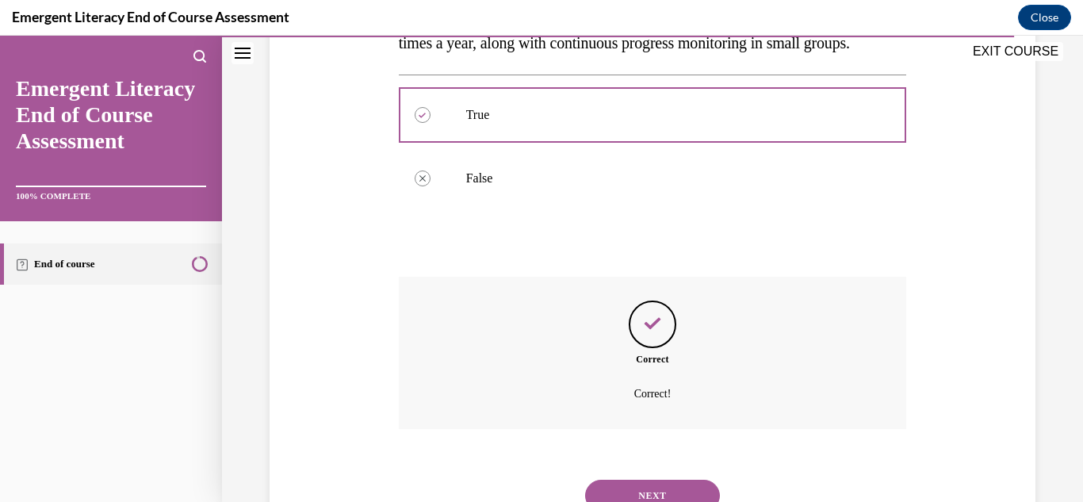
scroll to position [435, 0]
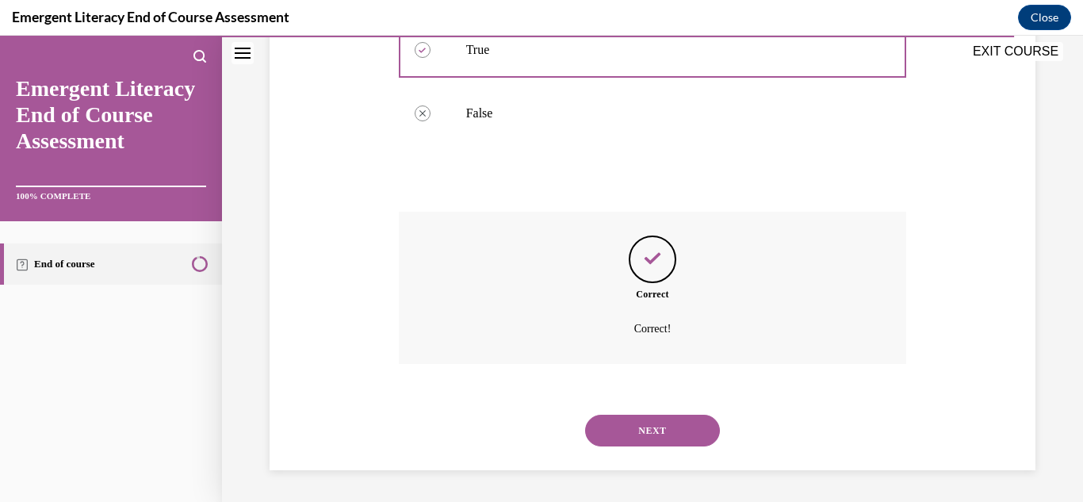
click at [670, 444] on button "NEXT" at bounding box center [652, 431] width 135 height 32
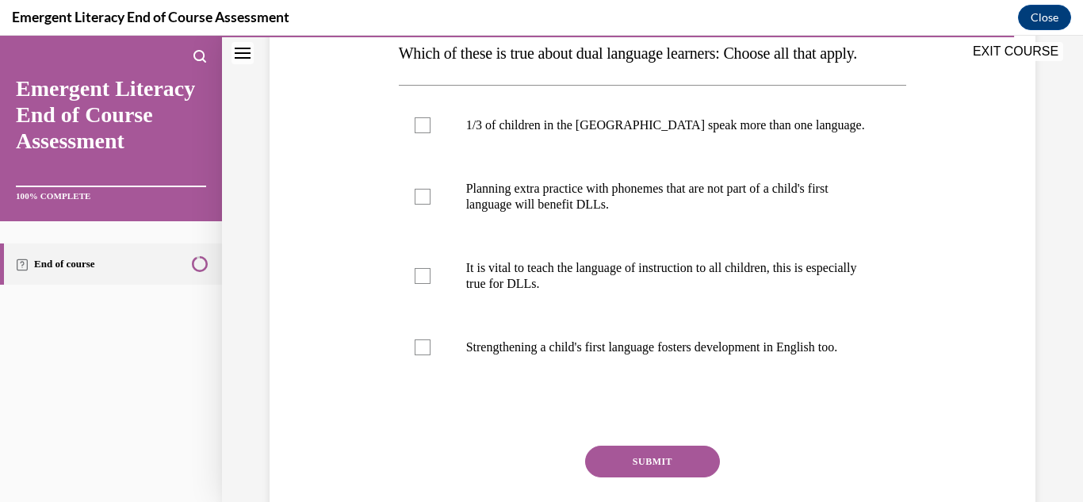
scroll to position [266, 0]
click at [537, 132] on p "1/3 of children in the US speak more than one language." at bounding box center [666, 125] width 401 height 16
click at [431, 132] on input "1/3 of children in the US speak more than one language." at bounding box center [423, 125] width 16 height 16
checkbox input "true"
click at [617, 212] on p "Planning extra practice with phonemes that are not part of a child's first lang…" at bounding box center [666, 196] width 401 height 32
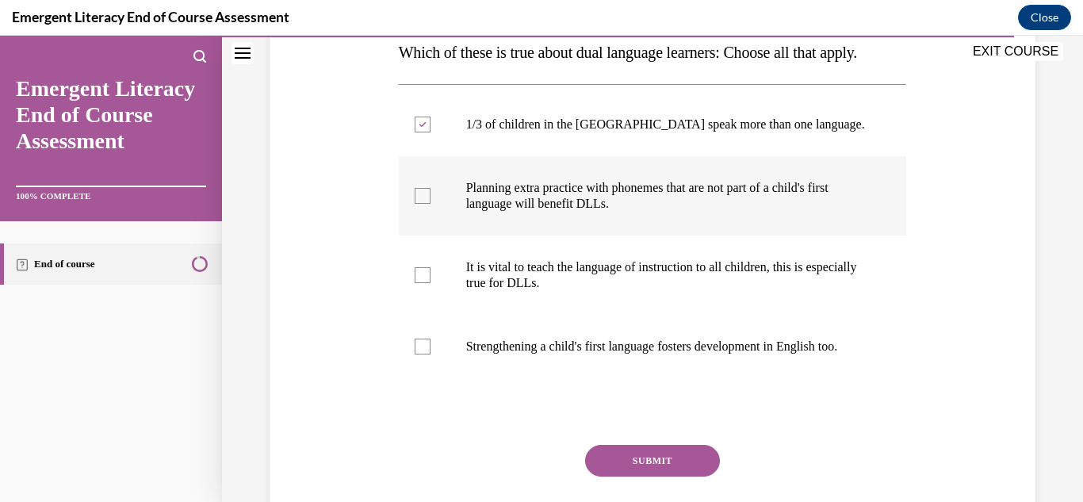
click at [431, 204] on input "Planning extra practice with phonemes that are not part of a child's first lang…" at bounding box center [423, 196] width 16 height 16
checkbox input "true"
click at [651, 315] on label "It is vital to teach the language of instruction to all children, this is espec…" at bounding box center [653, 275] width 508 height 79
click at [431, 283] on input "It is vital to teach the language of instruction to all children, this is espec…" at bounding box center [423, 275] width 16 height 16
checkbox input "true"
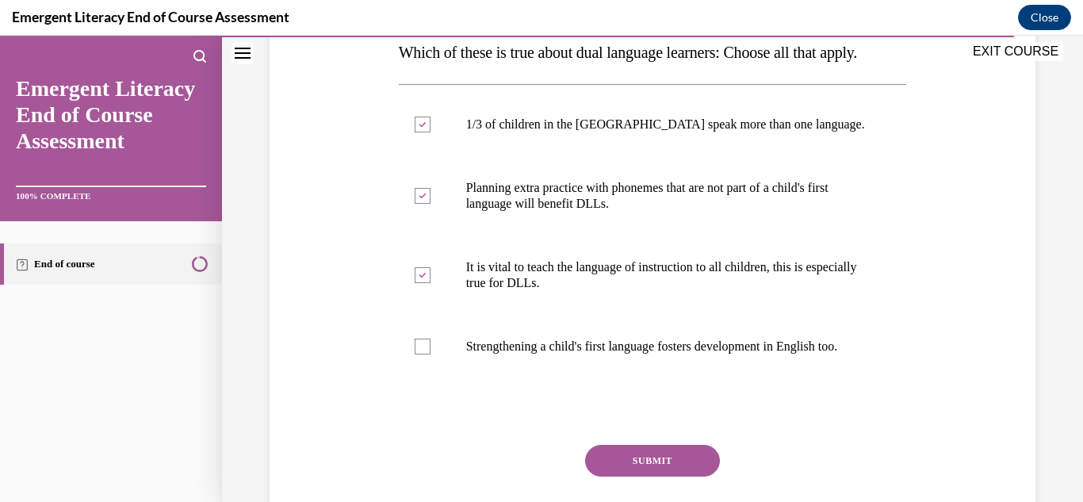
click at [660, 477] on button "SUBMIT" at bounding box center [652, 461] width 135 height 32
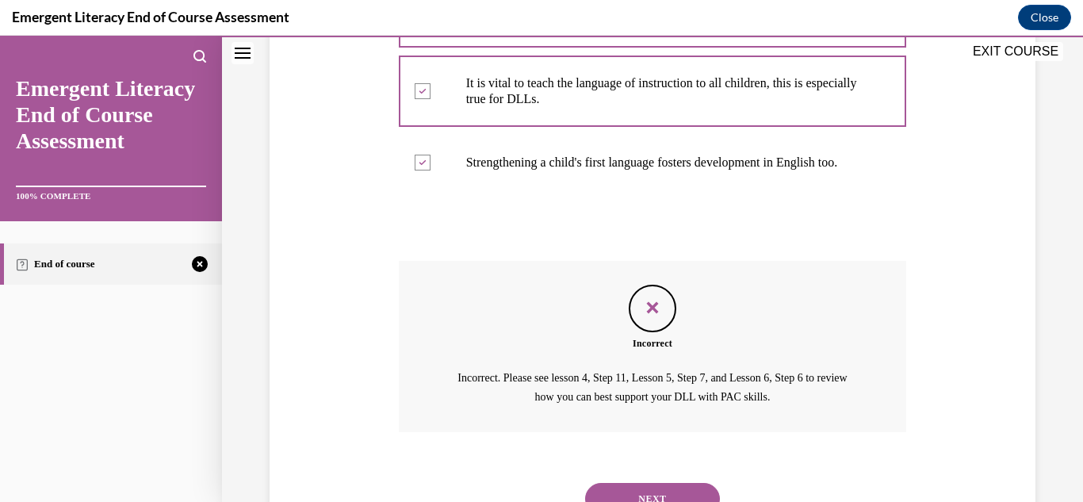
scroll to position [565, 0]
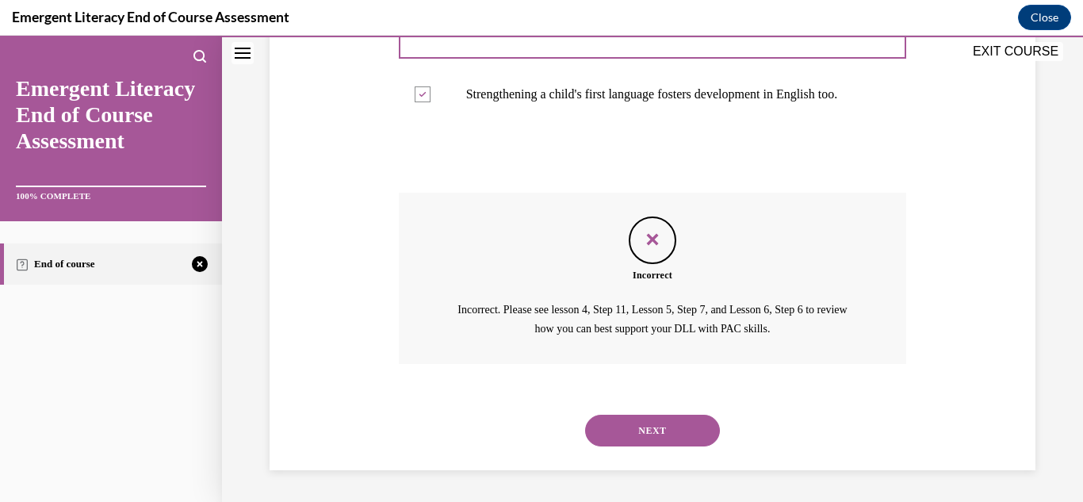
click at [661, 432] on button "NEXT" at bounding box center [652, 431] width 135 height 32
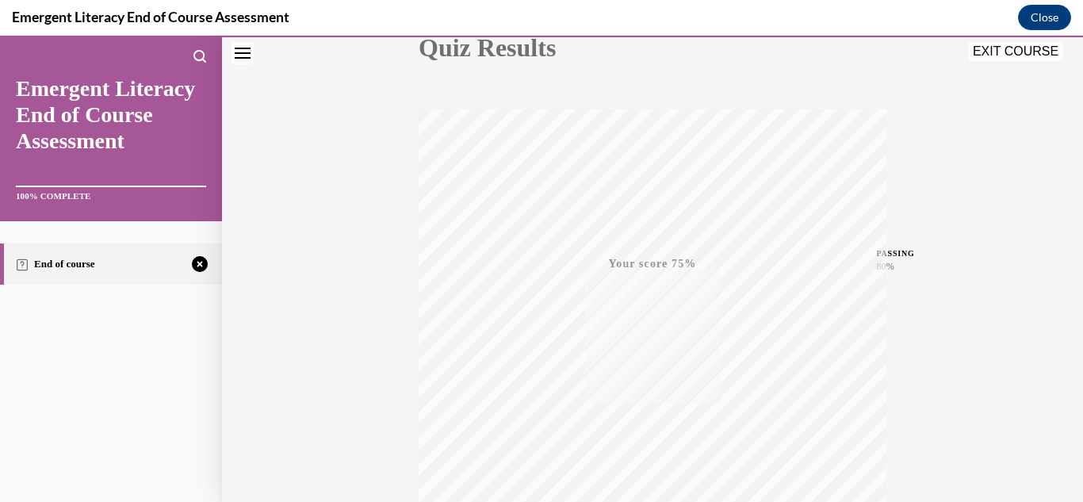
scroll to position [347, 0]
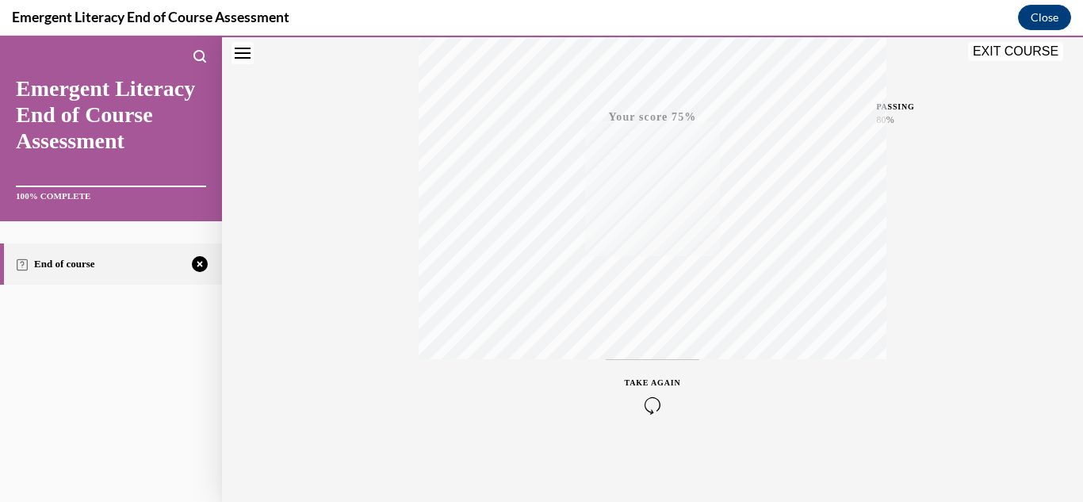
click at [642, 408] on icon "button" at bounding box center [653, 405] width 56 height 17
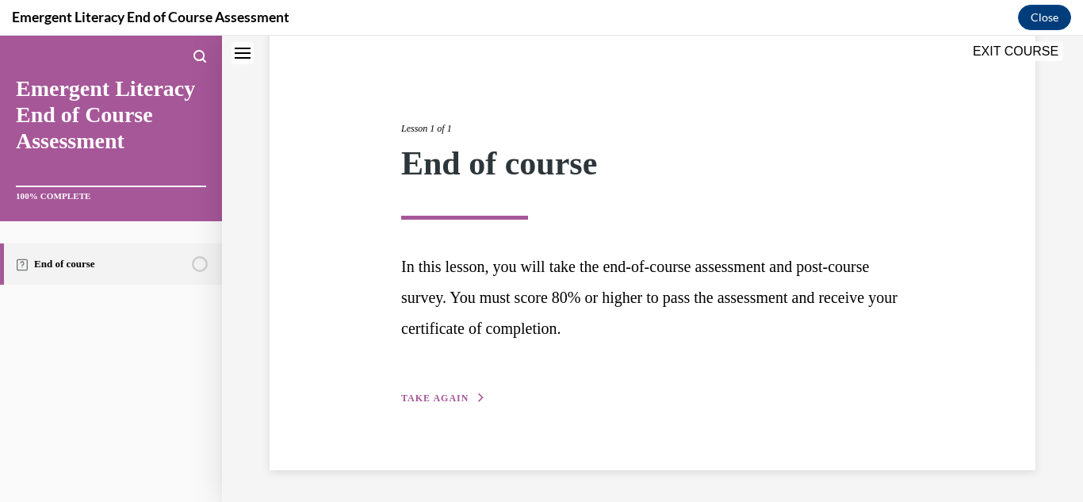
scroll to position [136, 0]
click at [456, 397] on span "TAKE AGAIN" at bounding box center [434, 398] width 67 height 11
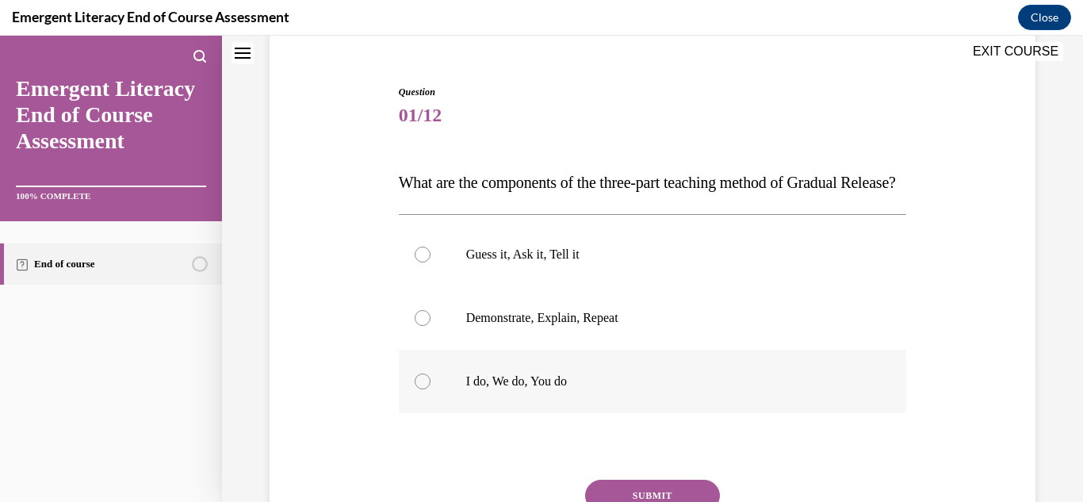
click at [476, 389] on p "I do, We do, You do" at bounding box center [666, 382] width 401 height 16
click at [431, 389] on input "I do, We do, You do" at bounding box center [423, 382] width 16 height 16
radio input "true"
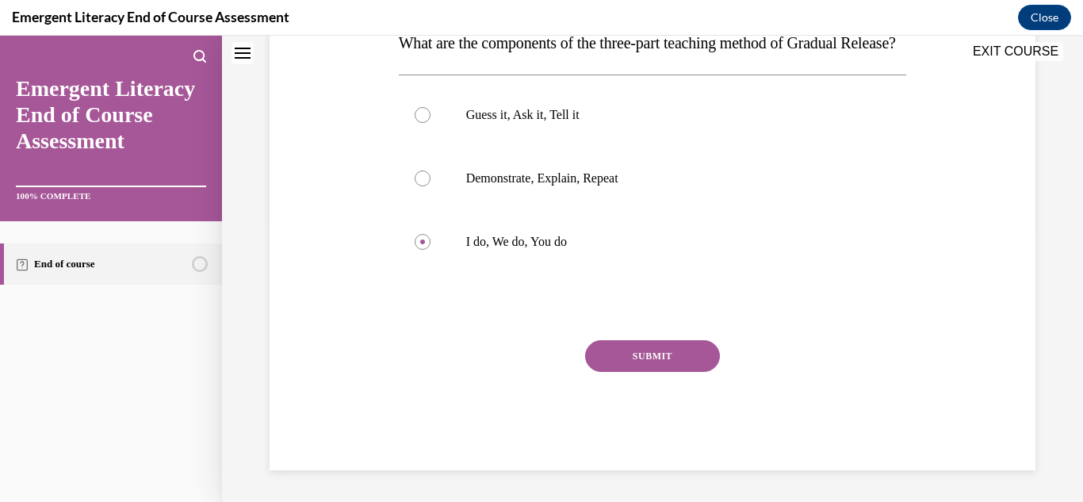
click at [629, 351] on button "SUBMIT" at bounding box center [652, 356] width 135 height 32
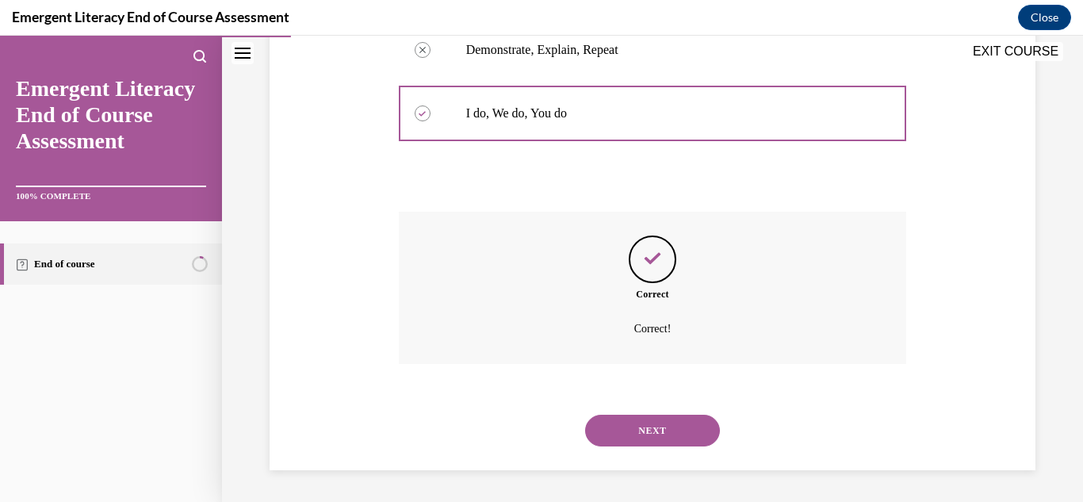
scroll to position [435, 0]
click at [630, 423] on button "NEXT" at bounding box center [652, 431] width 135 height 32
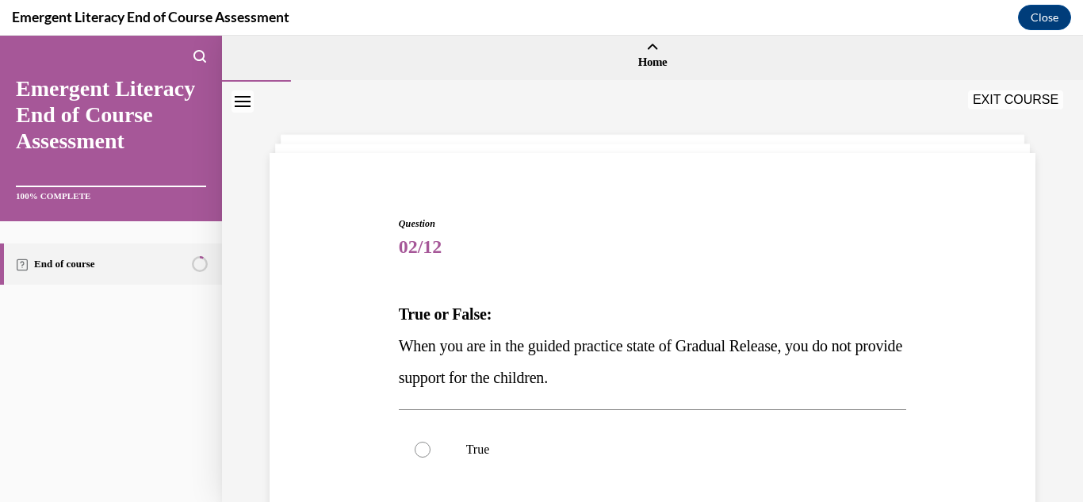
scroll to position [120, 0]
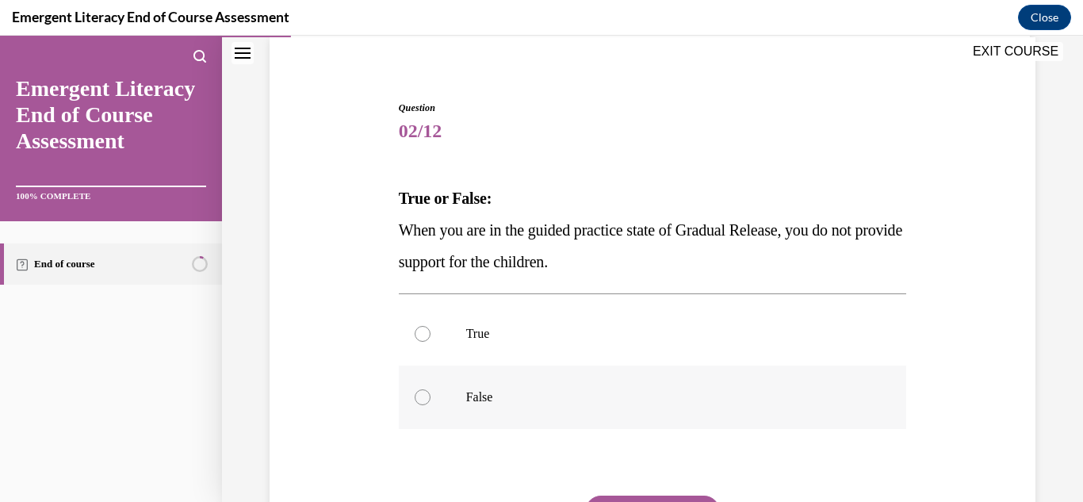
click at [561, 415] on label "False" at bounding box center [653, 397] width 508 height 63
click at [431, 405] on input "False" at bounding box center [423, 397] width 16 height 16
radio input "true"
click at [686, 496] on button "SUBMIT" at bounding box center [652, 512] width 135 height 32
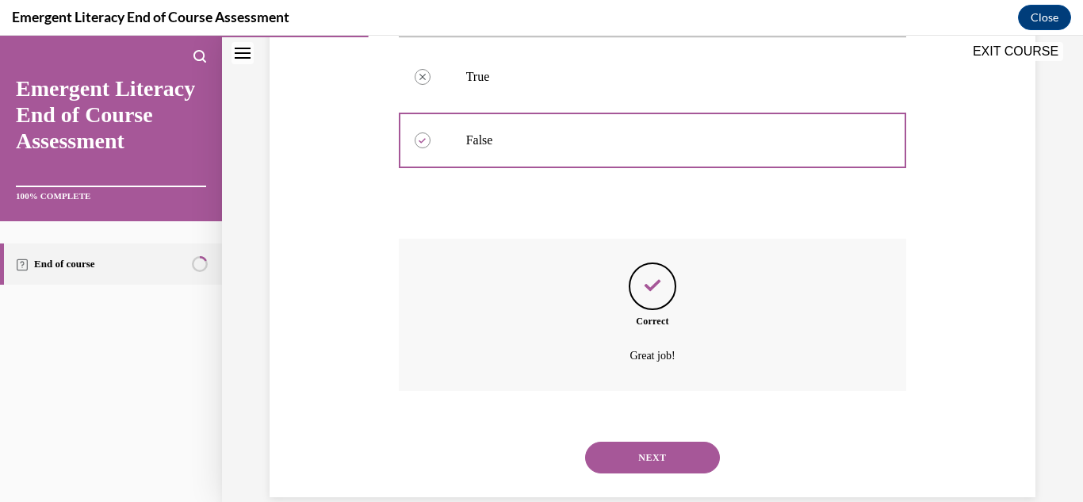
scroll to position [404, 0]
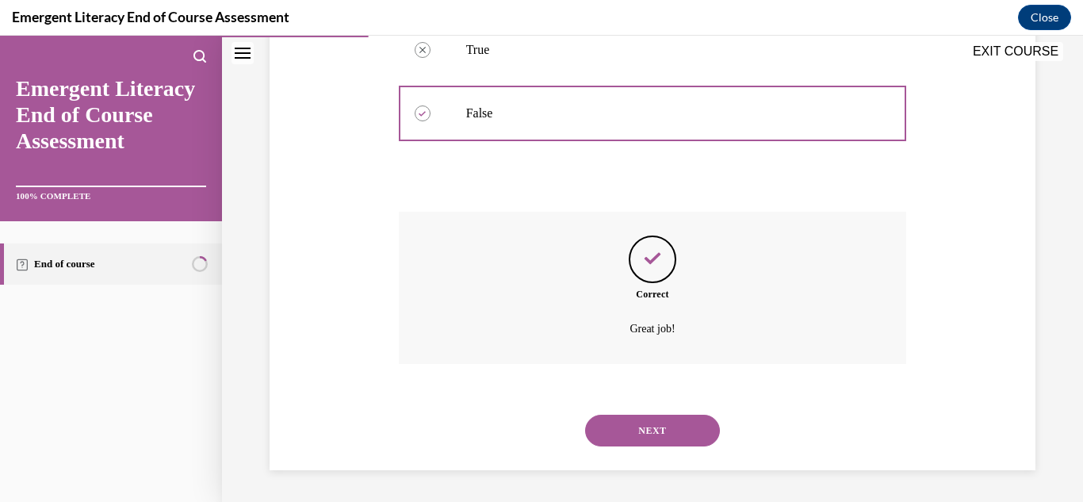
click at [667, 438] on button "NEXT" at bounding box center [652, 431] width 135 height 32
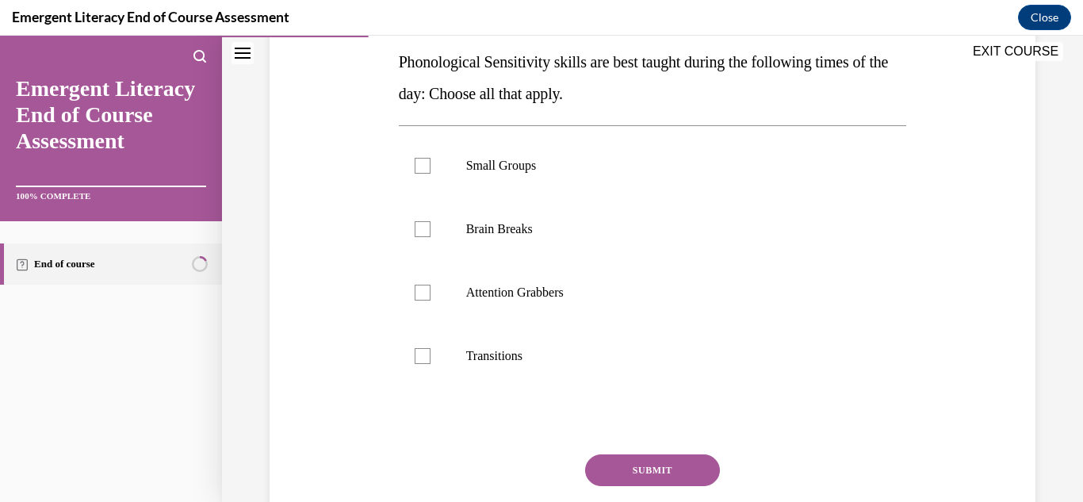
scroll to position [257, 0]
click at [535, 179] on label "Small Groups" at bounding box center [653, 164] width 508 height 63
click at [431, 173] on input "Small Groups" at bounding box center [423, 165] width 16 height 16
checkbox input "true"
click at [542, 225] on p "Brain Breaks" at bounding box center [666, 228] width 401 height 16
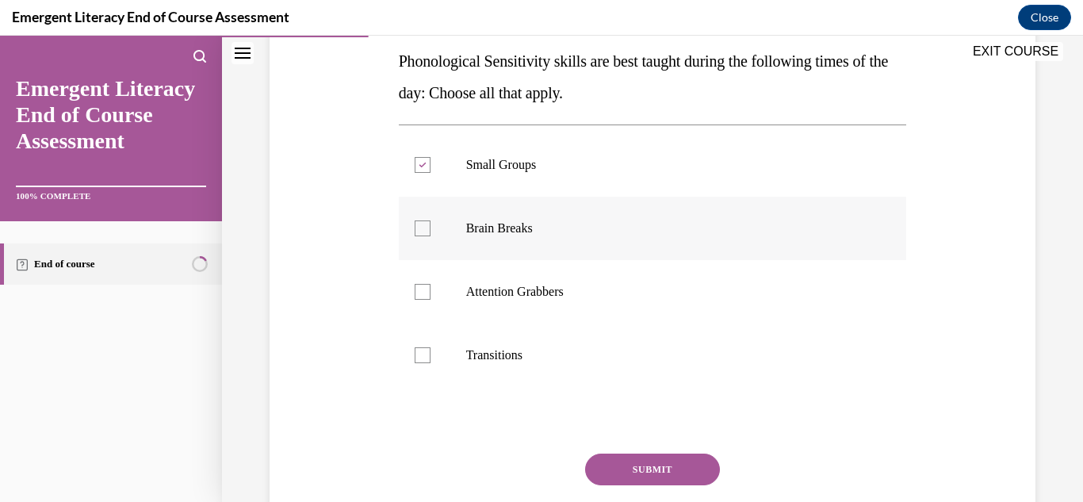
click at [431, 225] on input "Brain Breaks" at bounding box center [423, 228] width 16 height 16
checkbox input "true"
click at [549, 305] on label "Attention Grabbers" at bounding box center [653, 291] width 508 height 63
click at [431, 300] on input "Attention Grabbers" at bounding box center [423, 292] width 16 height 16
checkbox input "true"
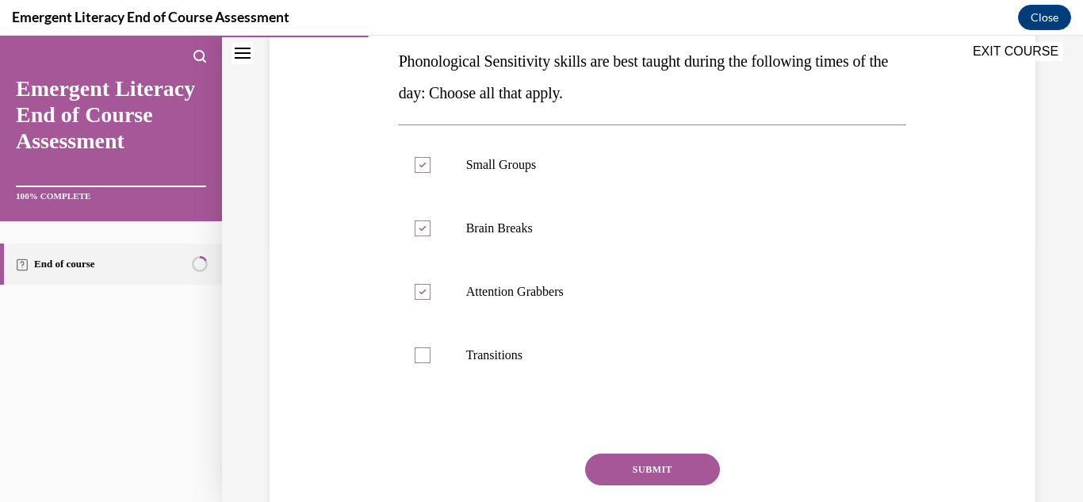
click at [615, 477] on button "SUBMIT" at bounding box center [652, 470] width 135 height 32
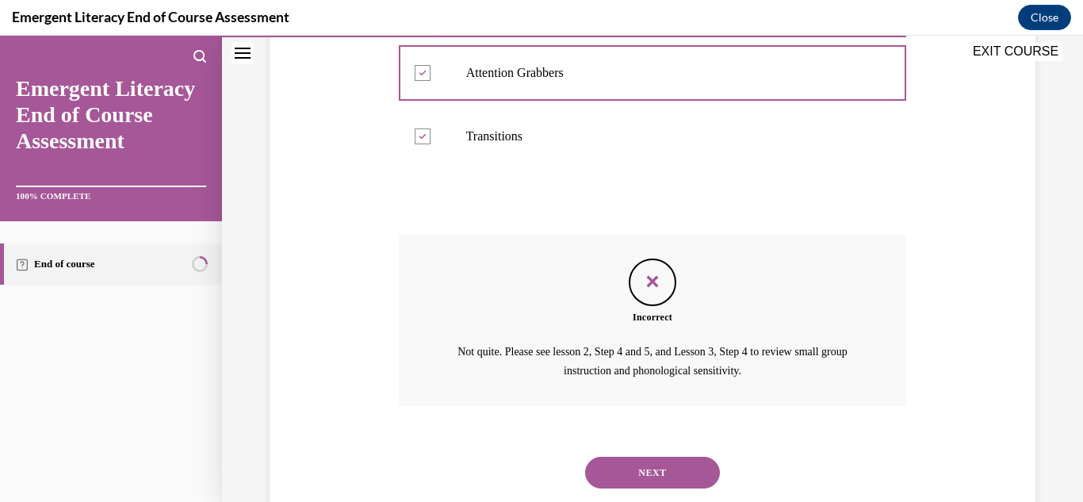
scroll to position [518, 0]
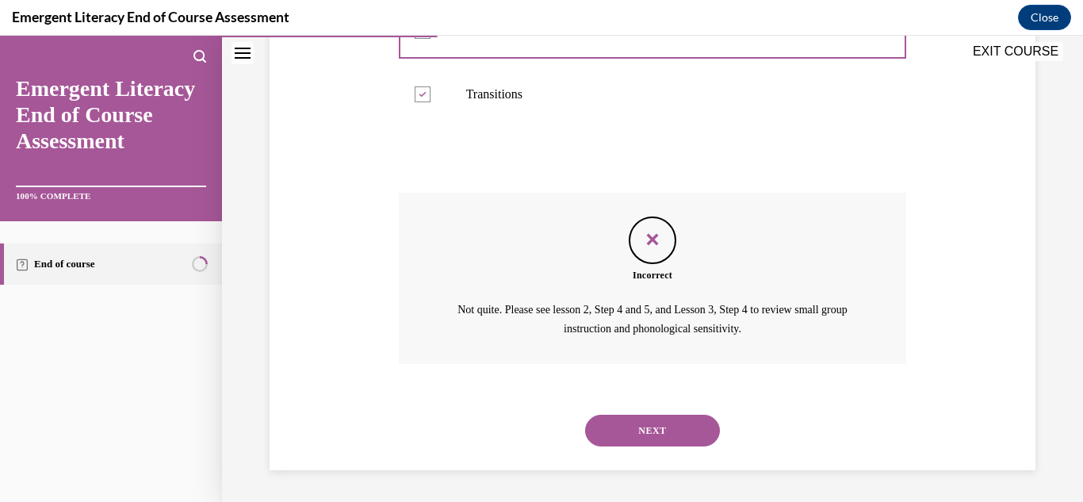
click at [644, 429] on button "NEXT" at bounding box center [652, 431] width 135 height 32
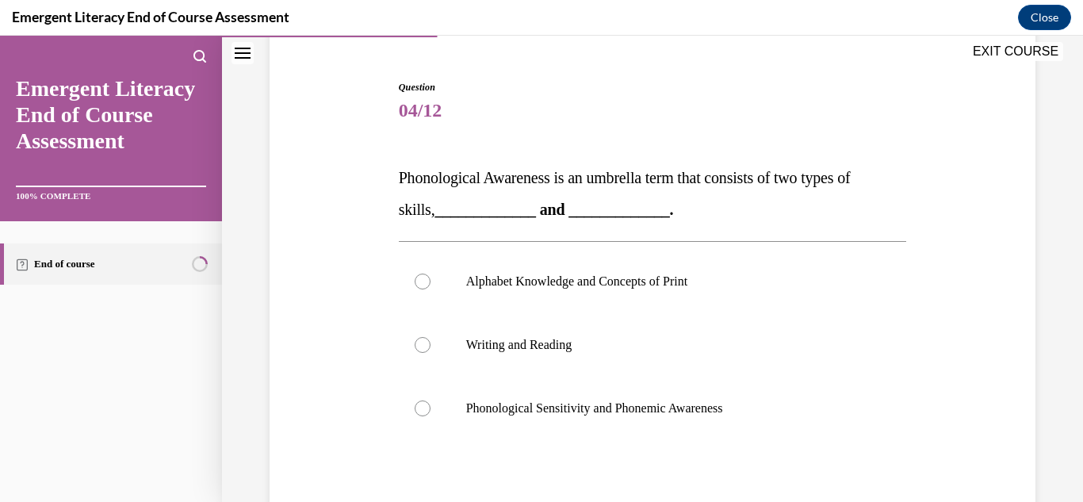
scroll to position [145, 0]
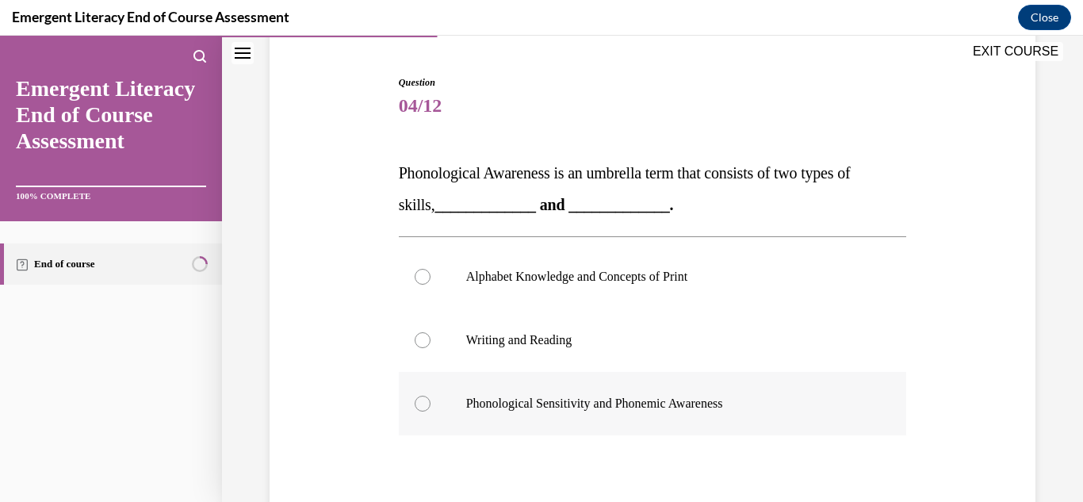
click at [601, 420] on label "Phonological Sensitivity and Phonemic Awareness" at bounding box center [653, 403] width 508 height 63
click at [431, 412] on input "Phonological Sensitivity and Phonemic Awareness" at bounding box center [423, 404] width 16 height 16
radio input "true"
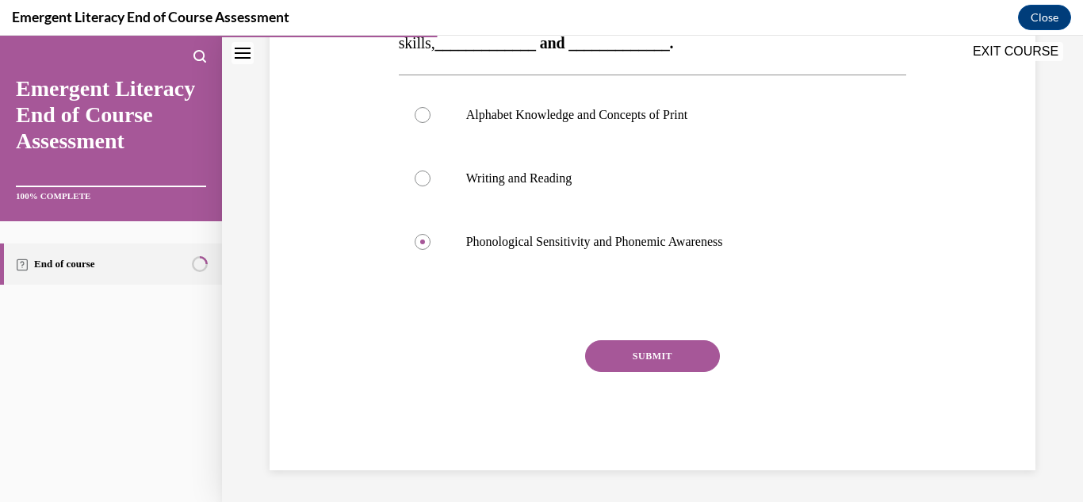
click at [670, 366] on button "SUBMIT" at bounding box center [652, 356] width 135 height 32
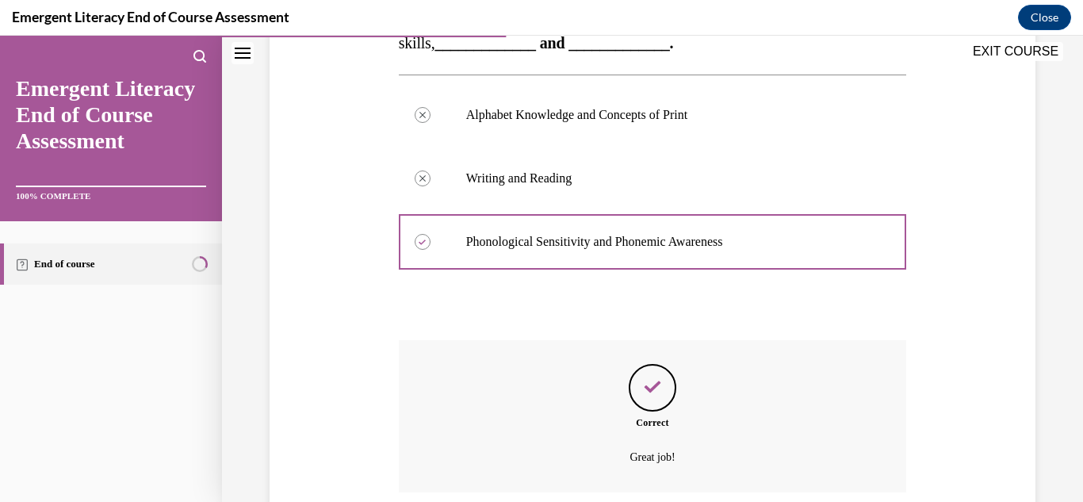
scroll to position [435, 0]
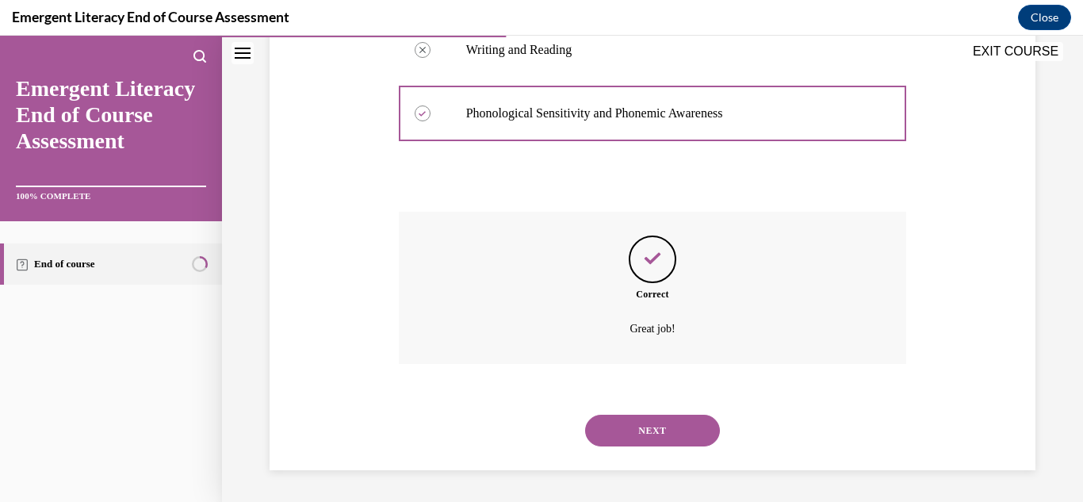
click at [642, 440] on button "NEXT" at bounding box center [652, 431] width 135 height 32
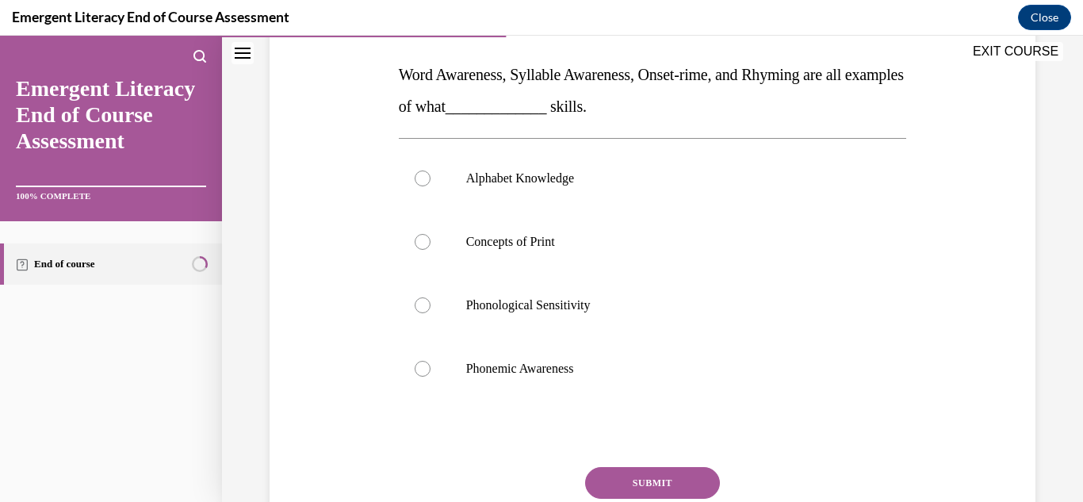
scroll to position [239, 0]
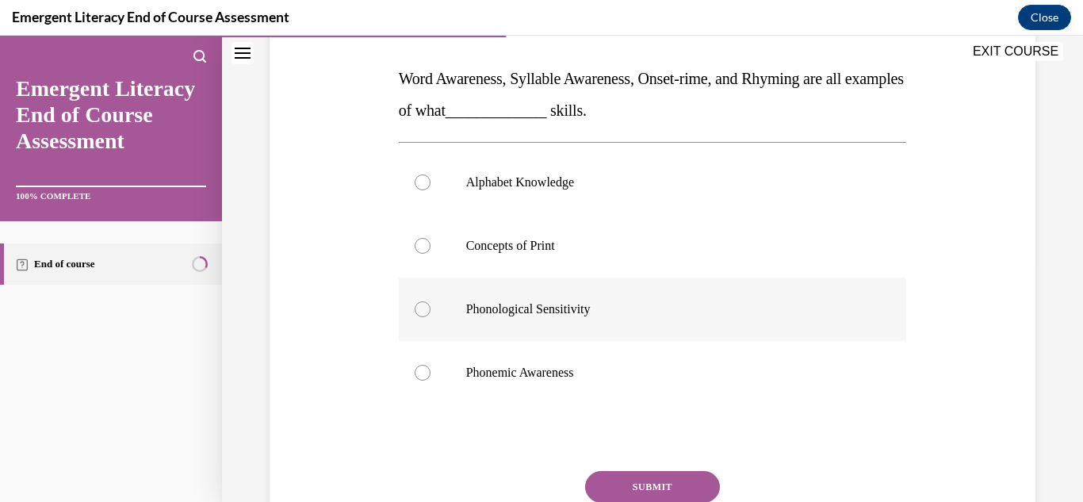
click at [575, 322] on label "Phonological Sensitivity" at bounding box center [653, 309] width 508 height 63
click at [431, 317] on input "Phonological Sensitivity" at bounding box center [423, 309] width 16 height 16
radio input "true"
click at [637, 481] on button "SUBMIT" at bounding box center [652, 487] width 135 height 32
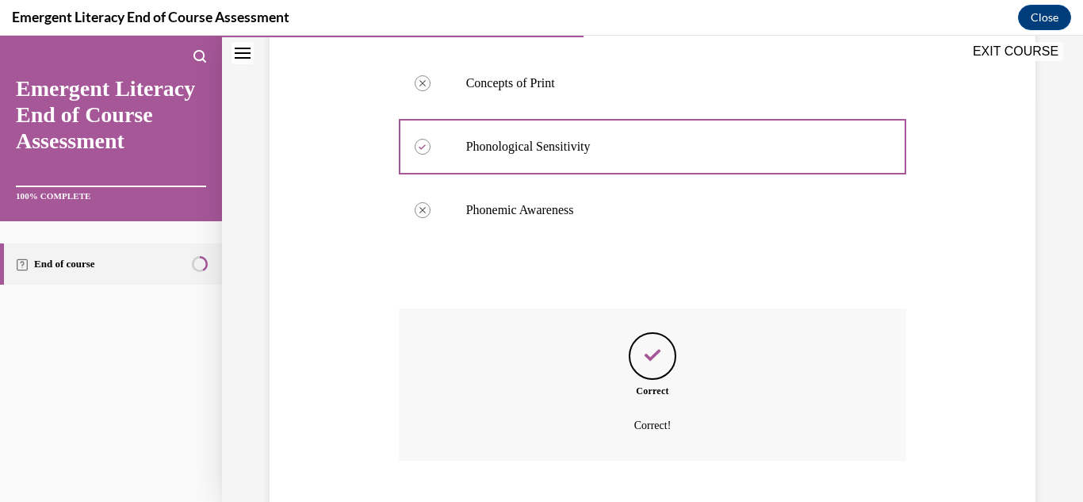
scroll to position [499, 0]
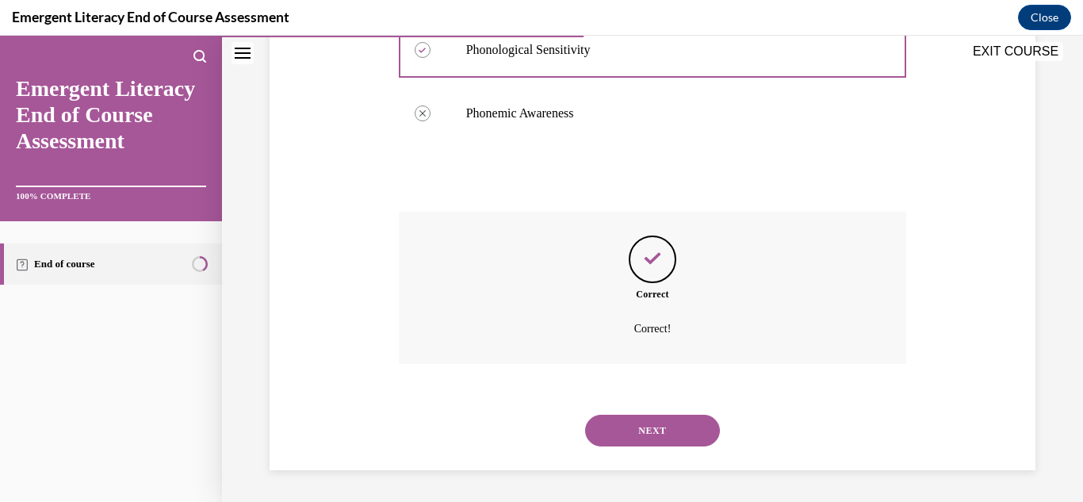
click at [657, 441] on button "NEXT" at bounding box center [652, 431] width 135 height 32
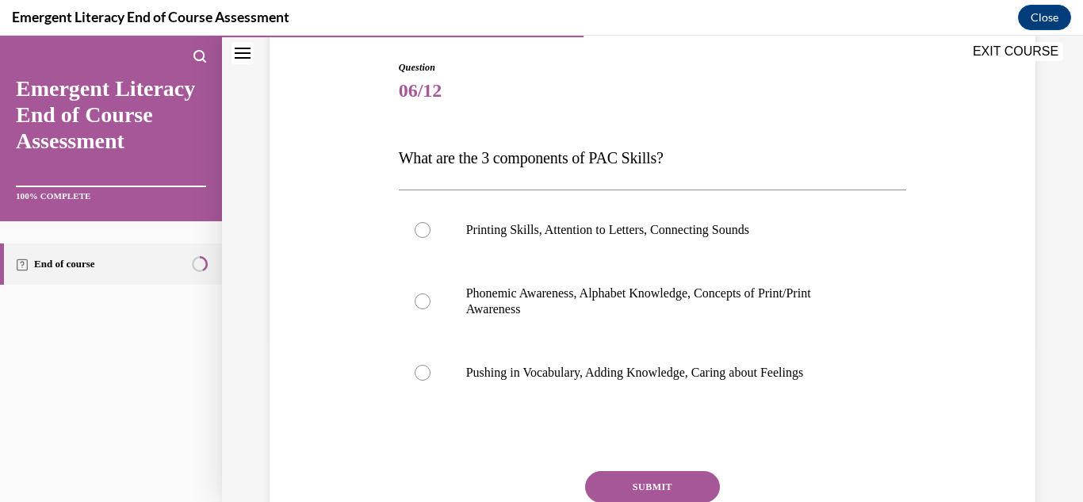
scroll to position [162, 0]
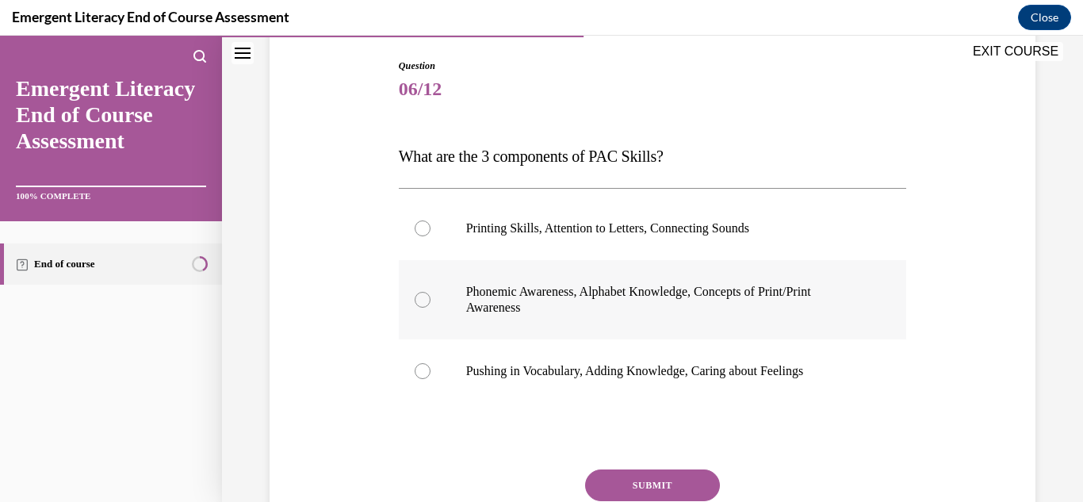
click at [569, 297] on p "Phonemic Awareness, Alphabet Knowledge, Concepts of Print/Print Awareness" at bounding box center [666, 300] width 401 height 32
click at [431, 297] on input "Phonemic Awareness, Alphabet Knowledge, Concepts of Print/Print Awareness" at bounding box center [423, 300] width 16 height 16
radio input "true"
click at [635, 483] on button "SUBMIT" at bounding box center [652, 485] width 135 height 32
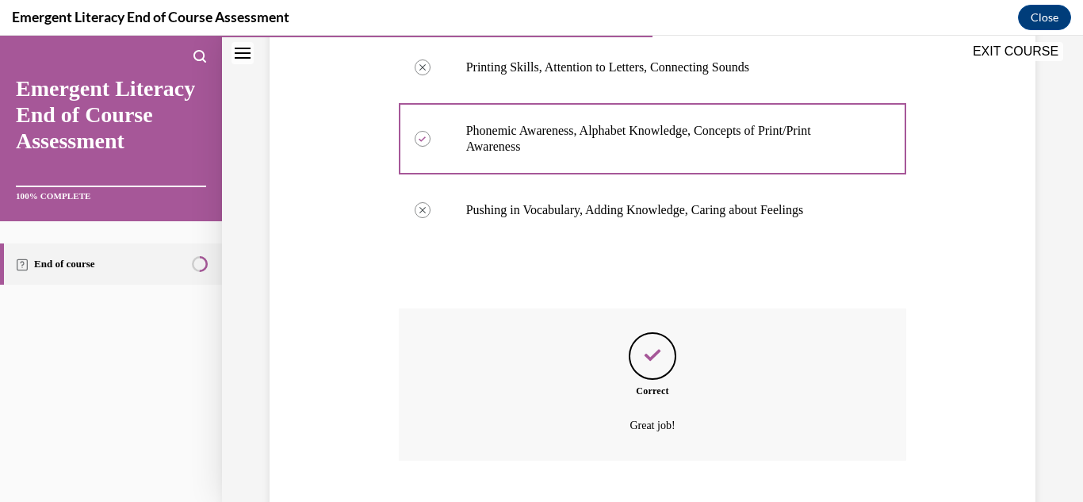
scroll to position [419, 0]
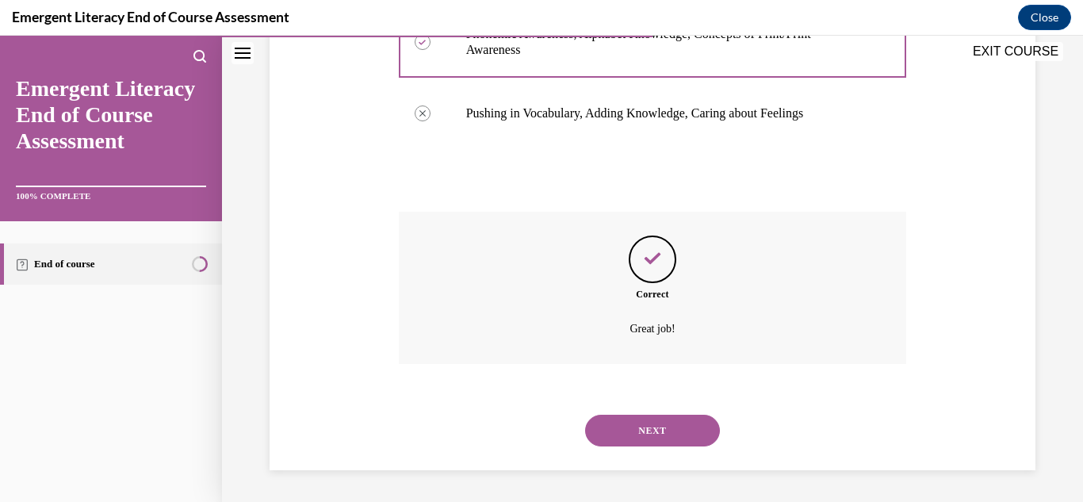
click at [636, 427] on button "NEXT" at bounding box center [652, 431] width 135 height 32
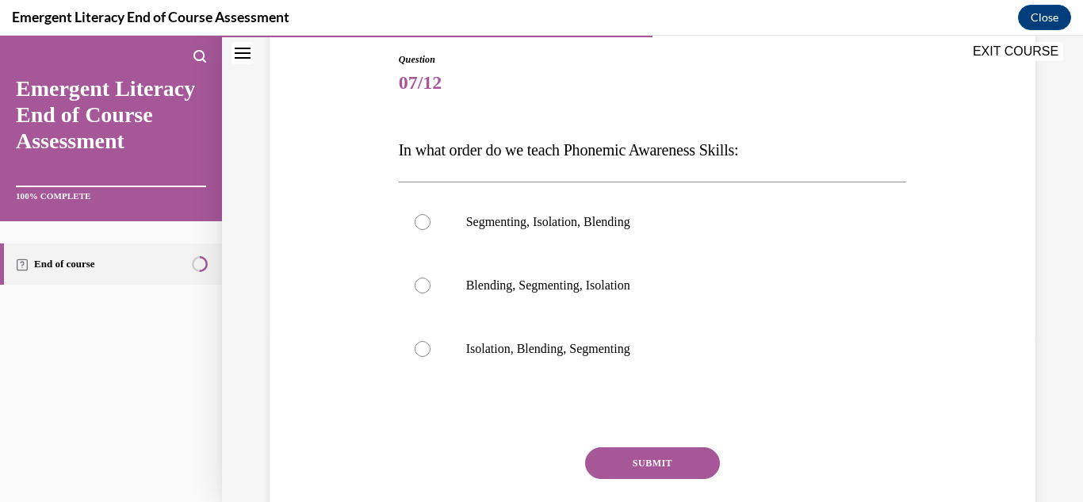
scroll to position [169, 0]
click at [572, 343] on p "Isolation, Blending, Segmenting" at bounding box center [666, 348] width 401 height 16
click at [431, 343] on input "Isolation, Blending, Segmenting" at bounding box center [423, 348] width 16 height 16
radio input "true"
click at [691, 469] on button "SUBMIT" at bounding box center [652, 462] width 135 height 32
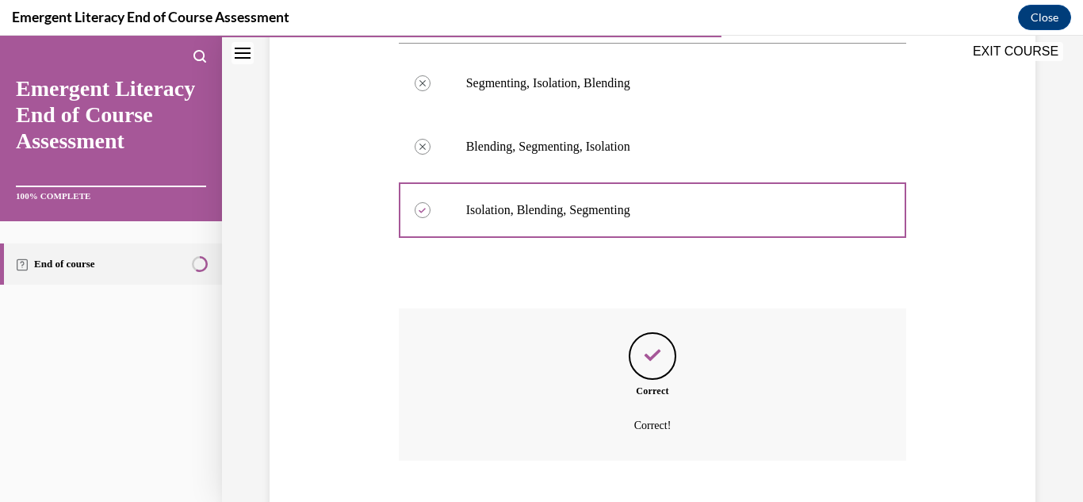
scroll to position [404, 0]
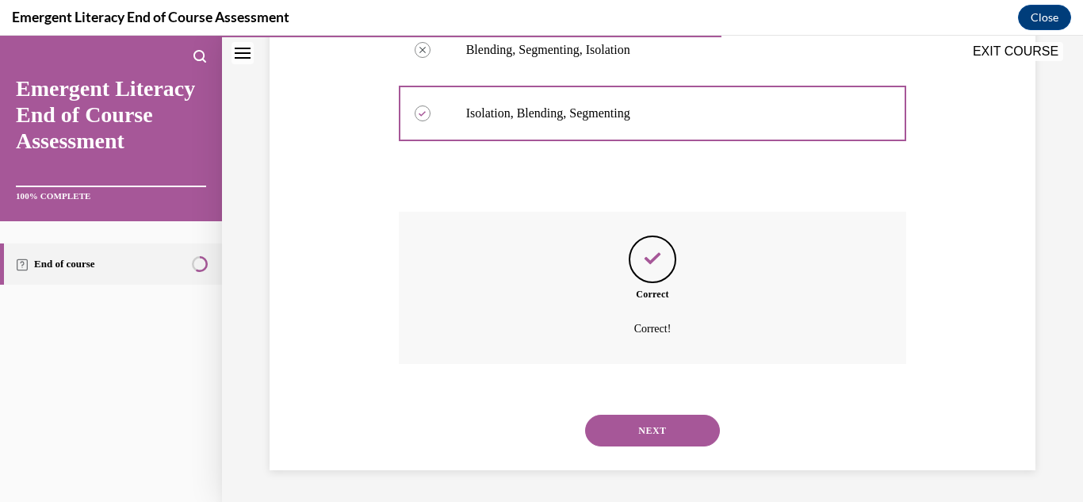
click at [659, 434] on button "NEXT" at bounding box center [652, 431] width 135 height 32
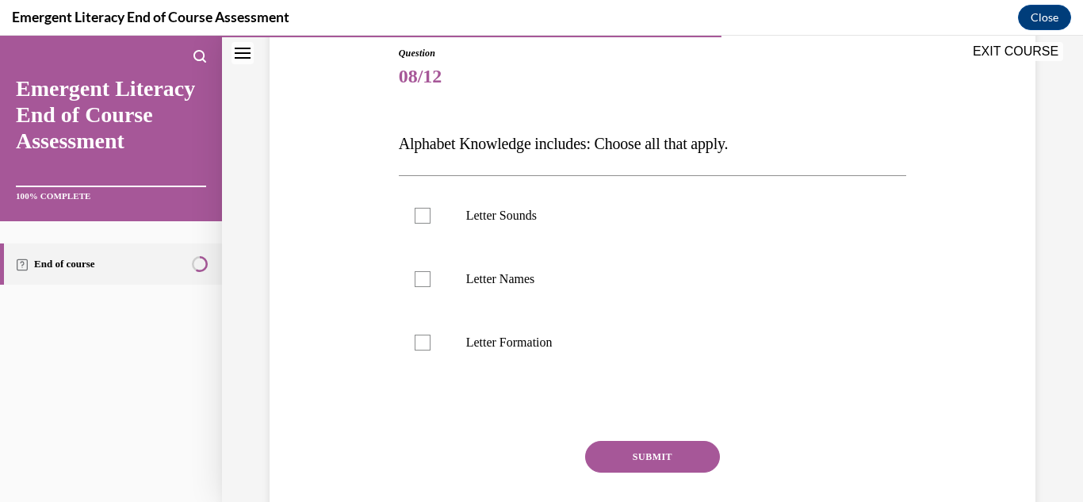
scroll to position [175, 0]
click at [581, 203] on label "Letter Sounds" at bounding box center [653, 214] width 508 height 63
click at [431, 207] on input "Letter Sounds" at bounding box center [423, 215] width 16 height 16
checkbox input "true"
click at [554, 275] on p "Letter Names" at bounding box center [666, 278] width 401 height 16
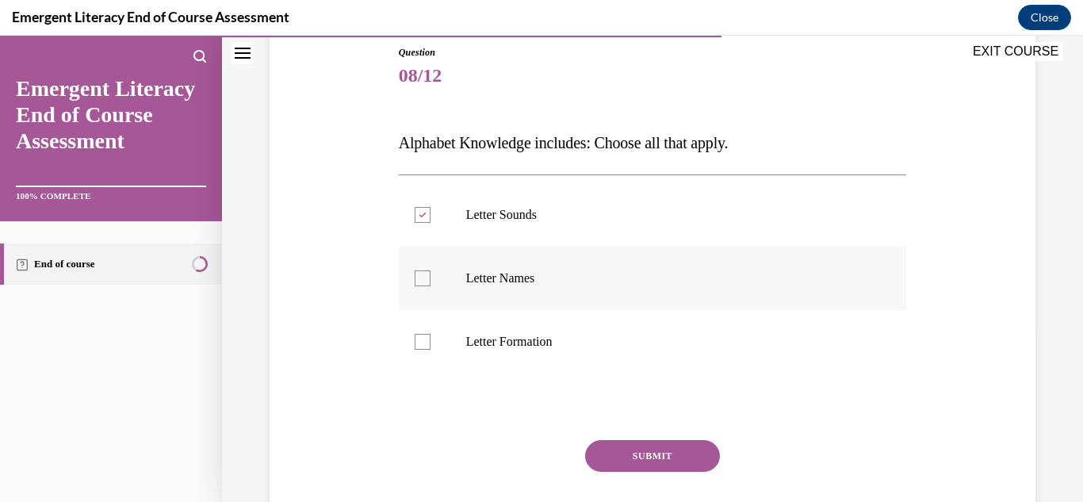
click at [431, 275] on input "Letter Names" at bounding box center [423, 278] width 16 height 16
checkbox input "true"
click at [557, 335] on p "Letter Formation" at bounding box center [666, 342] width 401 height 16
click at [431, 335] on input "Letter Formation" at bounding box center [423, 342] width 16 height 16
checkbox input "true"
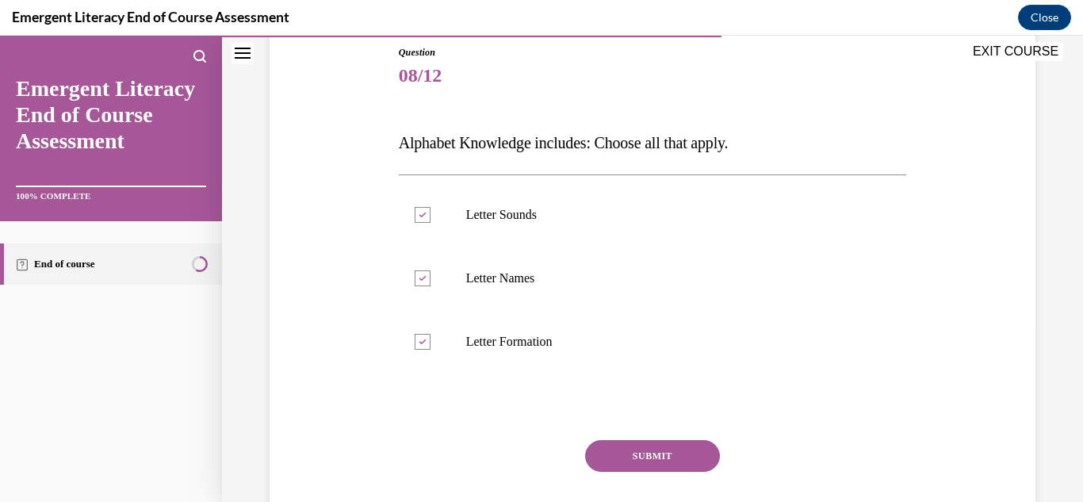
click at [611, 455] on button "SUBMIT" at bounding box center [652, 456] width 135 height 32
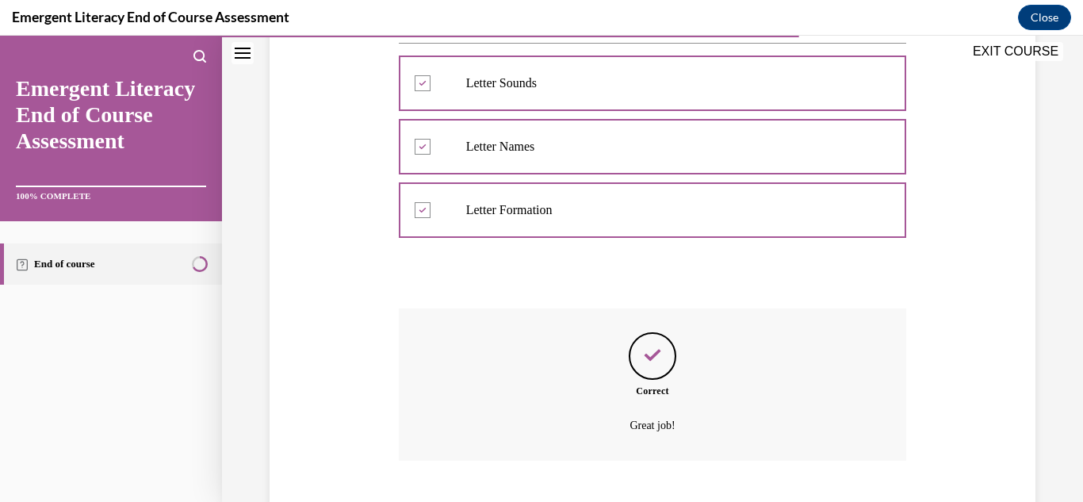
scroll to position [404, 0]
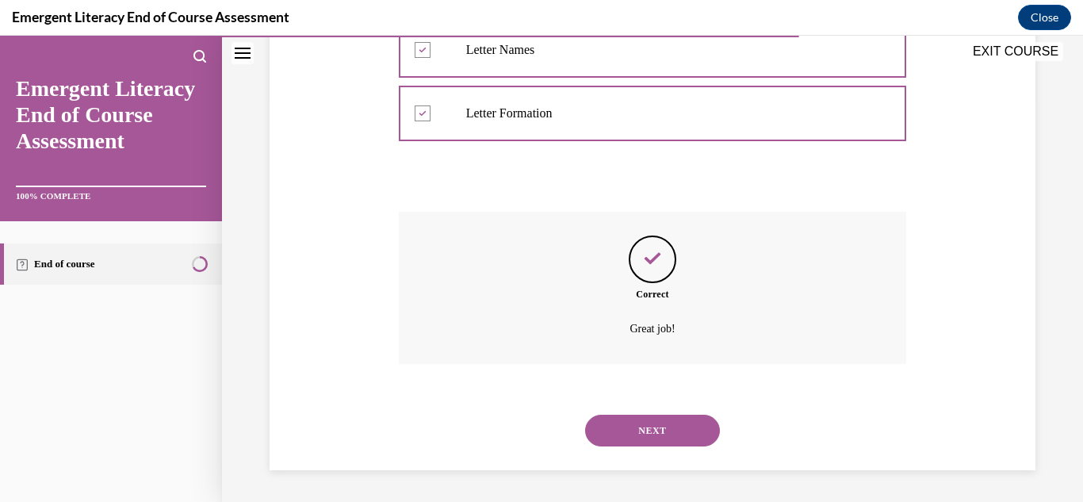
click at [627, 431] on button "NEXT" at bounding box center [652, 431] width 135 height 32
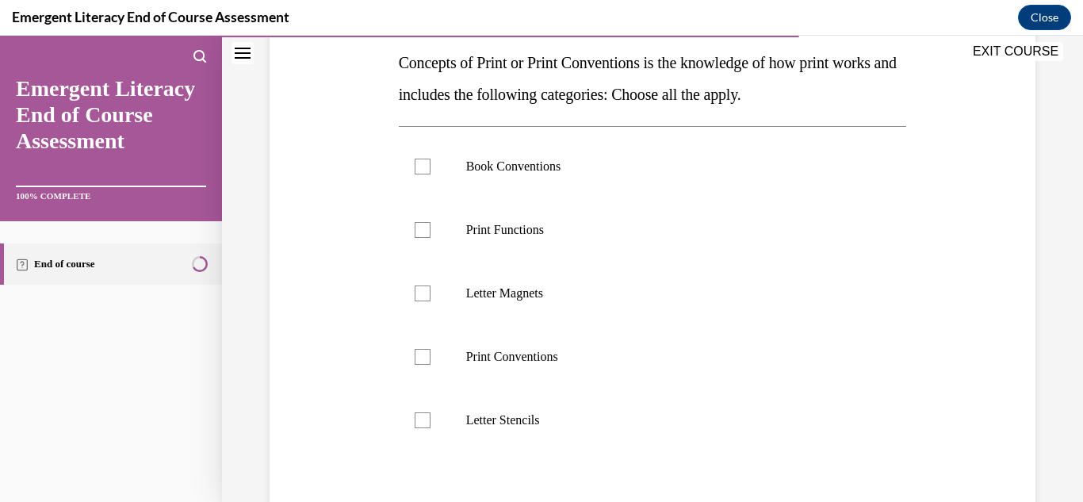
scroll to position [256, 0]
click at [537, 165] on p "Book Conventions" at bounding box center [666, 166] width 401 height 16
click at [431, 165] on input "Book Conventions" at bounding box center [423, 166] width 16 height 16
checkbox input "true"
click at [518, 235] on p "Print Functions" at bounding box center [666, 229] width 401 height 16
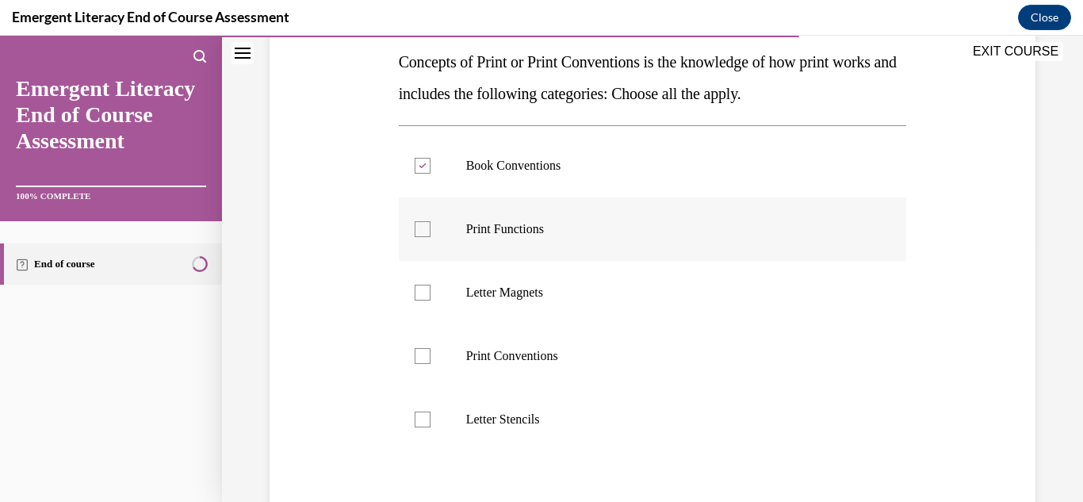
click at [431, 235] on input "Print Functions" at bounding box center [423, 229] width 16 height 16
checkbox input "true"
click at [527, 354] on p "Print Conventions" at bounding box center [666, 356] width 401 height 16
click at [431, 354] on input "Print Conventions" at bounding box center [423, 356] width 16 height 16
checkbox input "true"
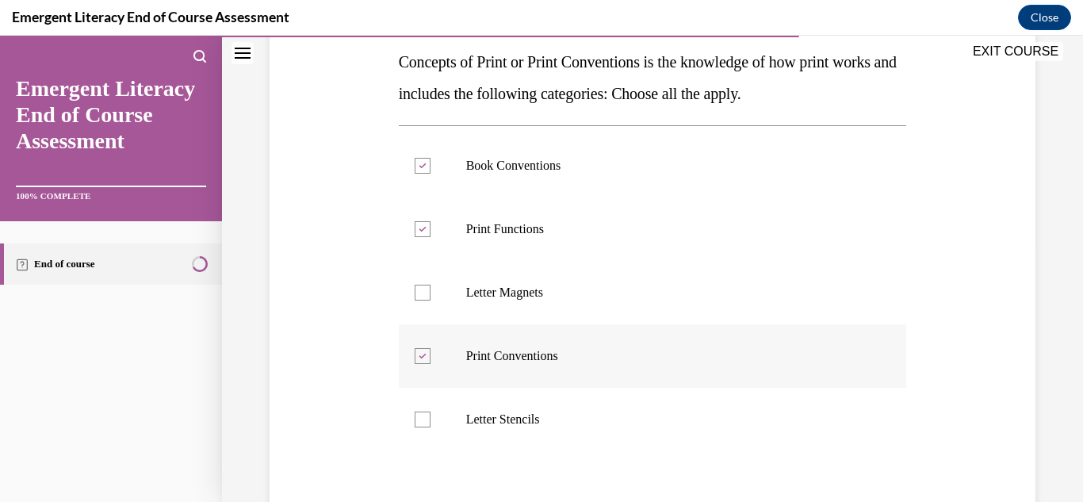
scroll to position [434, 0]
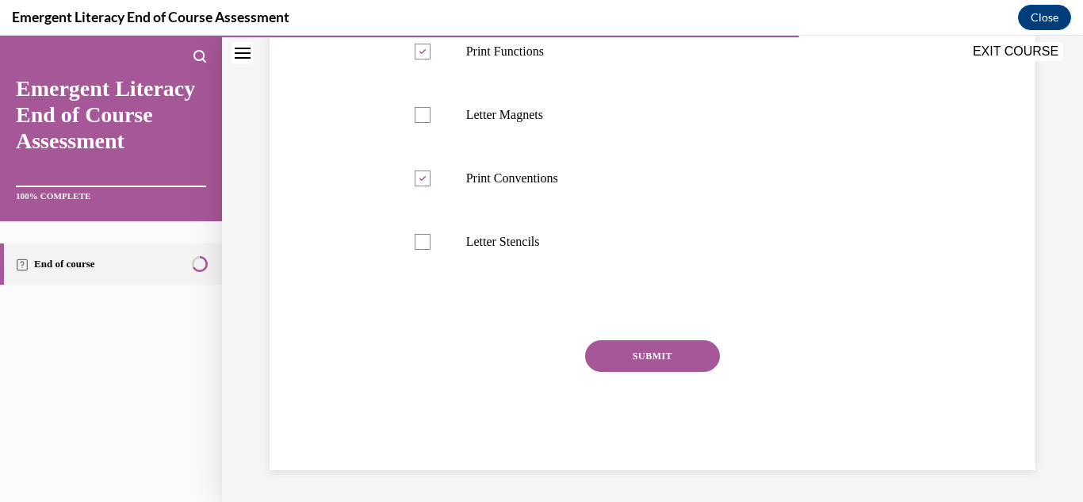
click at [607, 352] on button "SUBMIT" at bounding box center [652, 356] width 135 height 32
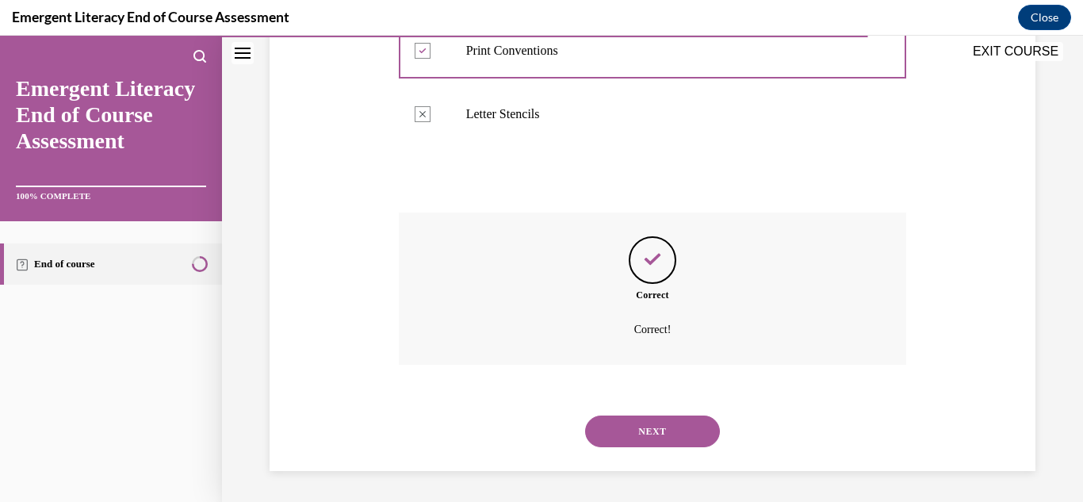
scroll to position [562, 0]
click at [630, 443] on button "NEXT" at bounding box center [652, 431] width 135 height 32
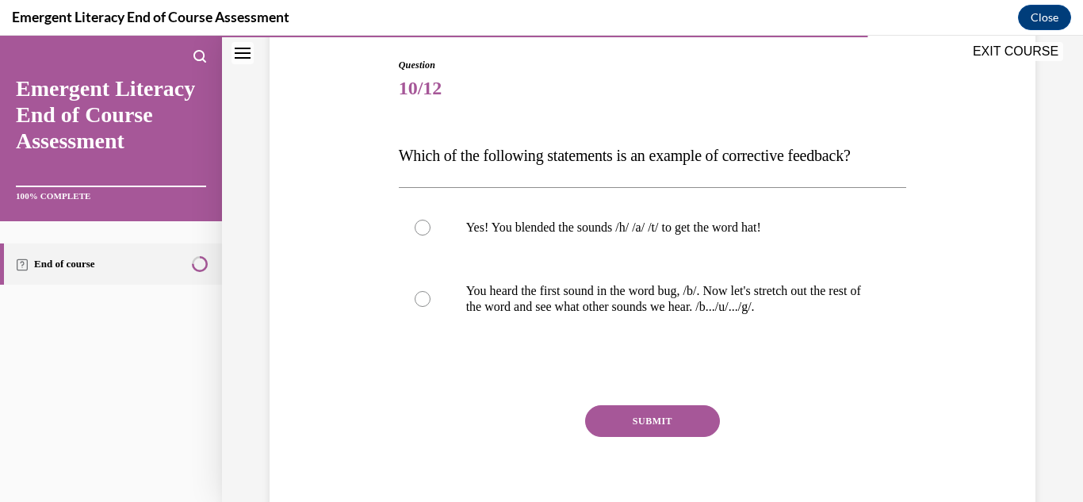
scroll to position [163, 0]
click at [615, 308] on p "You heard the first sound in the word bug, /b/. Now let's stretch out the rest …" at bounding box center [666, 298] width 401 height 32
click at [431, 306] on input "You heard the first sound in the word bug, /b/. Now let's stretch out the rest …" at bounding box center [423, 298] width 16 height 16
radio input "true"
click at [665, 427] on button "SUBMIT" at bounding box center [652, 420] width 135 height 32
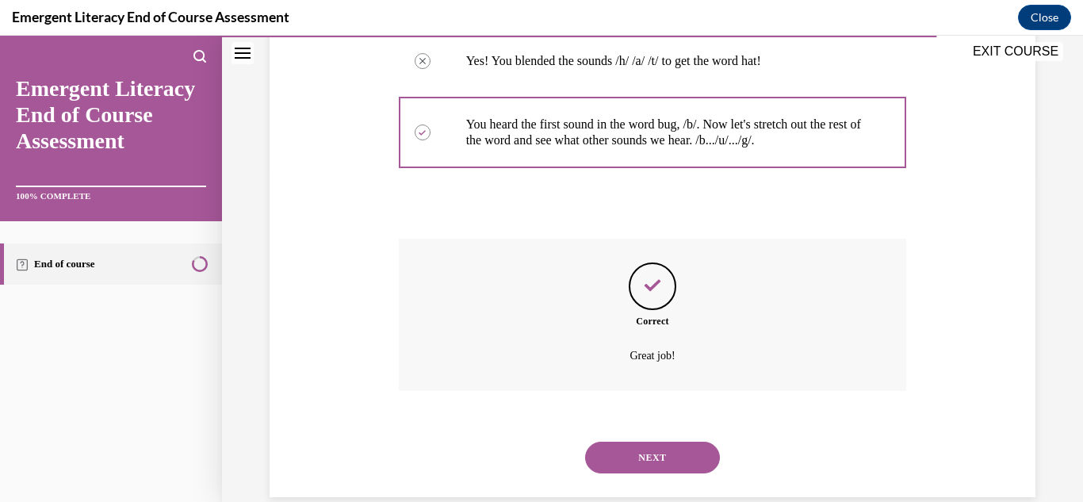
scroll to position [356, 0]
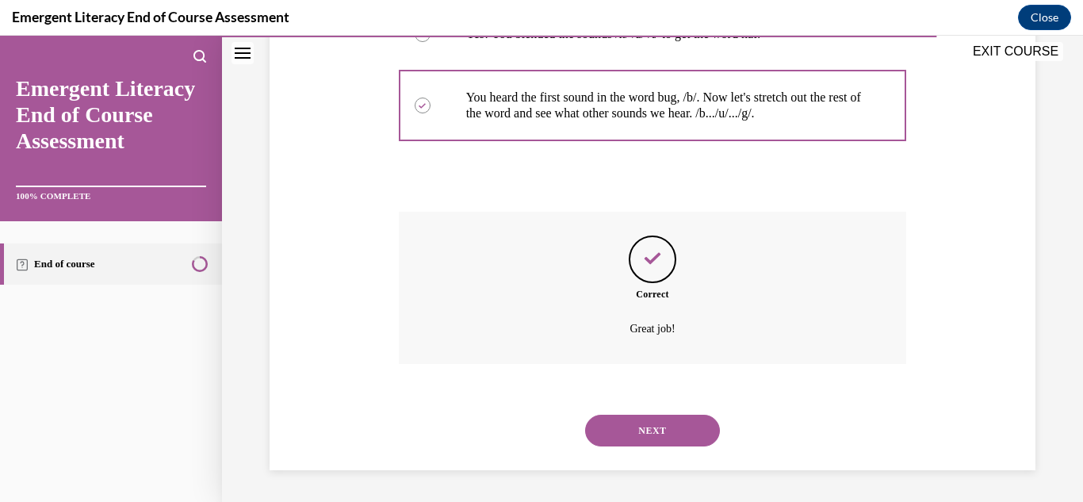
click at [653, 437] on button "NEXT" at bounding box center [652, 431] width 135 height 32
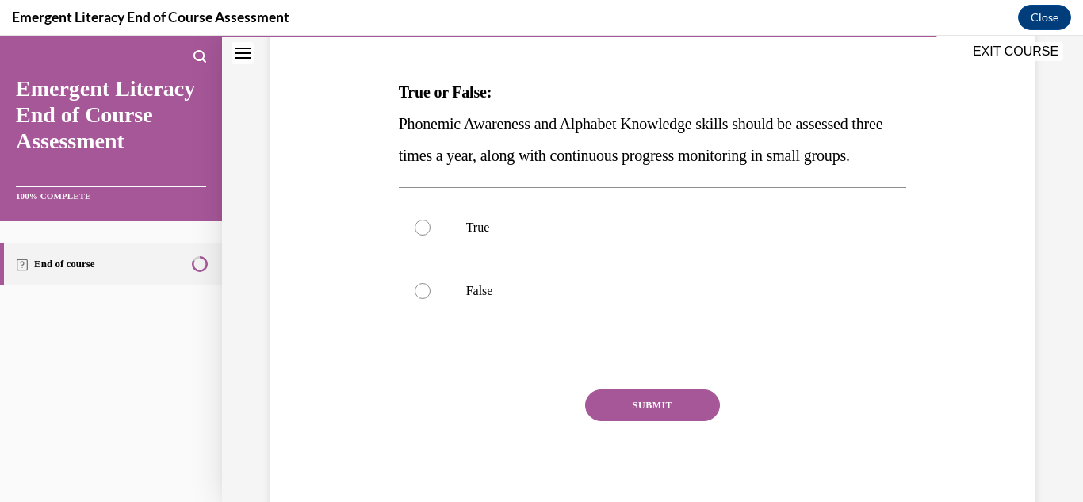
scroll to position [234, 0]
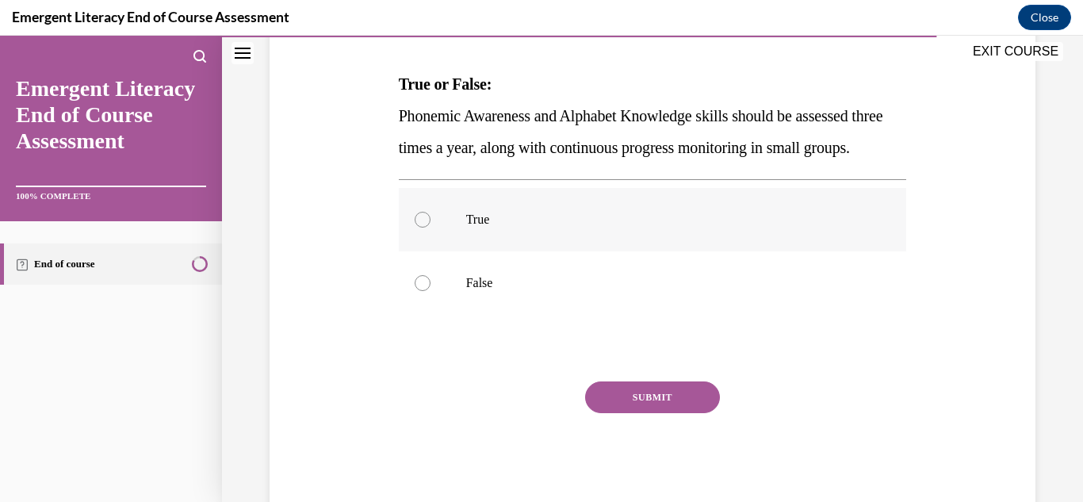
click at [515, 228] on p "True" at bounding box center [666, 220] width 401 height 16
click at [431, 228] on input "True" at bounding box center [423, 220] width 16 height 16
radio input "true"
click at [640, 413] on button "SUBMIT" at bounding box center [652, 397] width 135 height 32
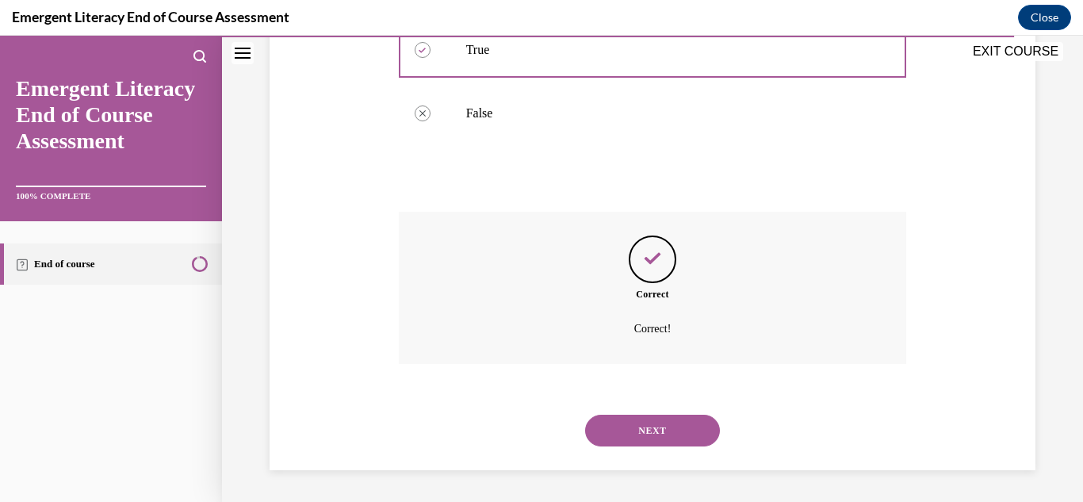
scroll to position [435, 0]
click at [656, 429] on button "NEXT" at bounding box center [652, 431] width 135 height 32
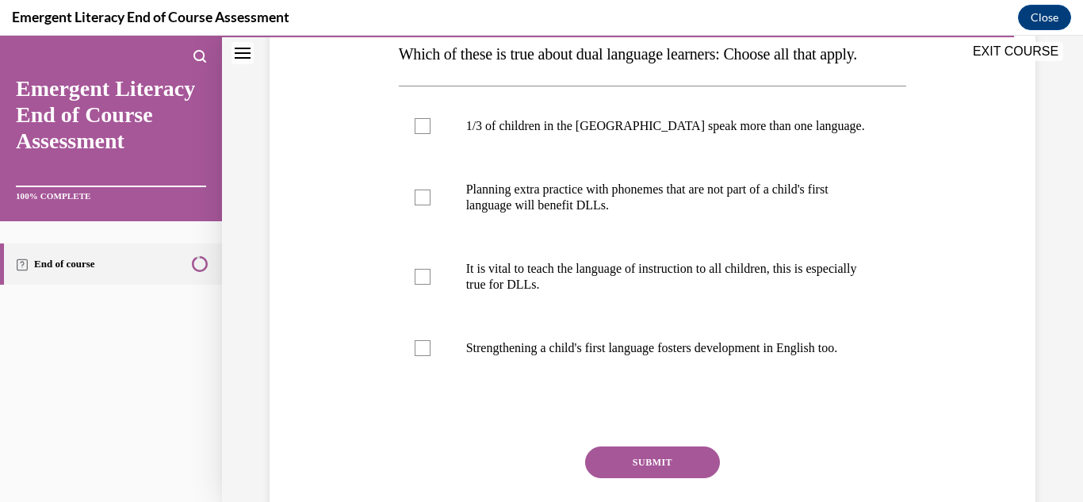
scroll to position [263, 0]
click at [704, 159] on label "1/3 of children in the US speak more than one language." at bounding box center [653, 126] width 508 height 63
click at [431, 135] on input "1/3 of children in the US speak more than one language." at bounding box center [423, 127] width 16 height 16
checkbox input "true"
click at [704, 214] on p "Planning extra practice with phonemes that are not part of a child's first lang…" at bounding box center [666, 198] width 401 height 32
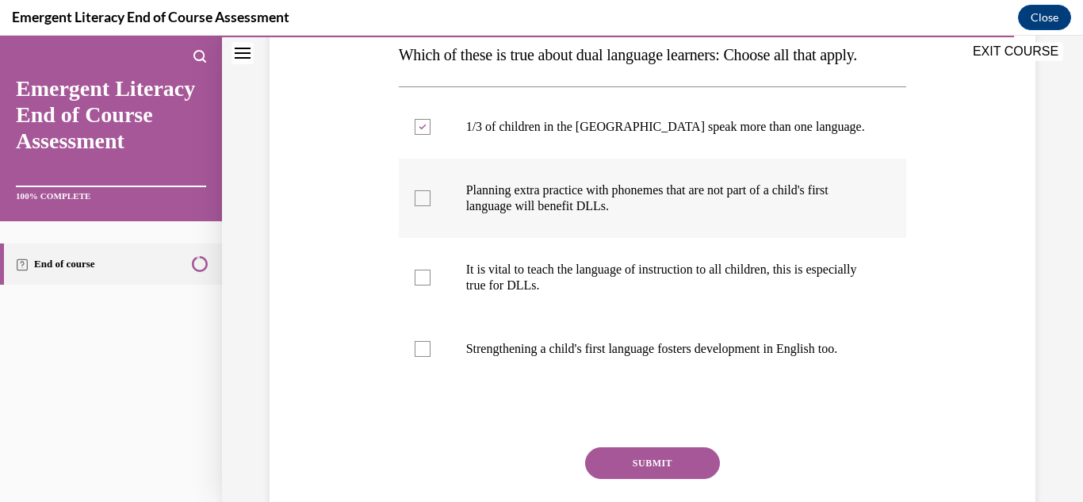
click at [431, 206] on input "Planning extra practice with phonemes that are not part of a child's first lang…" at bounding box center [423, 198] width 16 height 16
checkbox input "true"
click at [689, 293] on p "It is vital to teach the language of instruction to all children, this is espec…" at bounding box center [666, 278] width 401 height 32
click at [431, 285] on input "It is vital to teach the language of instruction to all children, this is espec…" at bounding box center [423, 278] width 16 height 16
checkbox input "true"
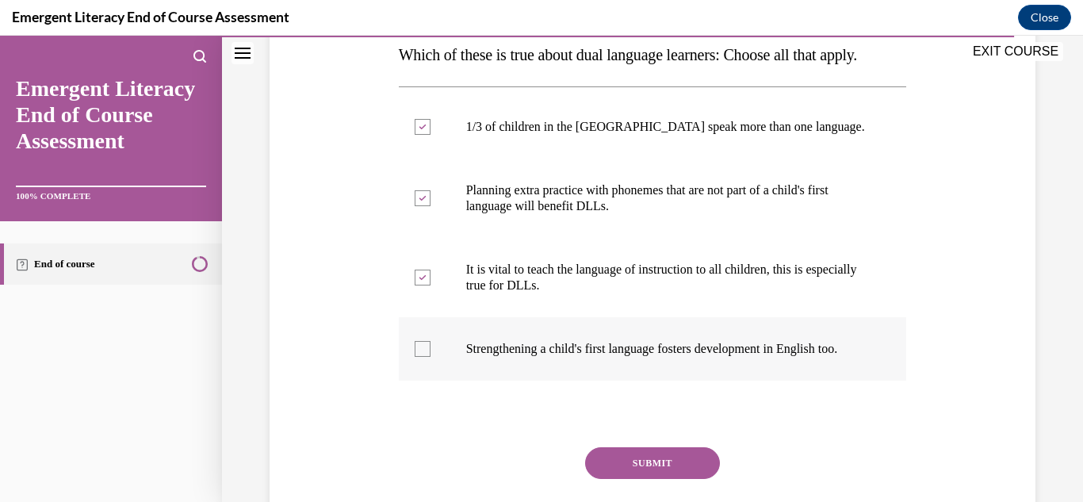
click at [733, 381] on label "Strengthening a child's first language fosters development in English too." at bounding box center [653, 348] width 508 height 63
click at [431, 357] on input "Strengthening a child's first language fosters development in English too." at bounding box center [423, 349] width 16 height 16
checkbox input "true"
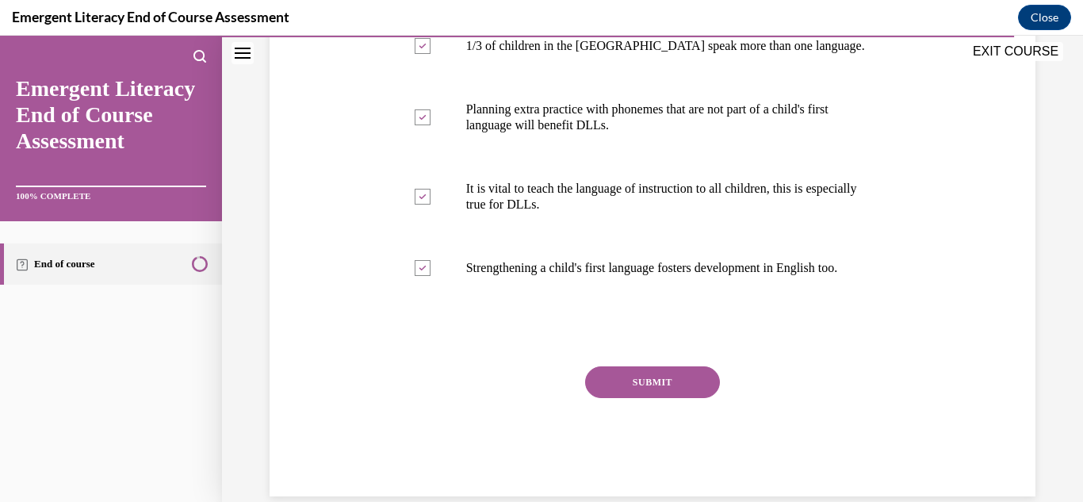
click at [677, 398] on button "SUBMIT" at bounding box center [652, 382] width 135 height 32
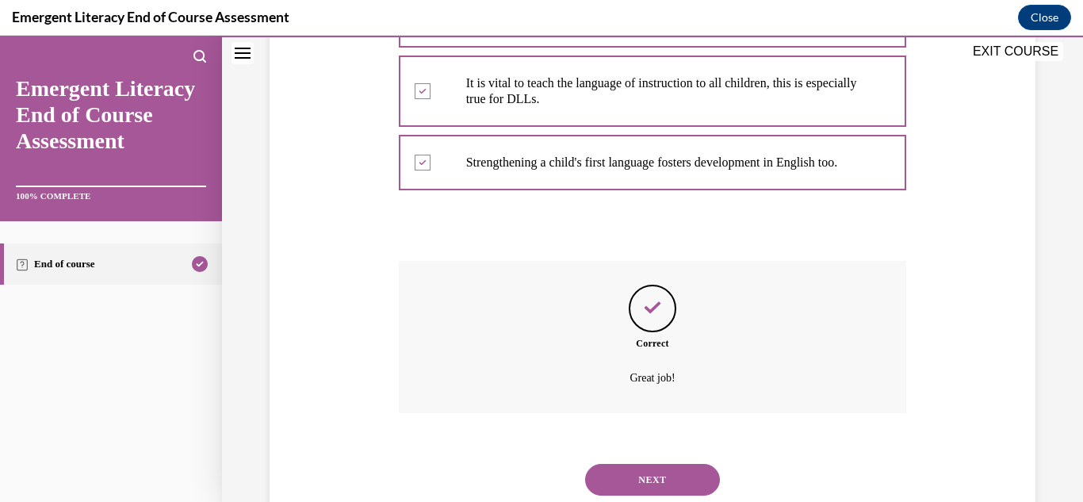
scroll to position [546, 0]
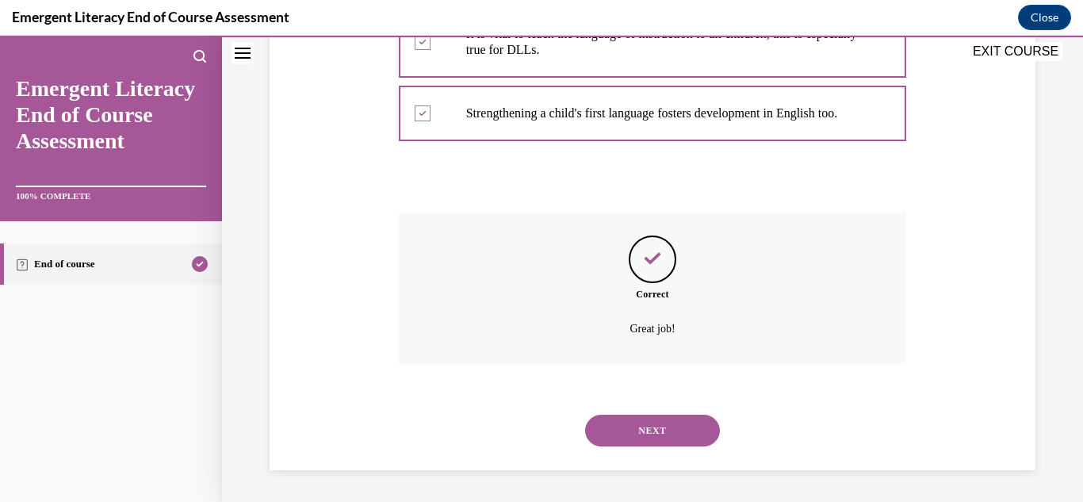
click at [655, 427] on button "NEXT" at bounding box center [652, 431] width 135 height 32
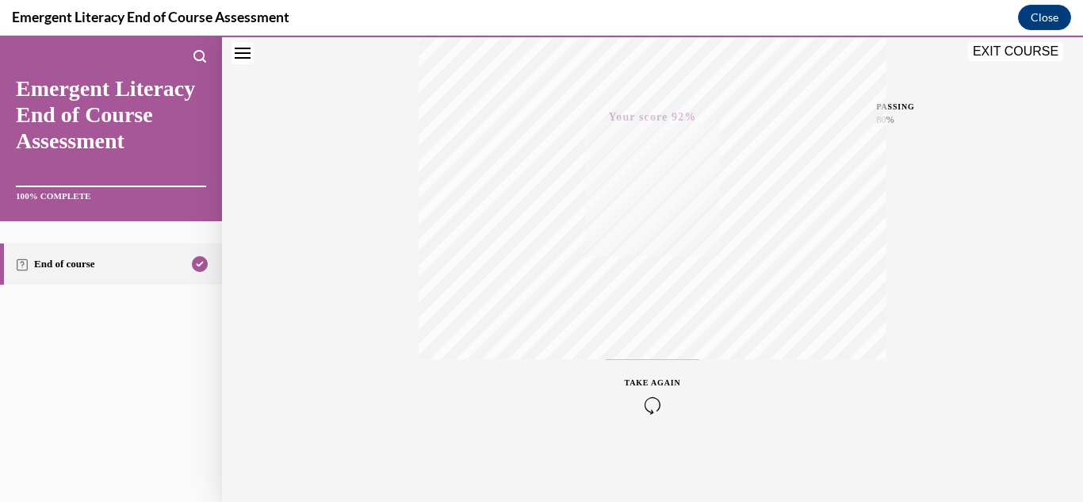
scroll to position [0, 0]
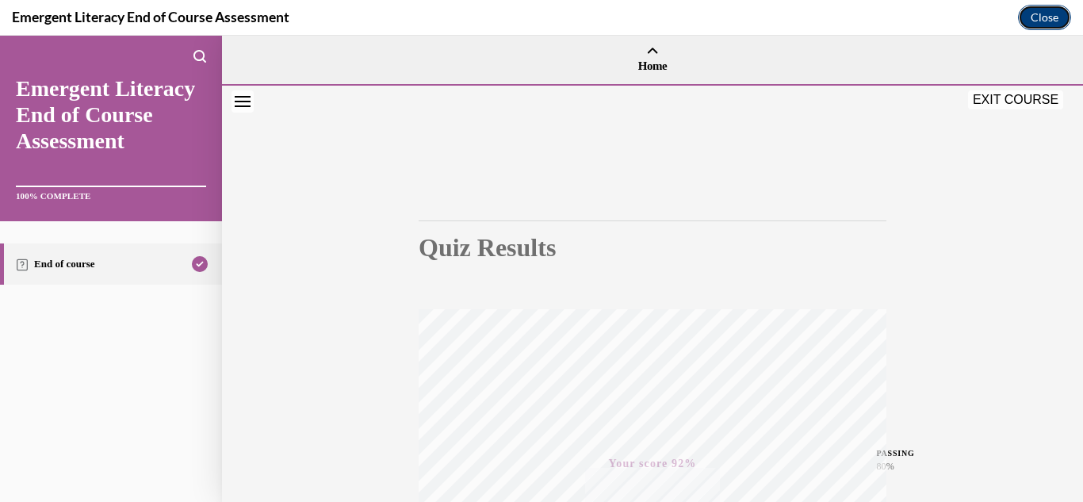
click at [1063, 16] on button "Close" at bounding box center [1044, 17] width 53 height 25
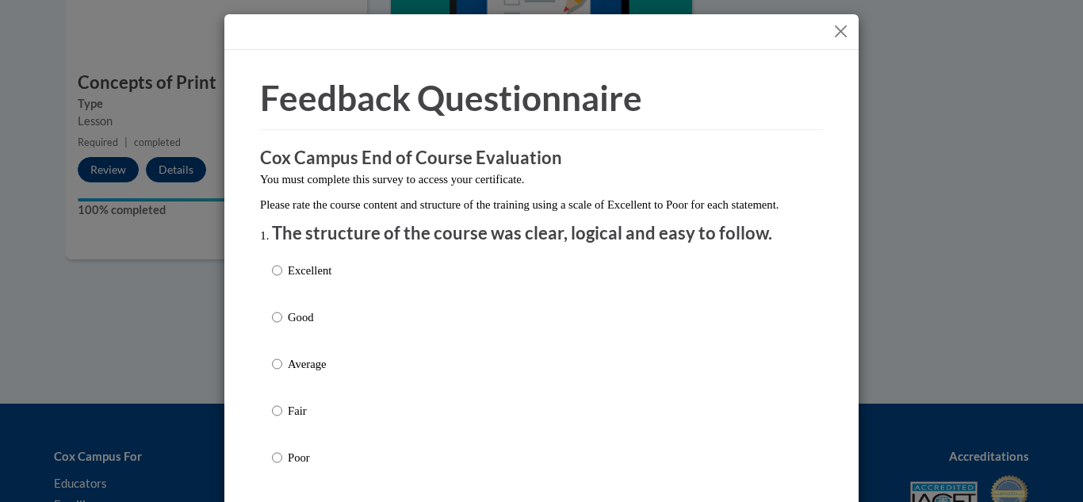
click at [299, 279] on p "Excellent" at bounding box center [310, 270] width 44 height 17
click at [282, 279] on input "Excellent" at bounding box center [277, 270] width 10 height 17
radio input "true"
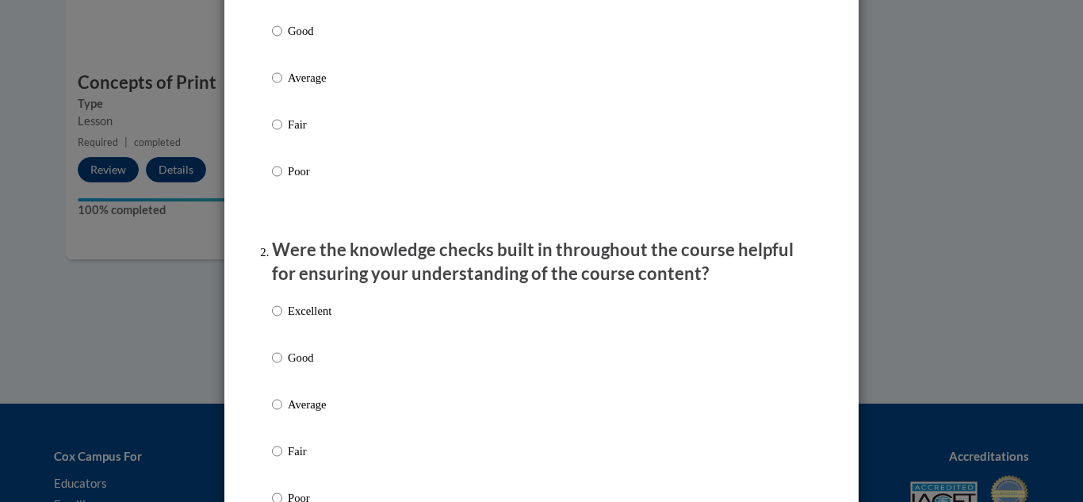
click at [290, 320] on p "Excellent" at bounding box center [310, 310] width 44 height 17
click at [282, 320] on input "Excellent" at bounding box center [277, 310] width 10 height 17
radio input "true"
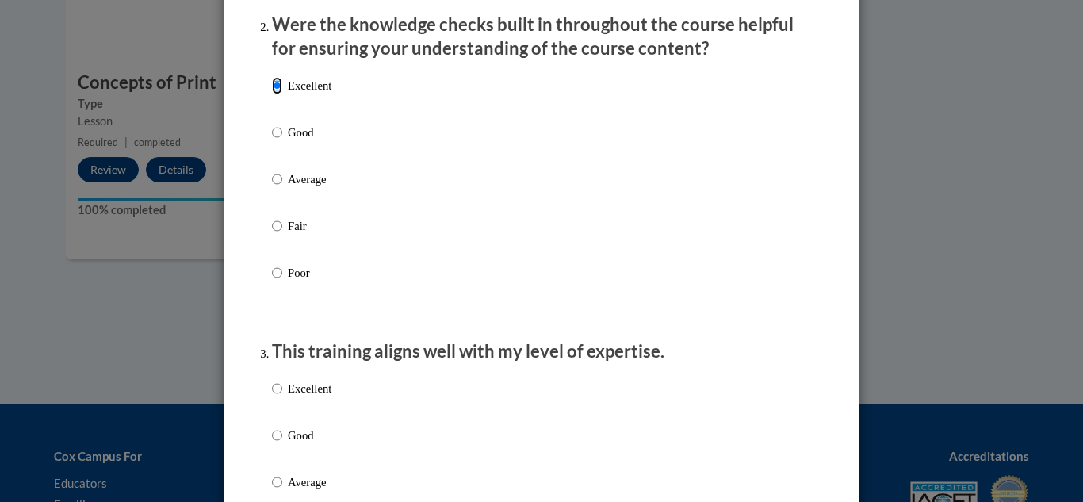
scroll to position [519, 0]
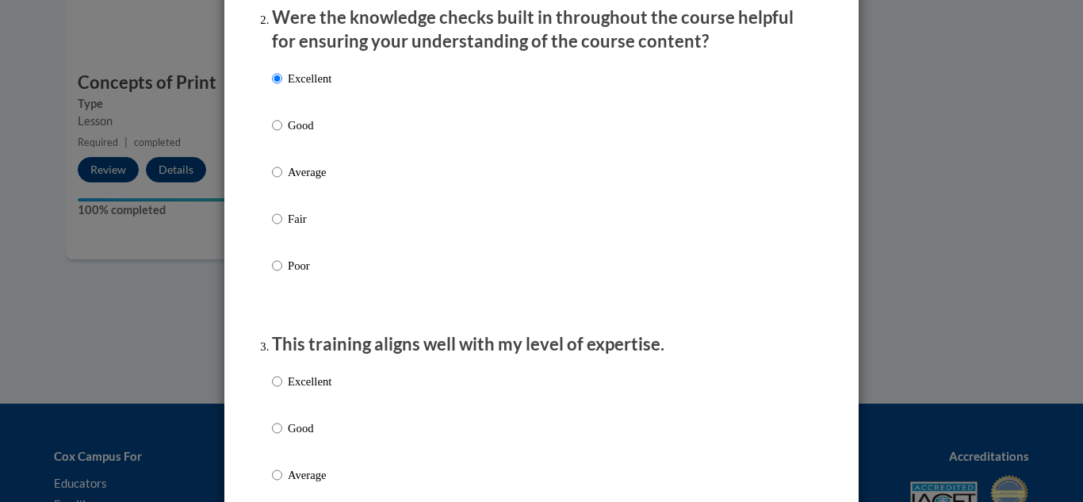
click at [288, 390] on p "Excellent" at bounding box center [310, 381] width 44 height 17
click at [282, 390] on input "Excellent" at bounding box center [277, 381] width 10 height 17
radio input "true"
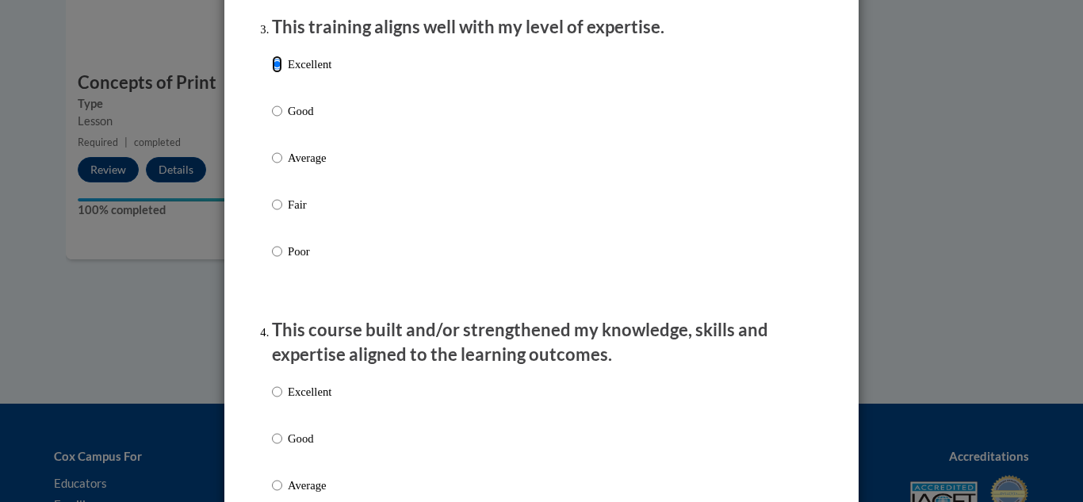
scroll to position [837, 0]
click at [289, 400] on p "Excellent" at bounding box center [310, 390] width 44 height 17
click at [282, 400] on input "Excellent" at bounding box center [277, 390] width 10 height 17
radio input "true"
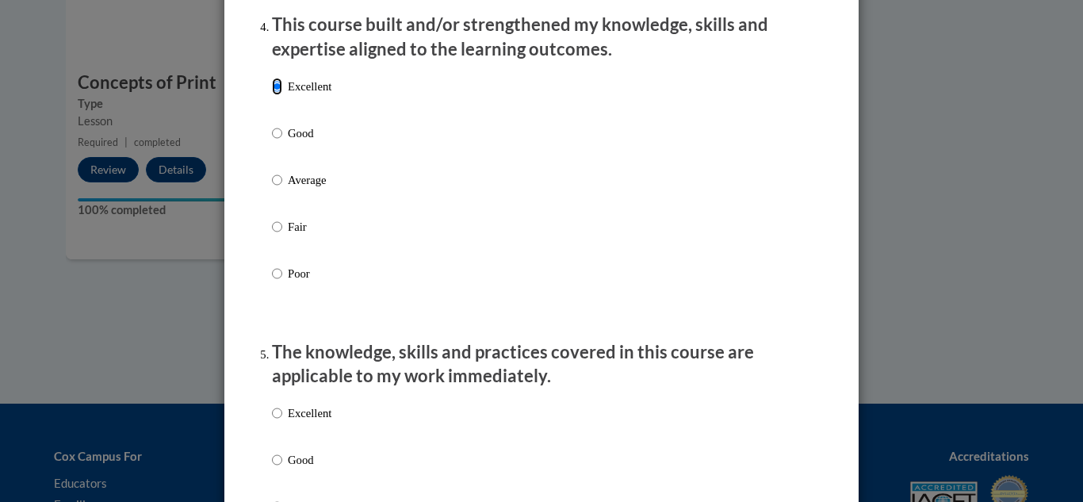
scroll to position [1142, 0]
click at [307, 421] on p "Excellent" at bounding box center [310, 412] width 44 height 17
click at [282, 421] on input "Excellent" at bounding box center [277, 412] width 10 height 17
radio input "true"
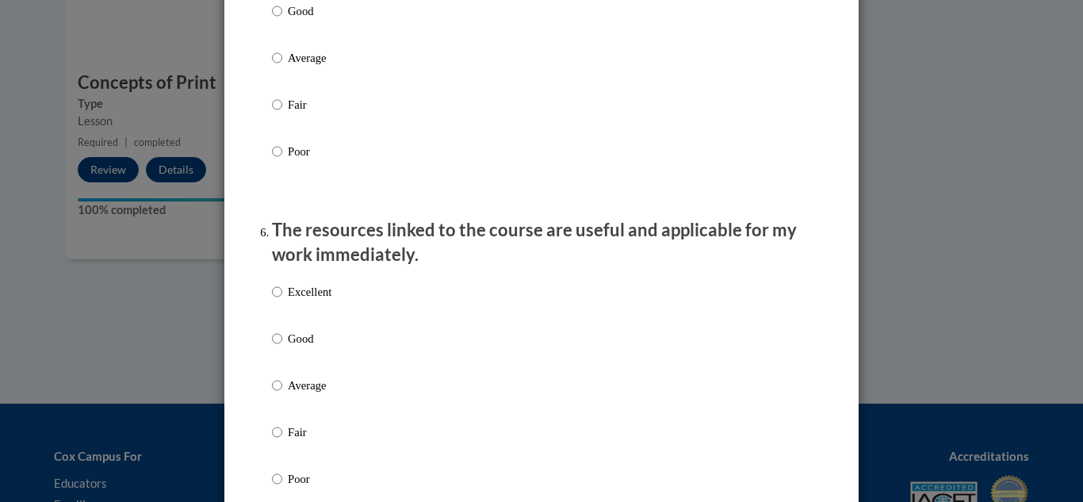
scroll to position [1592, 0]
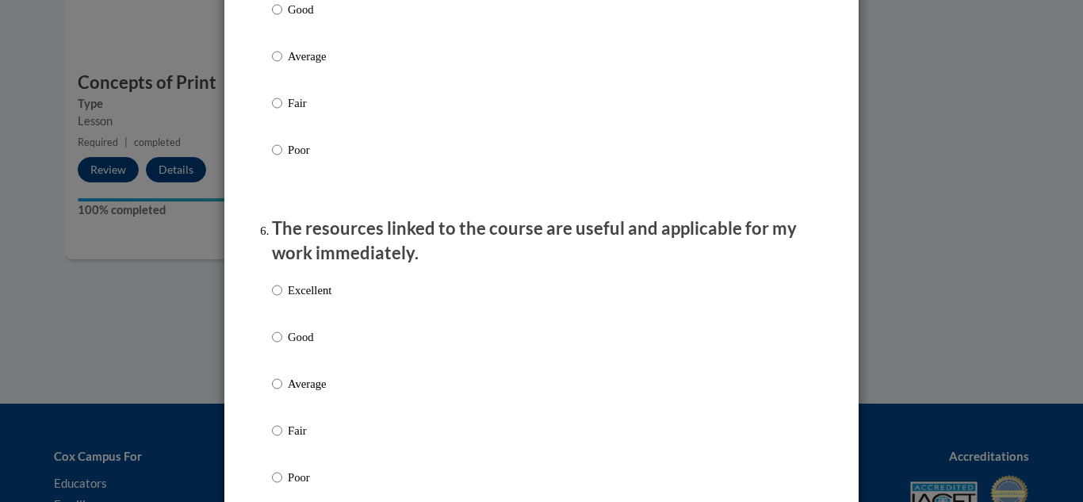
click at [323, 297] on p "Excellent" at bounding box center [310, 290] width 44 height 17
click at [282, 297] on input "Excellent" at bounding box center [277, 290] width 10 height 17
radio input "true"
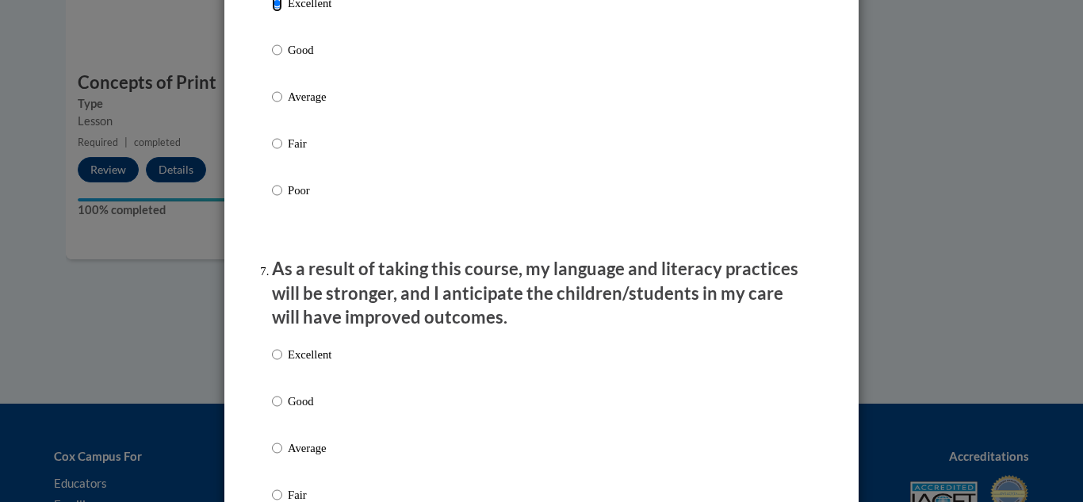
scroll to position [1879, 0]
click at [316, 362] on p "Excellent" at bounding box center [310, 353] width 44 height 17
click at [282, 362] on input "Excellent" at bounding box center [277, 353] width 10 height 17
radio input "true"
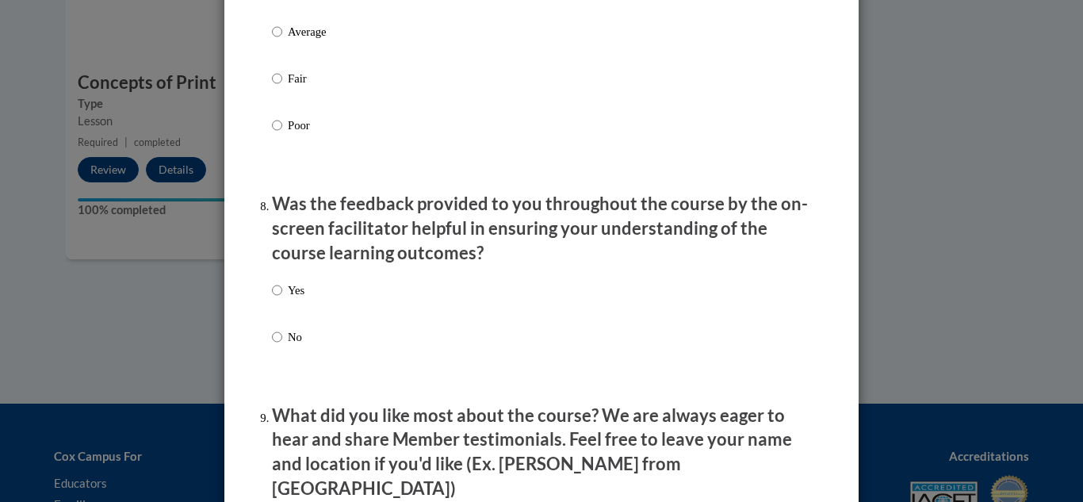
click at [294, 299] on p "Yes" at bounding box center [296, 290] width 17 height 17
click at [282, 299] on input "Yes" at bounding box center [277, 290] width 10 height 17
radio input "true"
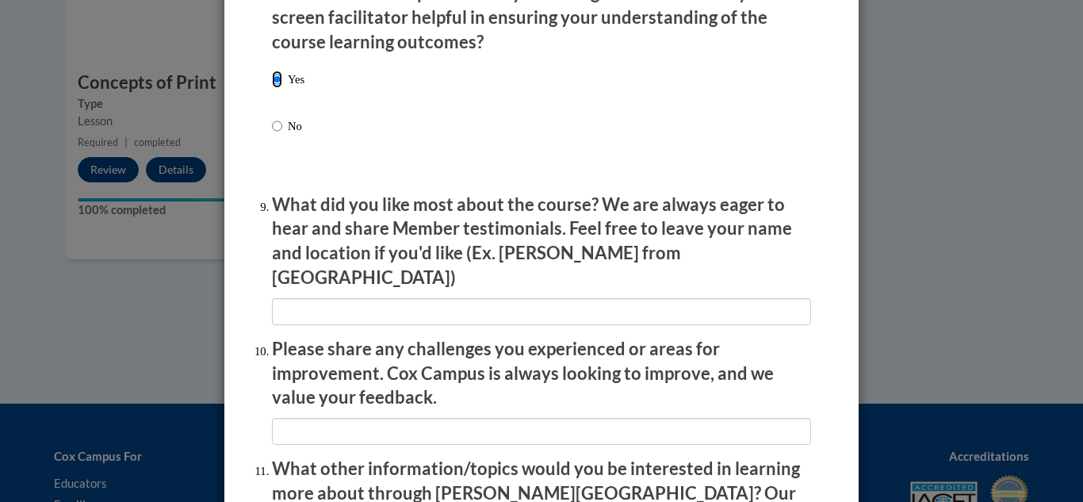
scroll to position [2793, 0]
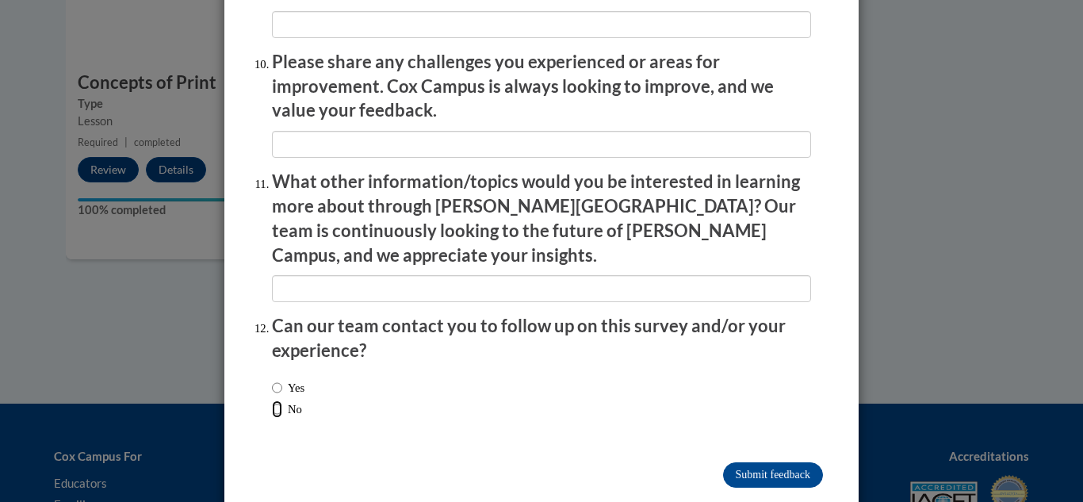
click at [273, 400] on input "No" at bounding box center [277, 408] width 10 height 17
radio input "true"
click at [745, 462] on input "Submit feedback" at bounding box center [773, 474] width 100 height 25
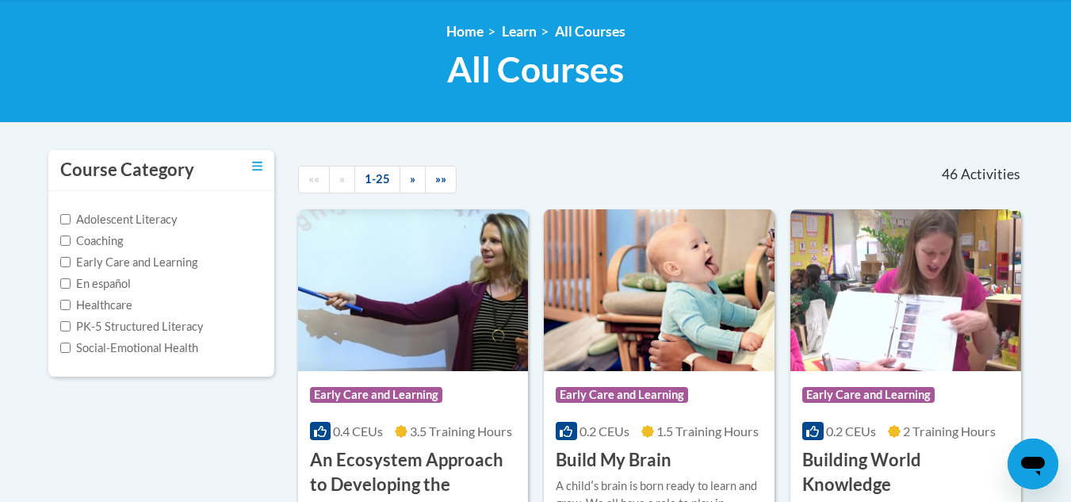
scroll to position [369, 0]
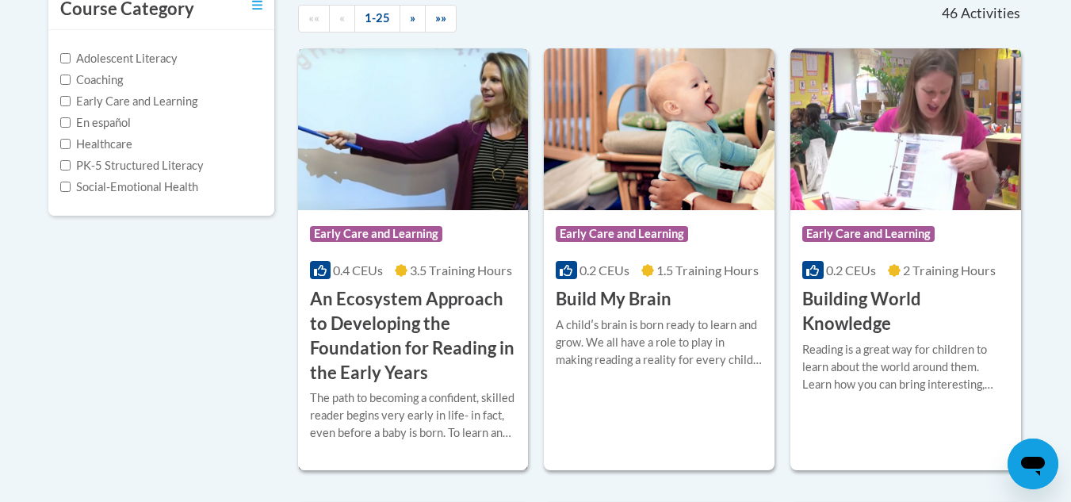
click at [458, 237] on div "Course Category: Early Care and Learning" at bounding box center [413, 236] width 207 height 36
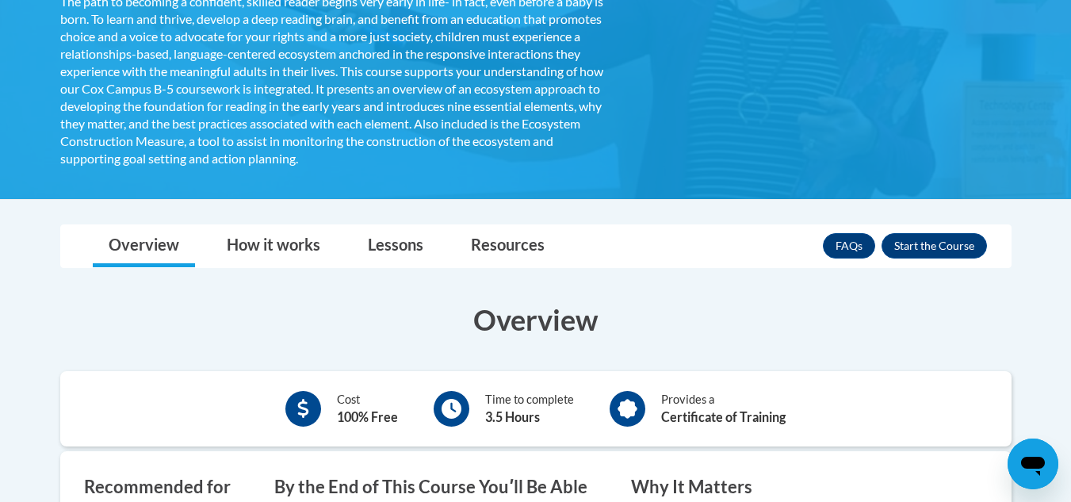
scroll to position [423, 0]
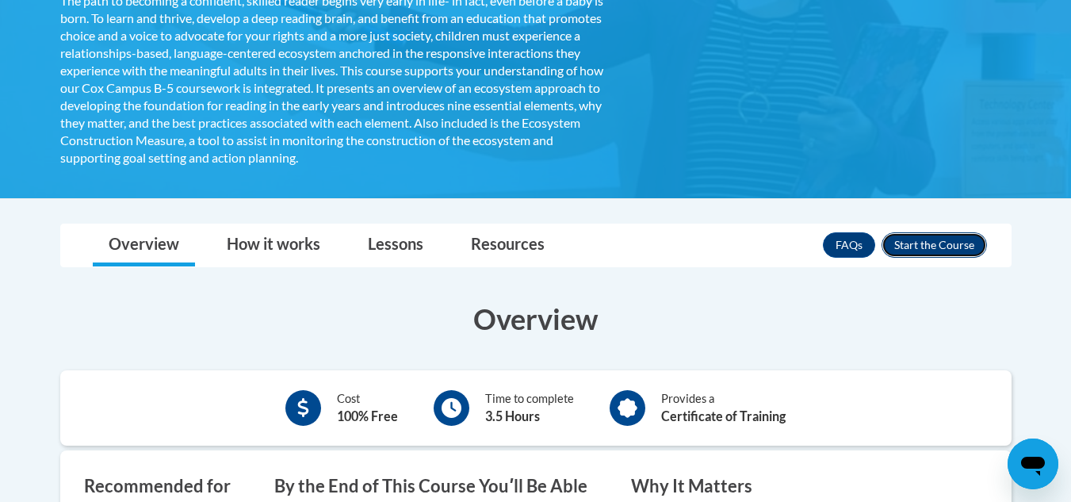
click at [912, 249] on button "Enroll" at bounding box center [934, 244] width 105 height 25
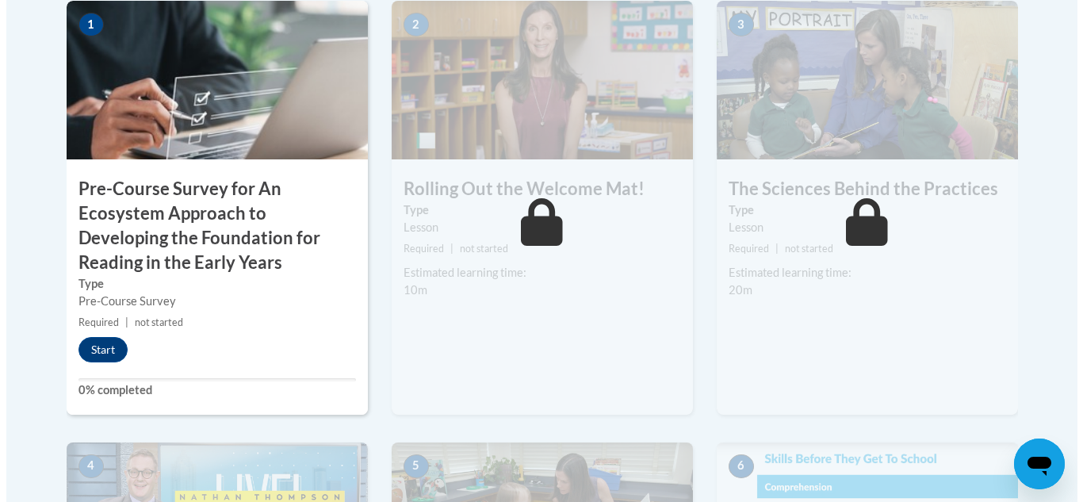
scroll to position [569, 0]
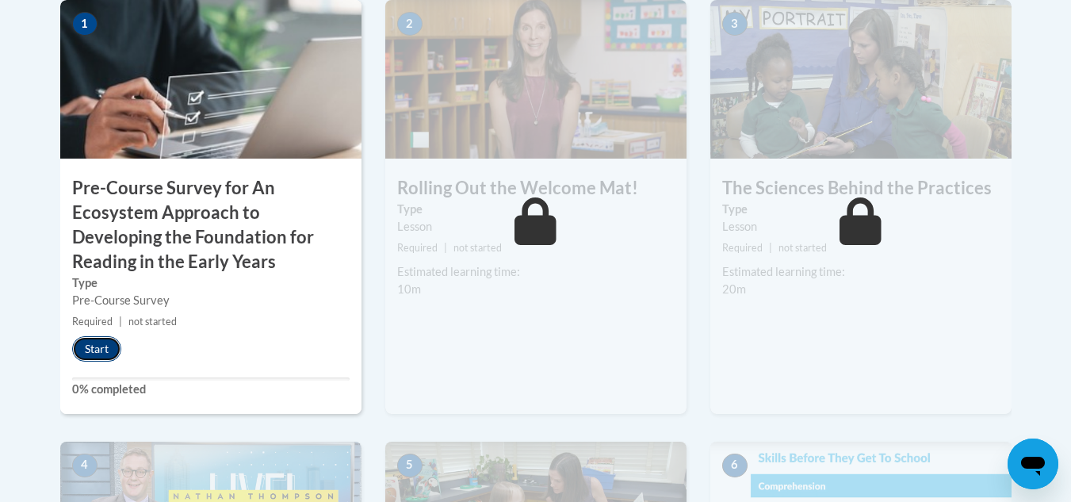
click at [92, 348] on button "Start" at bounding box center [96, 348] width 49 height 25
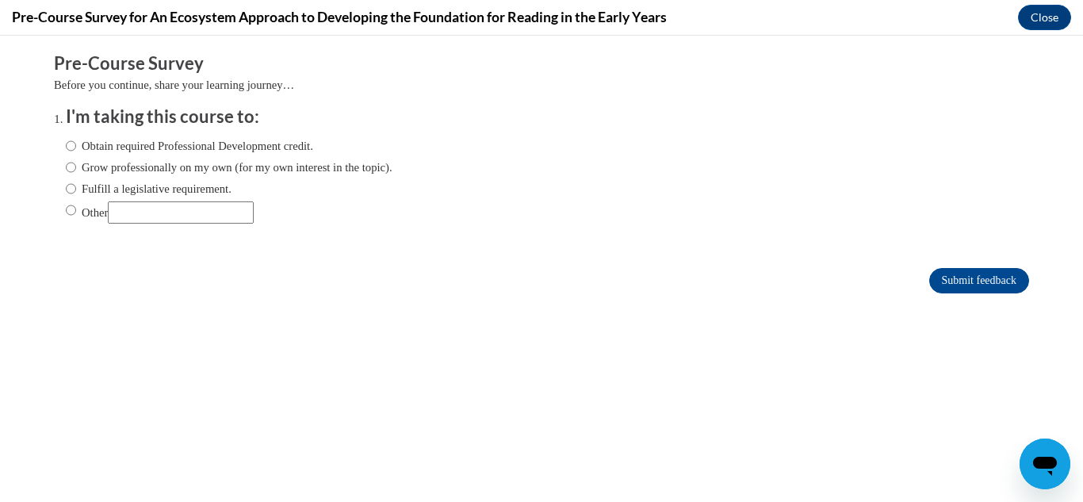
scroll to position [0, 0]
click at [80, 133] on div "Obtain required Professional Development credit. Grow professionally on my own …" at bounding box center [229, 180] width 327 height 102
click at [79, 144] on label "Obtain required Professional Development credit." at bounding box center [189, 145] width 247 height 17
click at [76, 144] on input "Obtain required Professional Development credit." at bounding box center [71, 145] width 10 height 17
radio input "true"
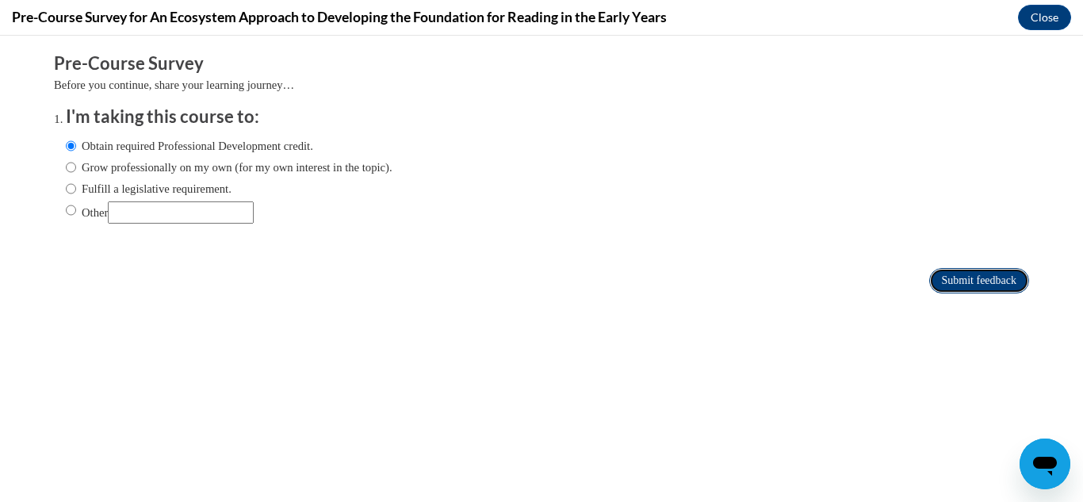
click at [954, 278] on input "Submit feedback" at bounding box center [979, 280] width 100 height 25
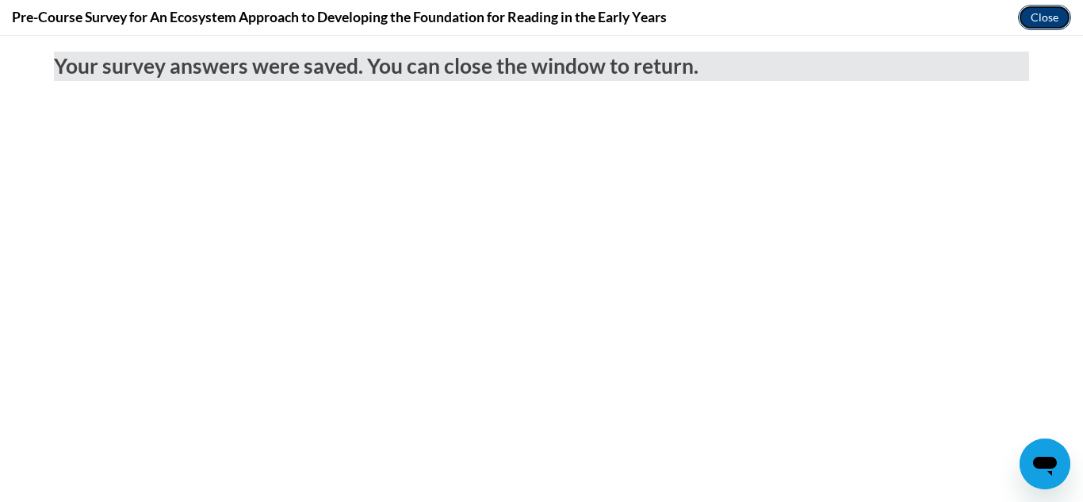
click at [1048, 21] on button "Close" at bounding box center [1044, 17] width 53 height 25
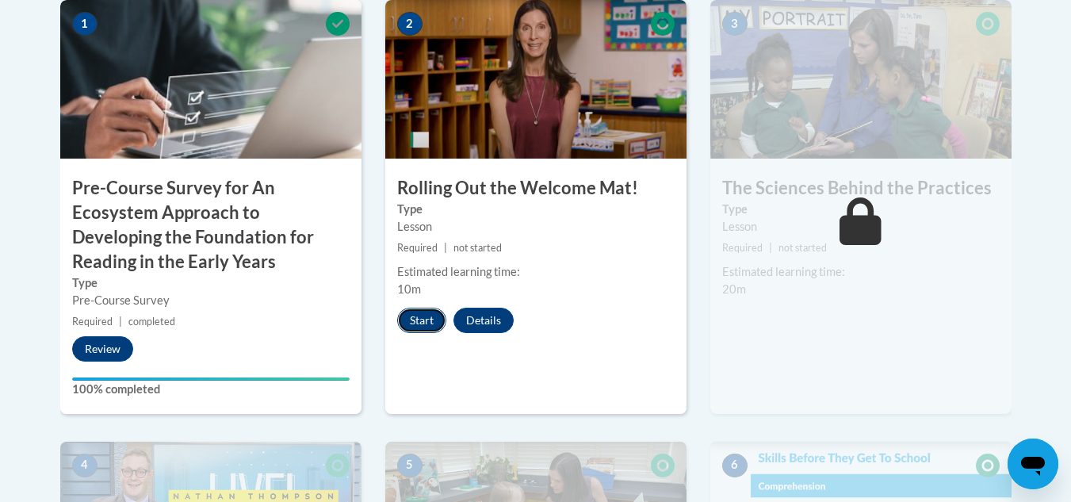
click at [415, 324] on button "Start" at bounding box center [421, 320] width 49 height 25
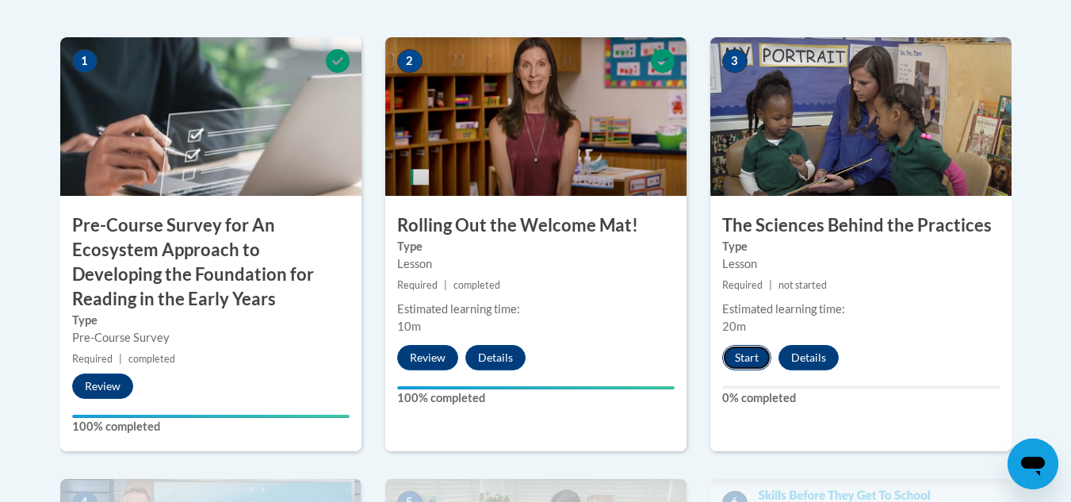
click at [739, 358] on button "Start" at bounding box center [746, 357] width 49 height 25
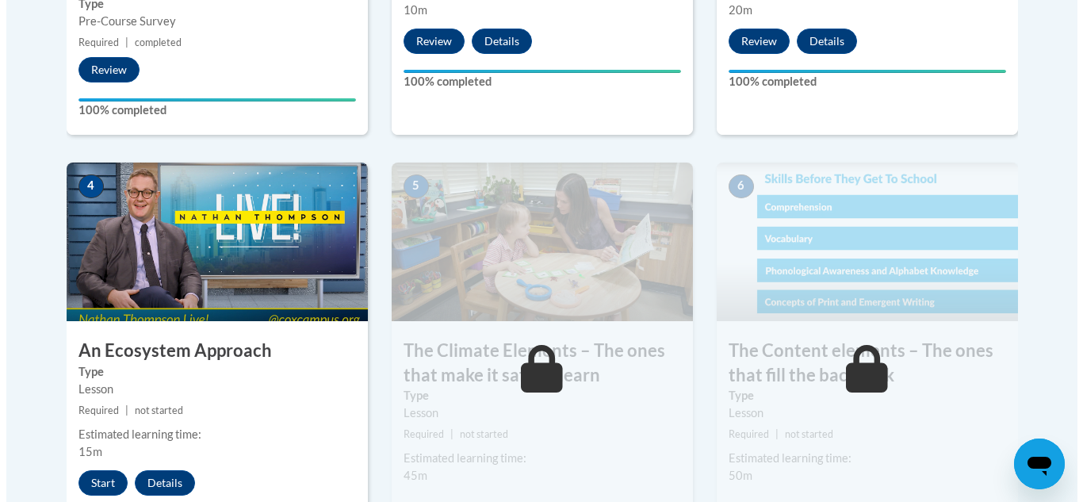
scroll to position [849, 0]
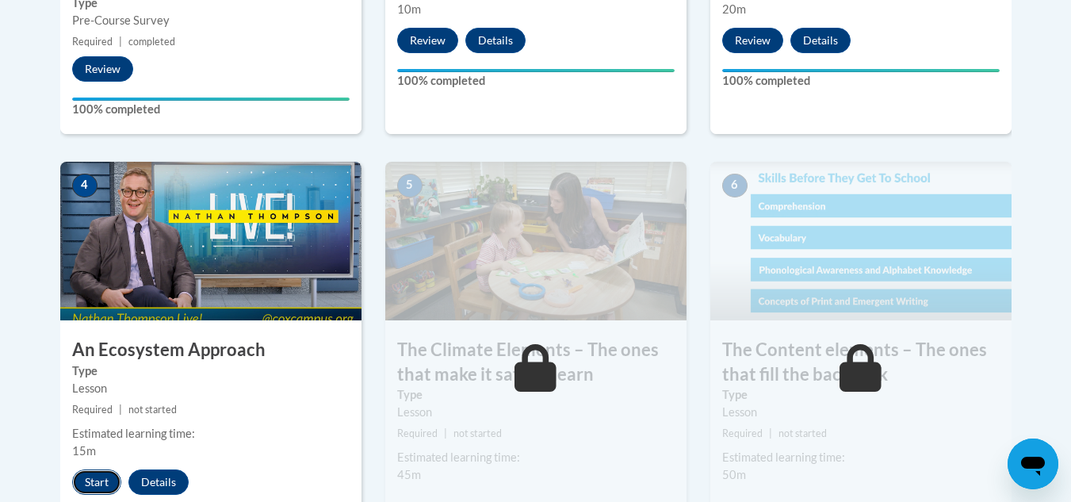
click at [99, 484] on button "Start" at bounding box center [96, 481] width 49 height 25
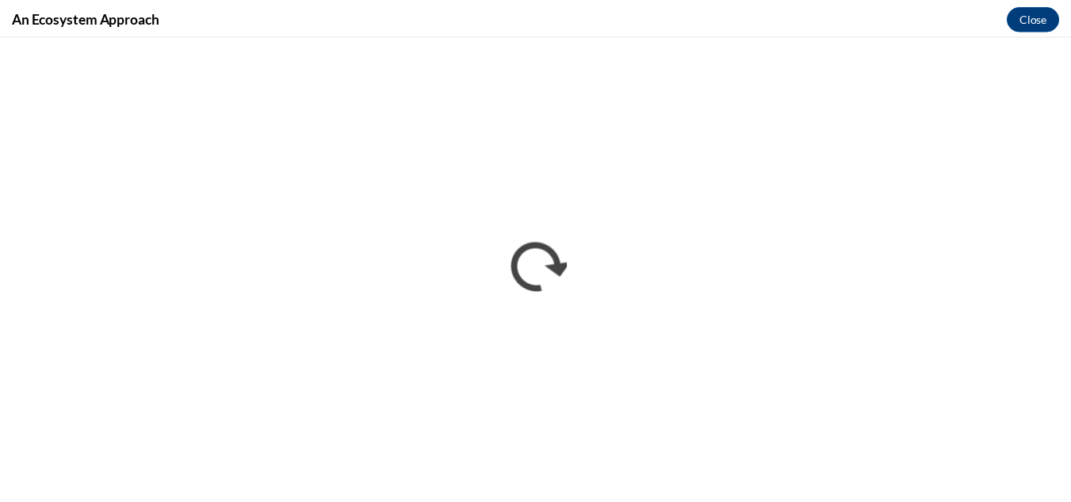
scroll to position [0, 0]
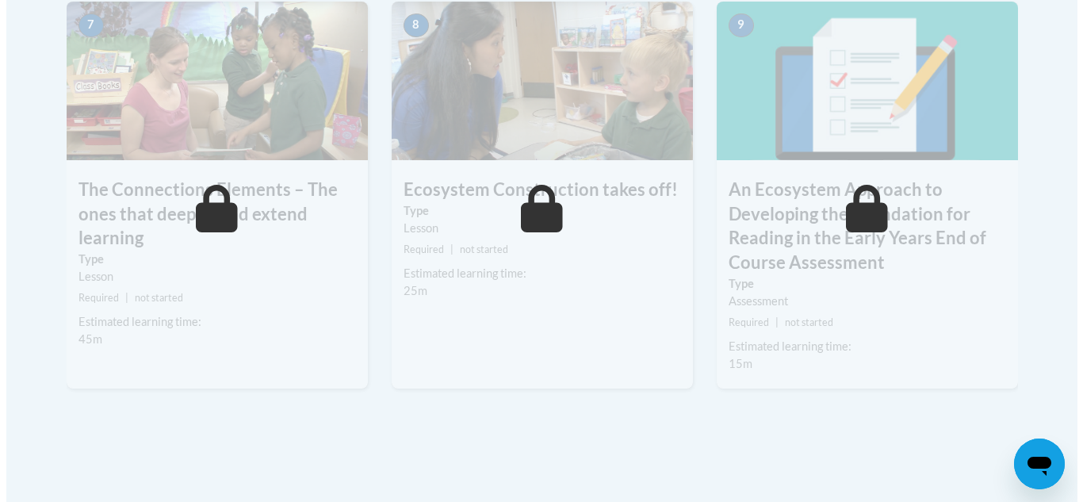
scroll to position [1071, 0]
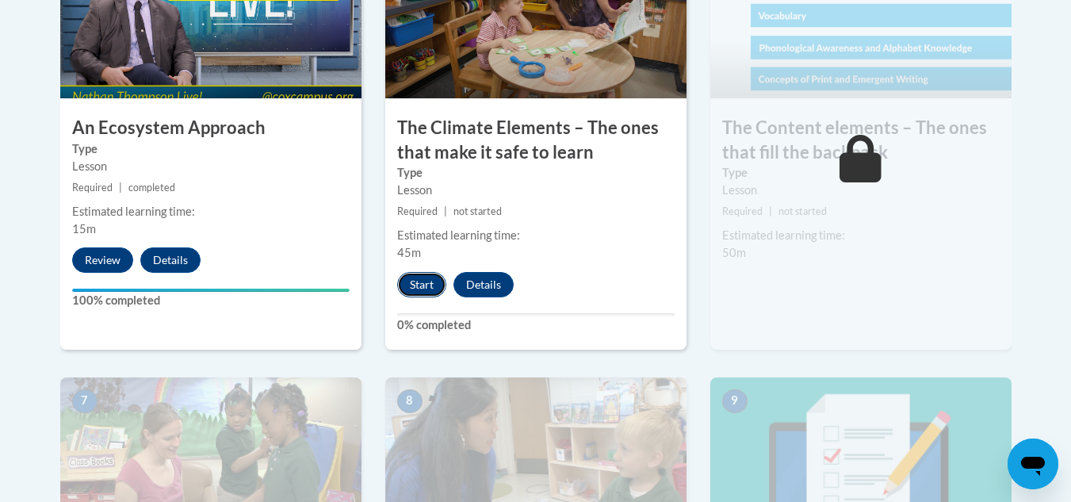
click at [414, 281] on button "Start" at bounding box center [421, 284] width 49 height 25
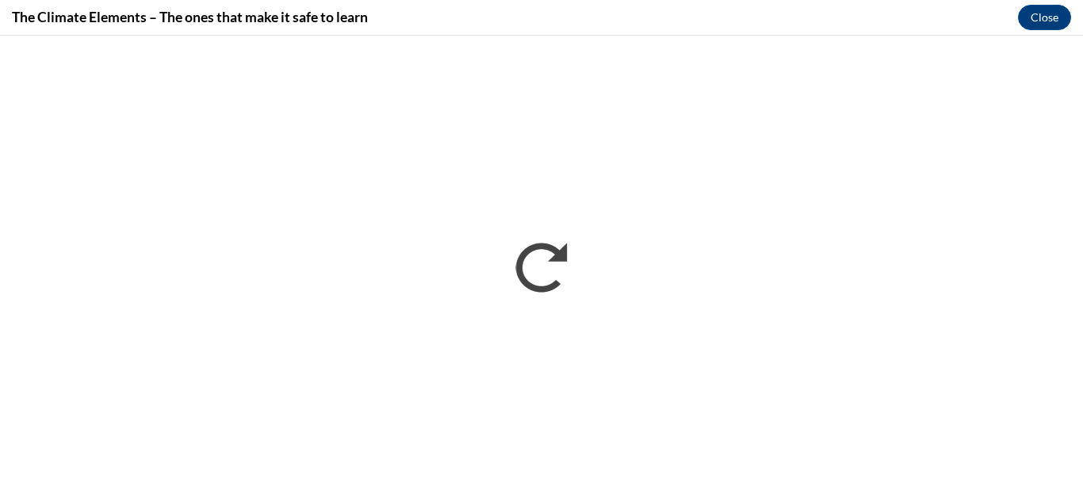
scroll to position [0, 0]
